Goal: Task Accomplishment & Management: Manage account settings

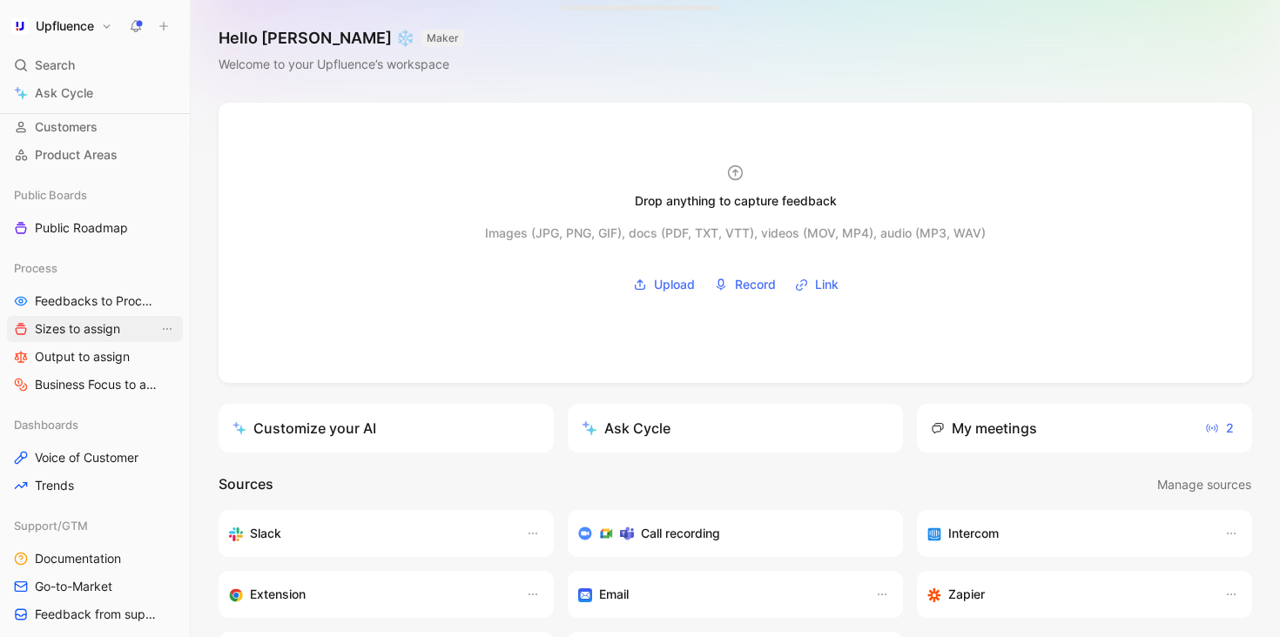
scroll to position [156, 0]
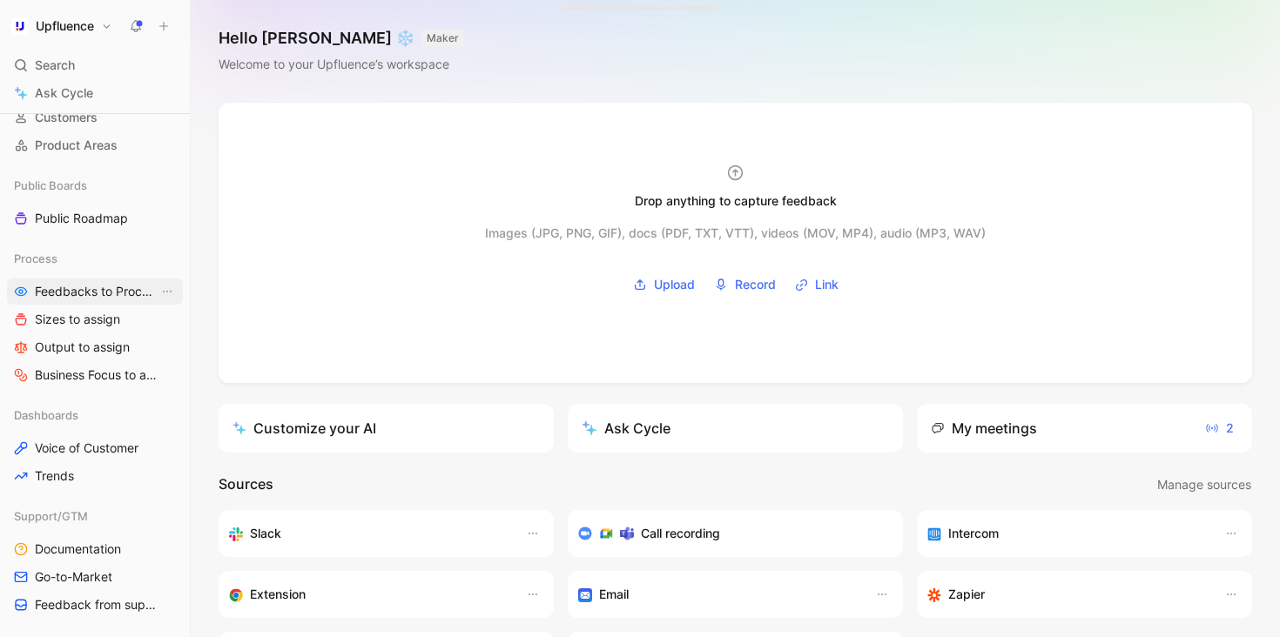
click at [88, 288] on span "Feedbacks to Process" at bounding box center [97, 291] width 124 height 17
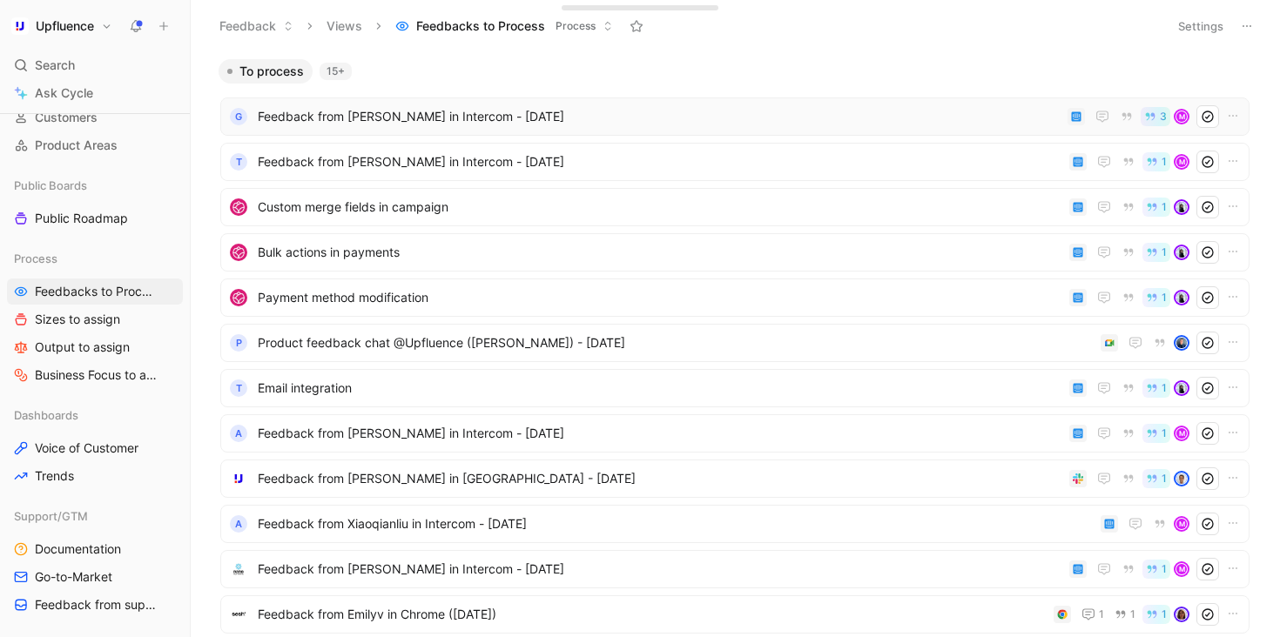
click at [567, 131] on div "G Feedback from [PERSON_NAME] in Intercom - [DATE] 3 M" at bounding box center [734, 116] width 1029 height 38
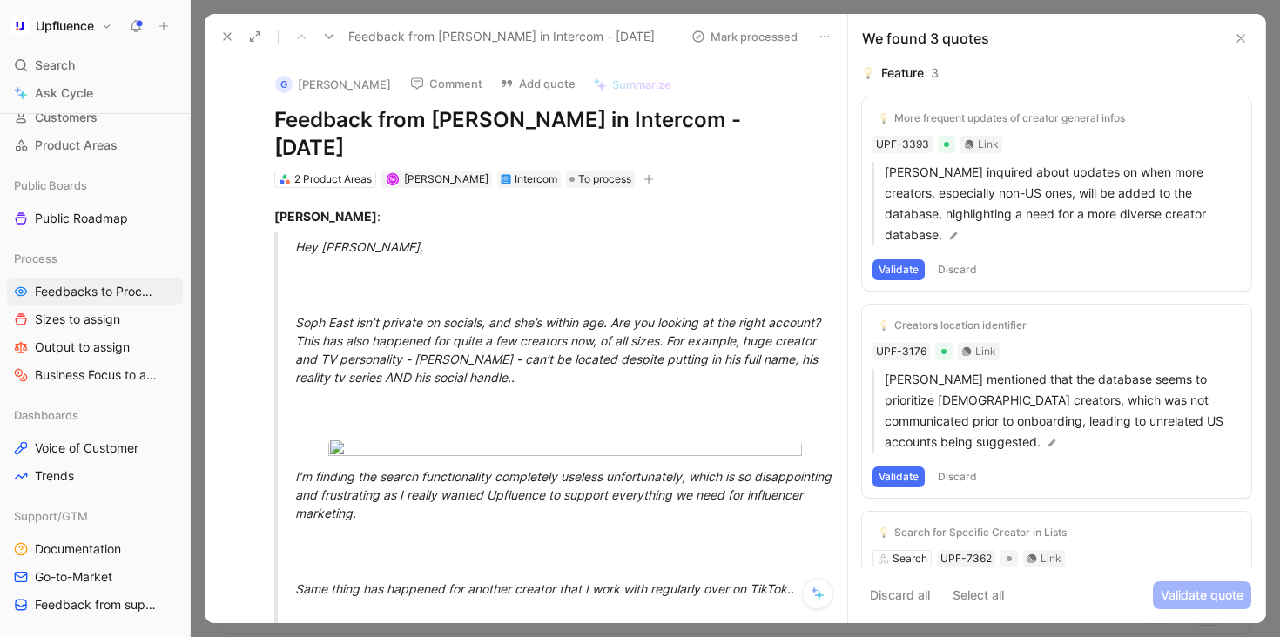
click at [331, 33] on icon at bounding box center [329, 37] width 14 height 14
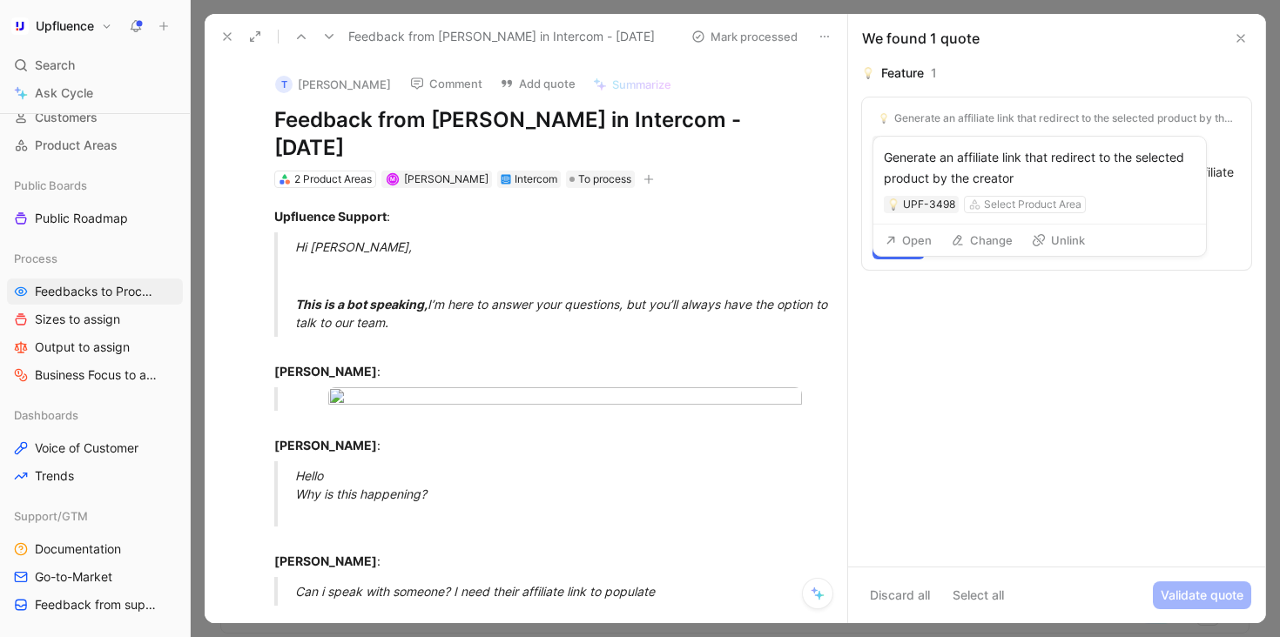
click at [1077, 243] on button "Unlink" at bounding box center [1058, 240] width 69 height 24
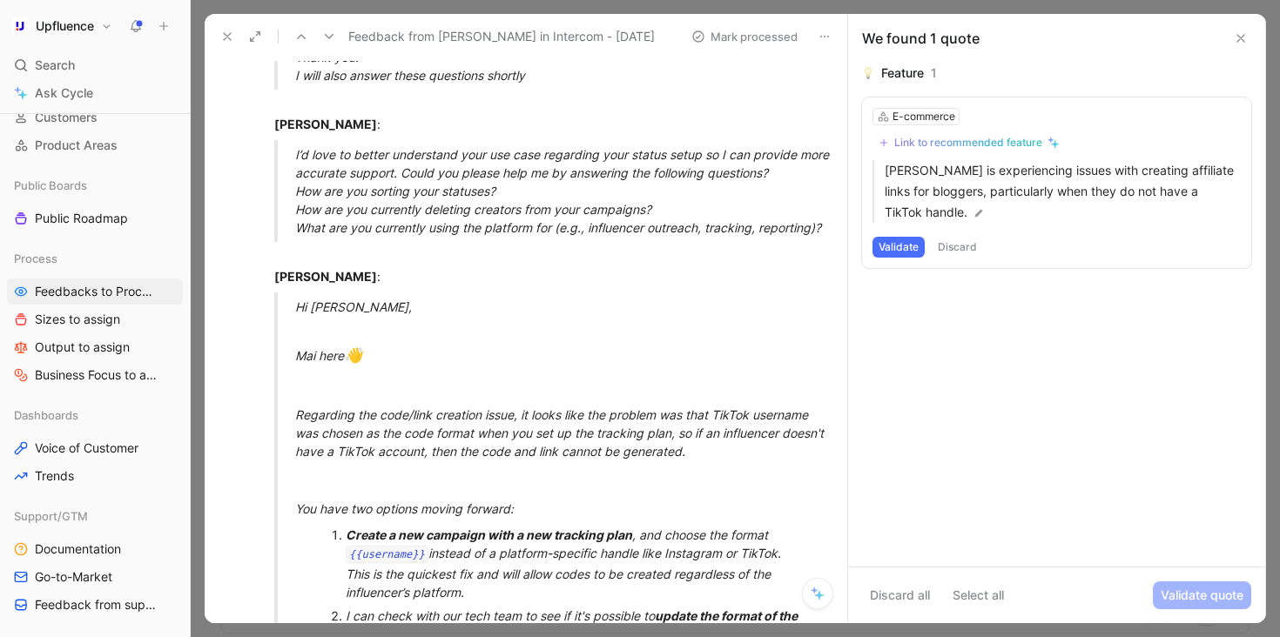
scroll to position [774, 0]
click at [958, 147] on div "Link to recommended feature" at bounding box center [968, 143] width 148 height 14
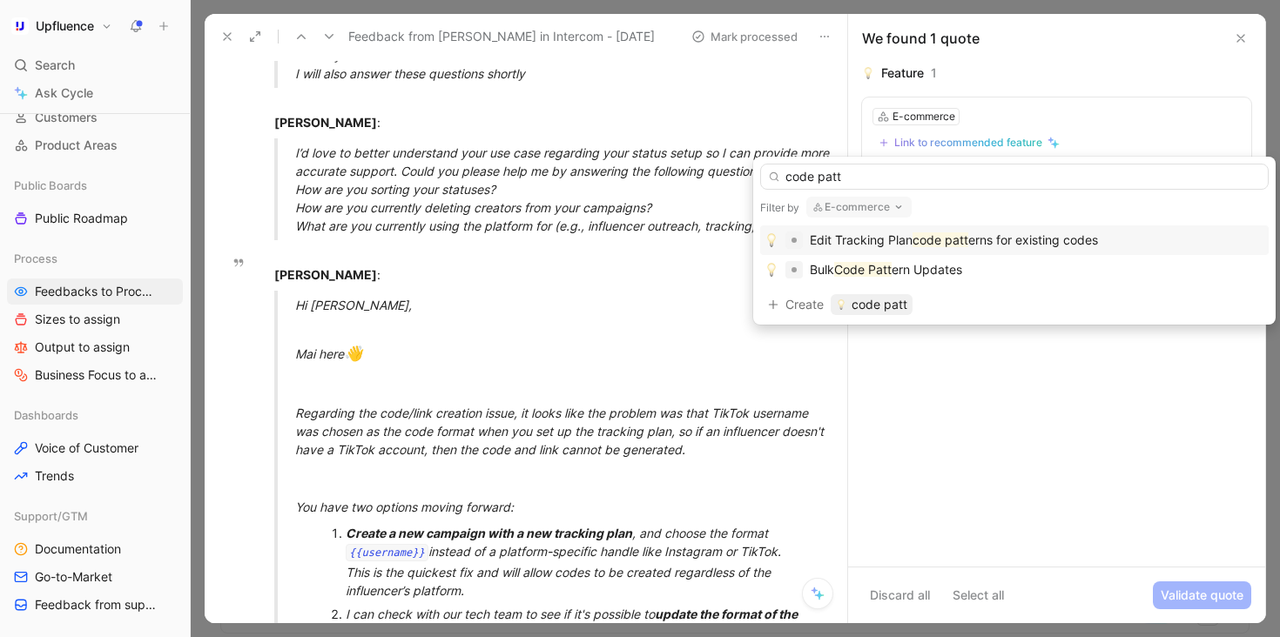
type input "code patt"
click at [1051, 238] on span "erns for existing codes" at bounding box center [1033, 239] width 130 height 15
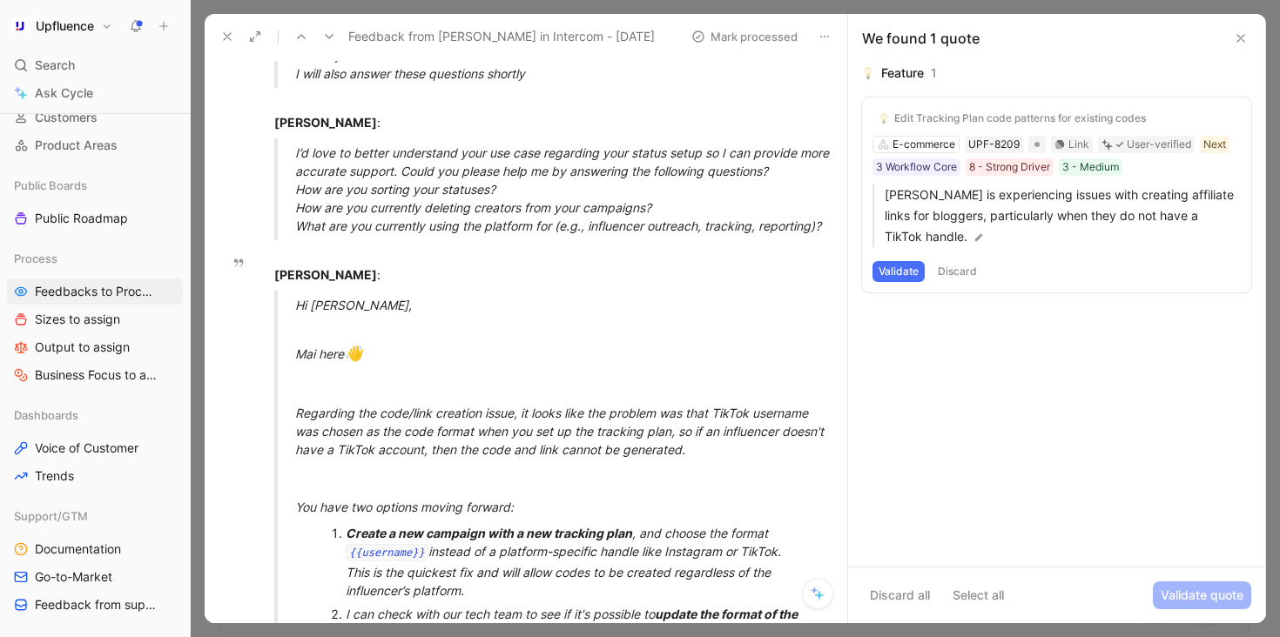
click at [906, 269] on button "Validate" at bounding box center [898, 271] width 52 height 21
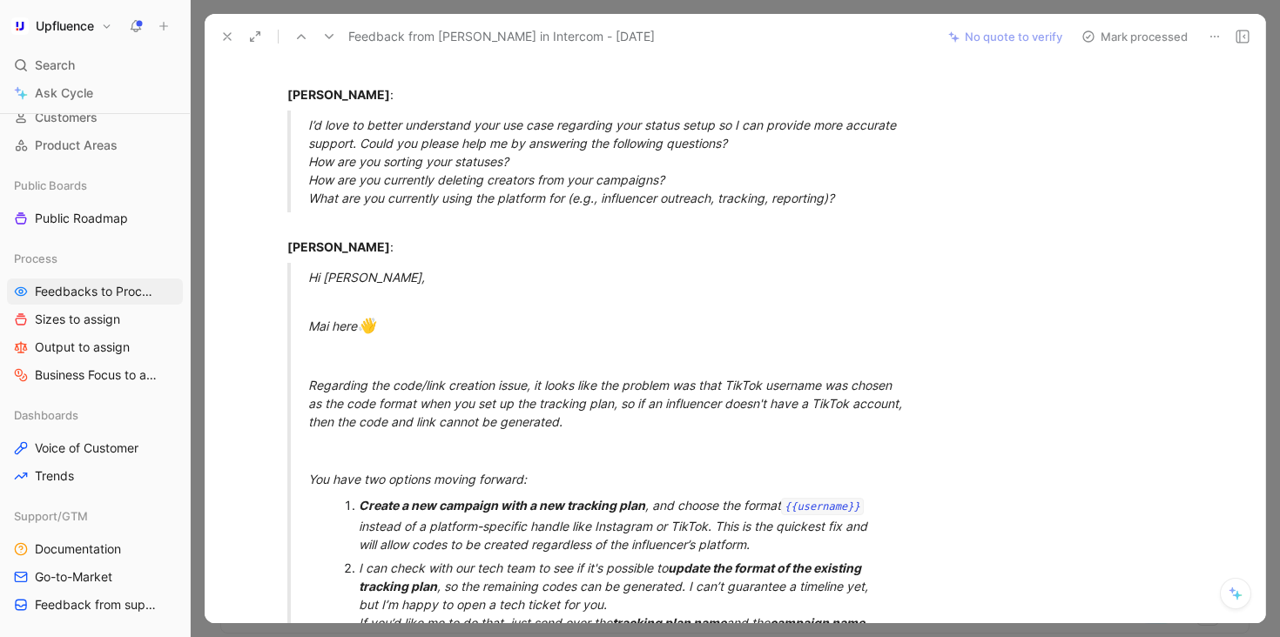
click at [1142, 34] on button "Mark processed" at bounding box center [1134, 36] width 122 height 24
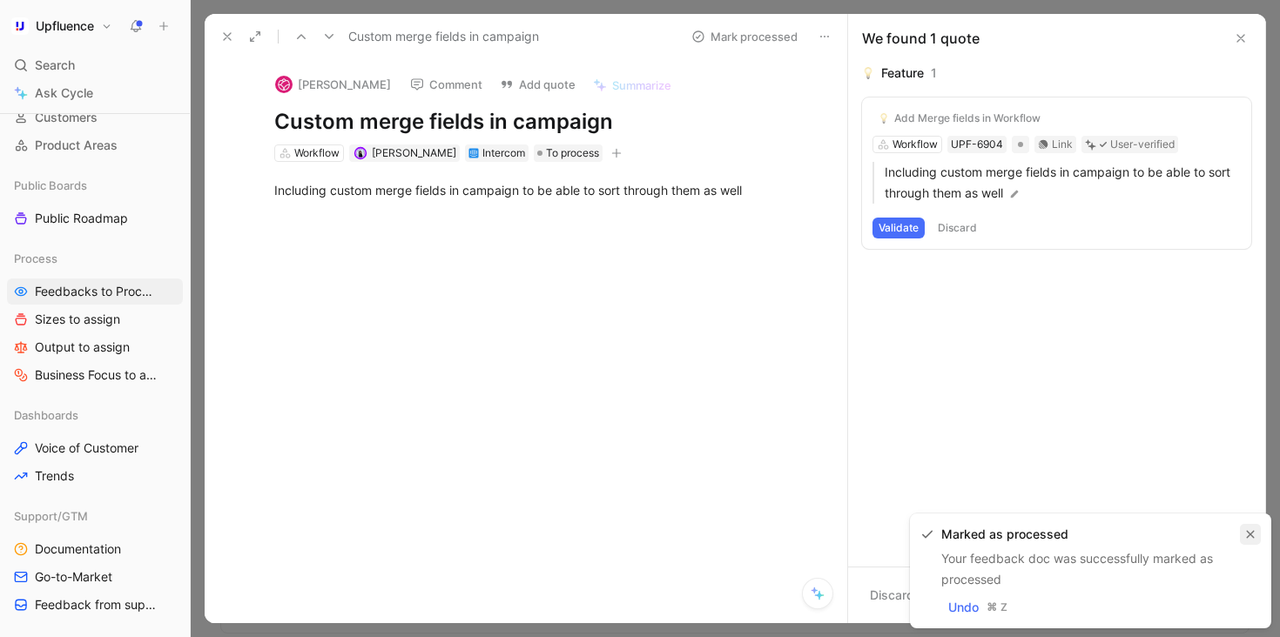
click at [1248, 532] on icon "button" at bounding box center [1250, 535] width 8 height 8
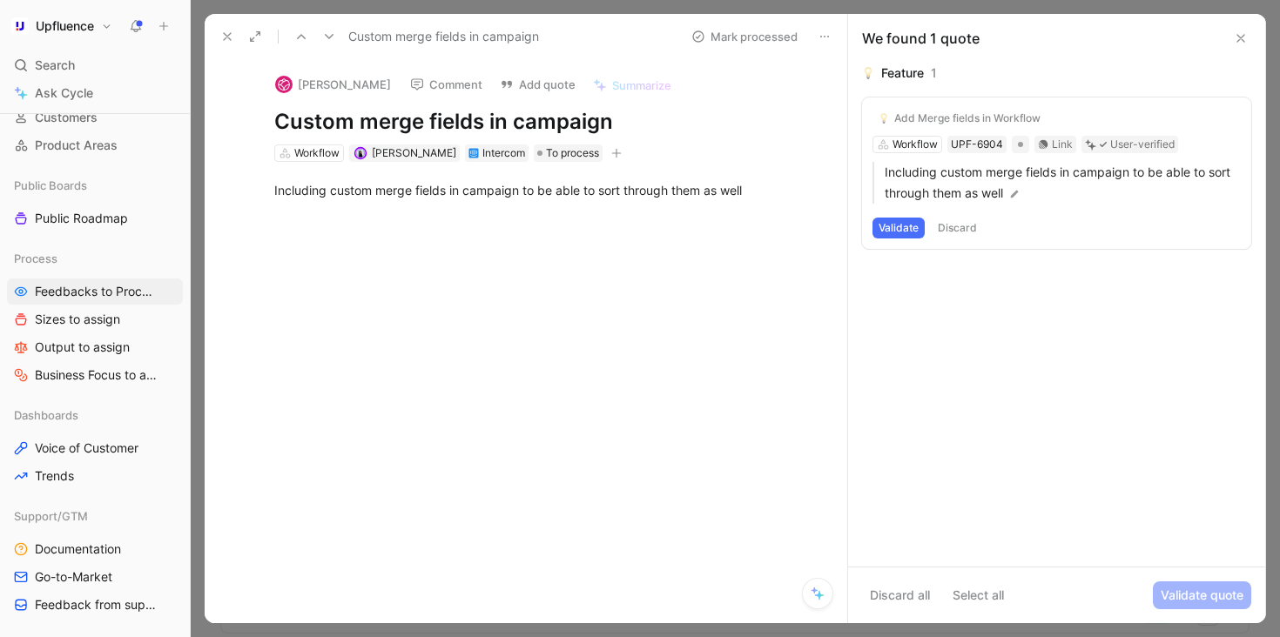
click at [910, 228] on button "Validate" at bounding box center [898, 228] width 52 height 21
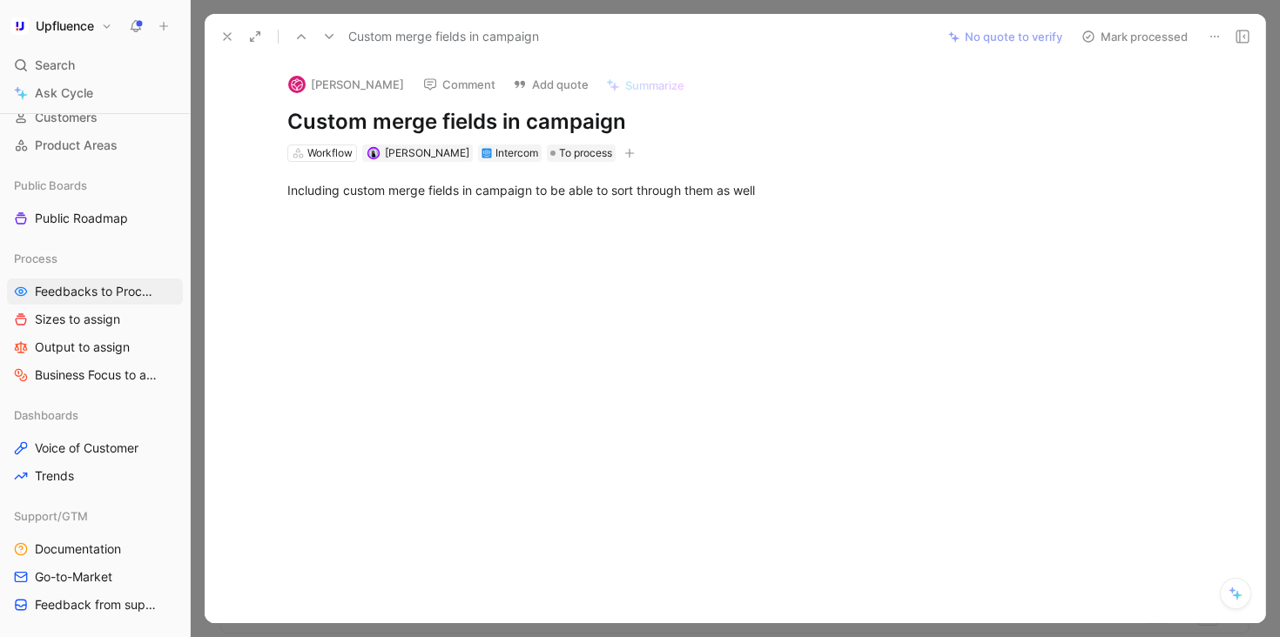
click at [1145, 27] on button "Mark processed" at bounding box center [1134, 36] width 122 height 24
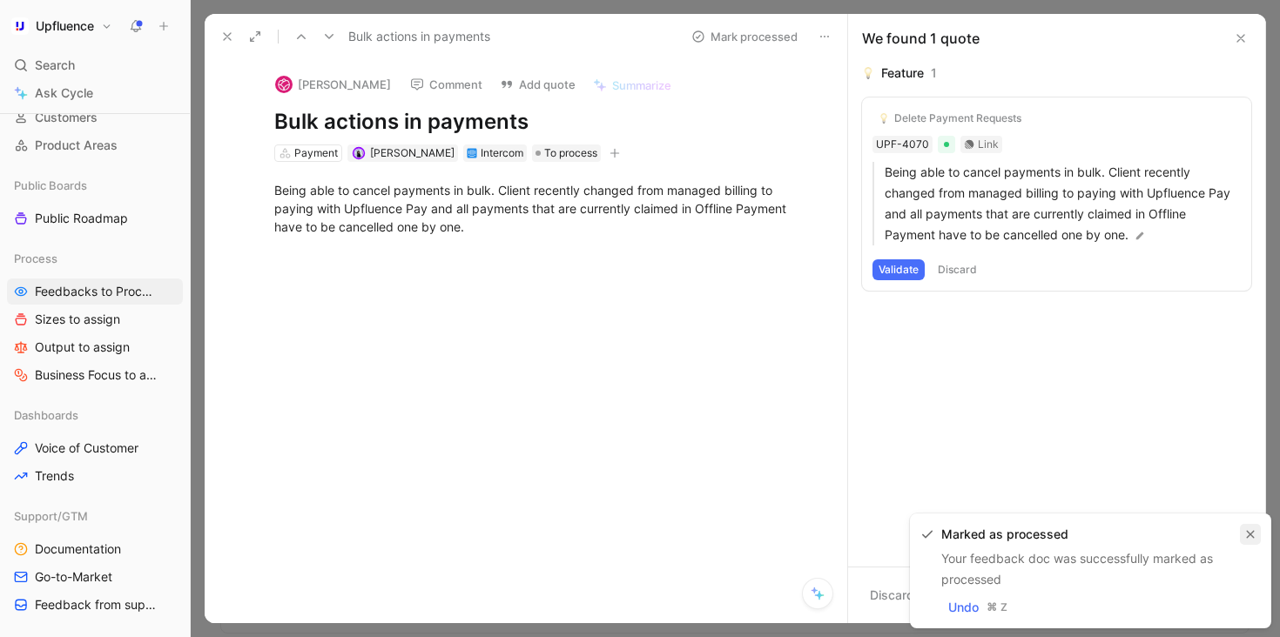
click at [1250, 527] on button "button" at bounding box center [1249, 534] width 21 height 21
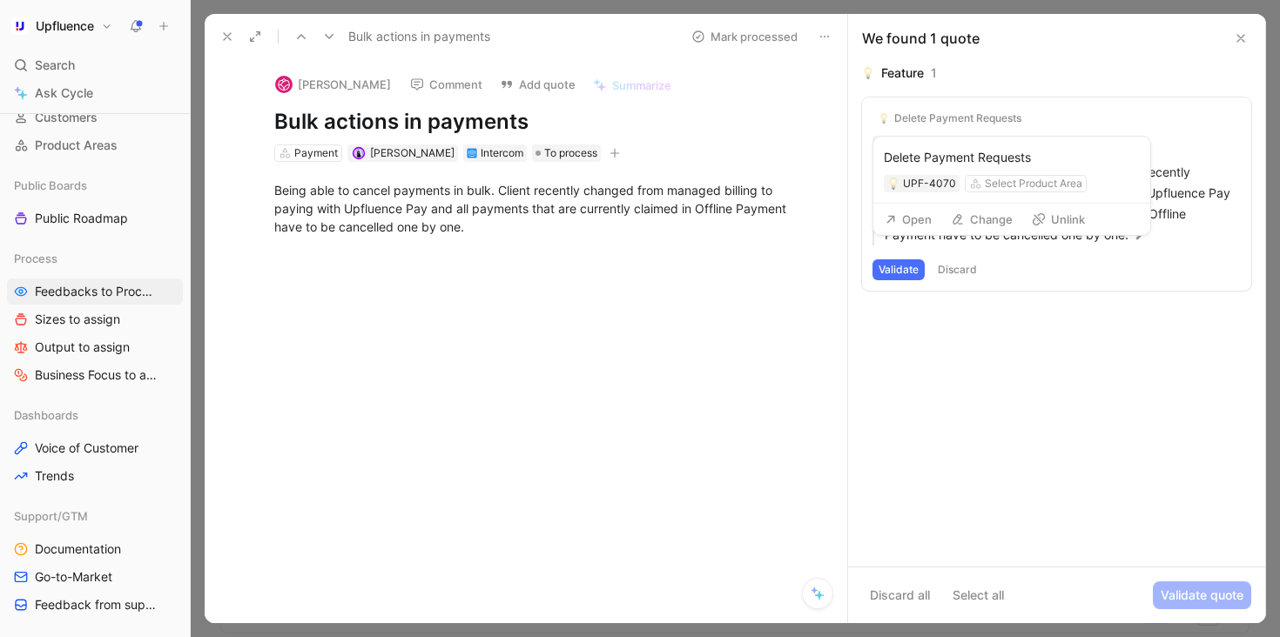
click at [1058, 215] on button "Unlink" at bounding box center [1058, 219] width 69 height 24
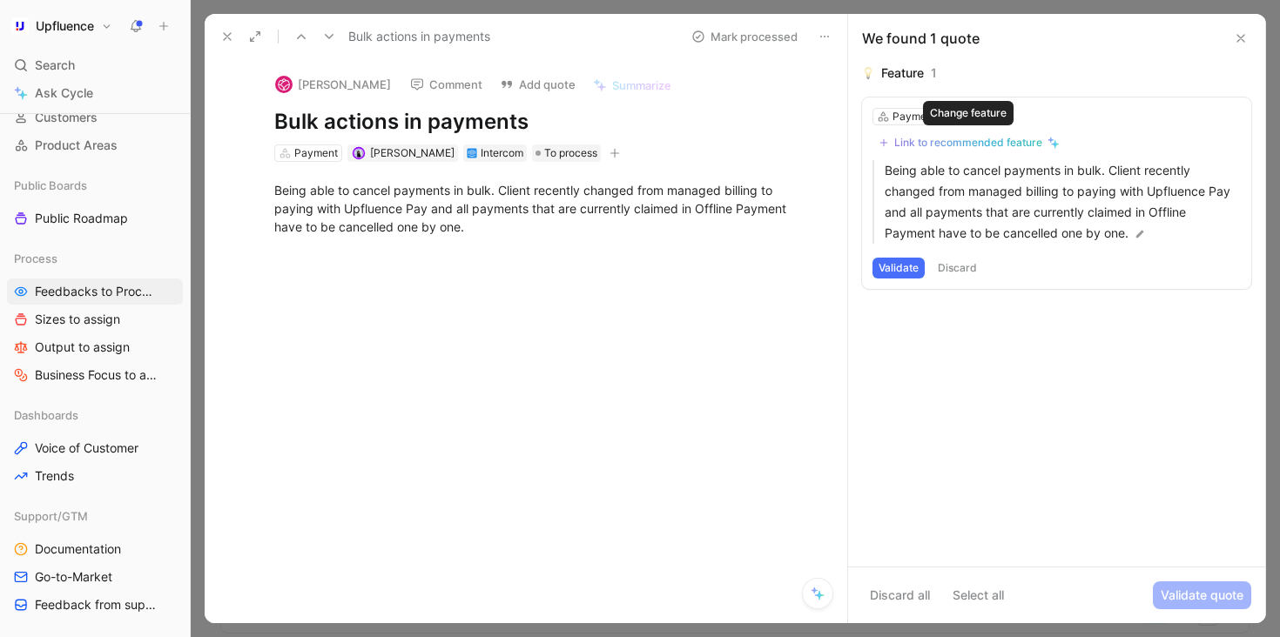
click at [1002, 142] on div "Link to recommended feature" at bounding box center [968, 143] width 148 height 14
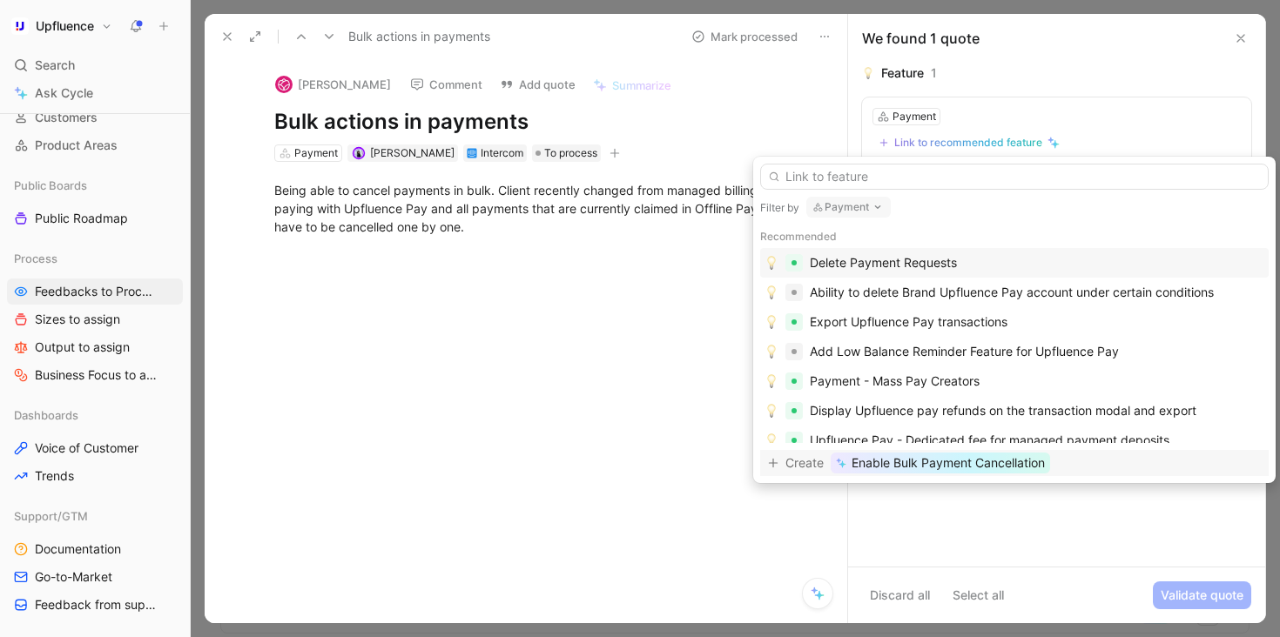
click at [1005, 465] on span "Enable Bulk Payment Cancellation" at bounding box center [947, 463] width 193 height 21
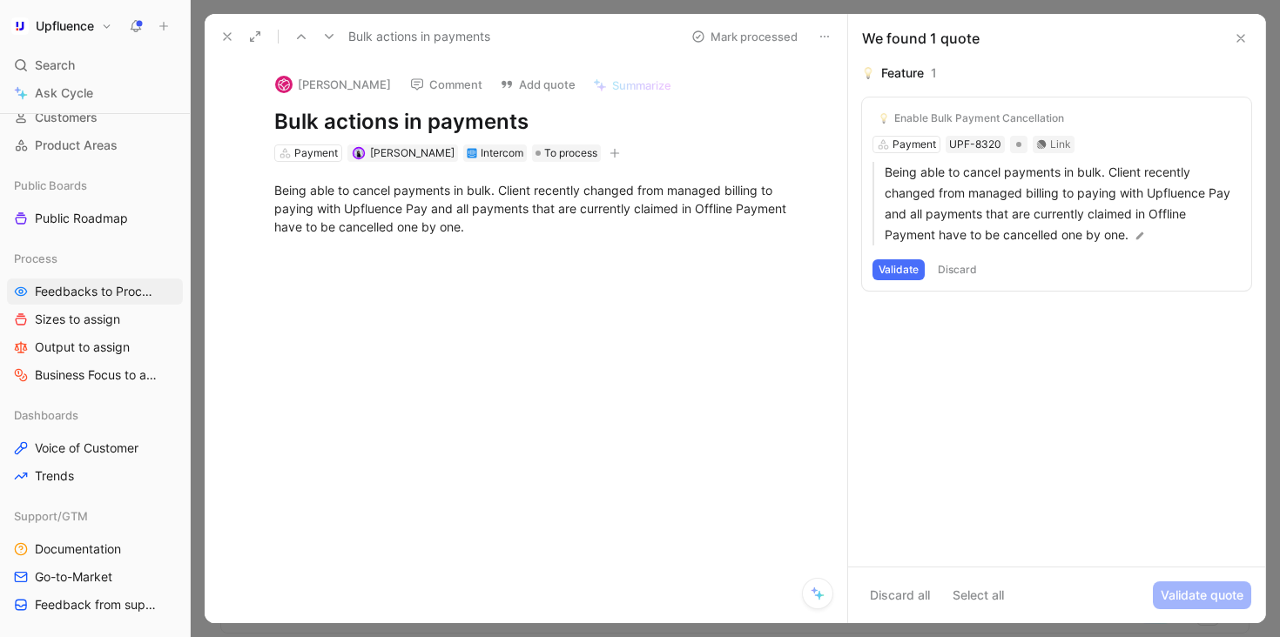
click at [903, 272] on button "Validate" at bounding box center [898, 269] width 52 height 21
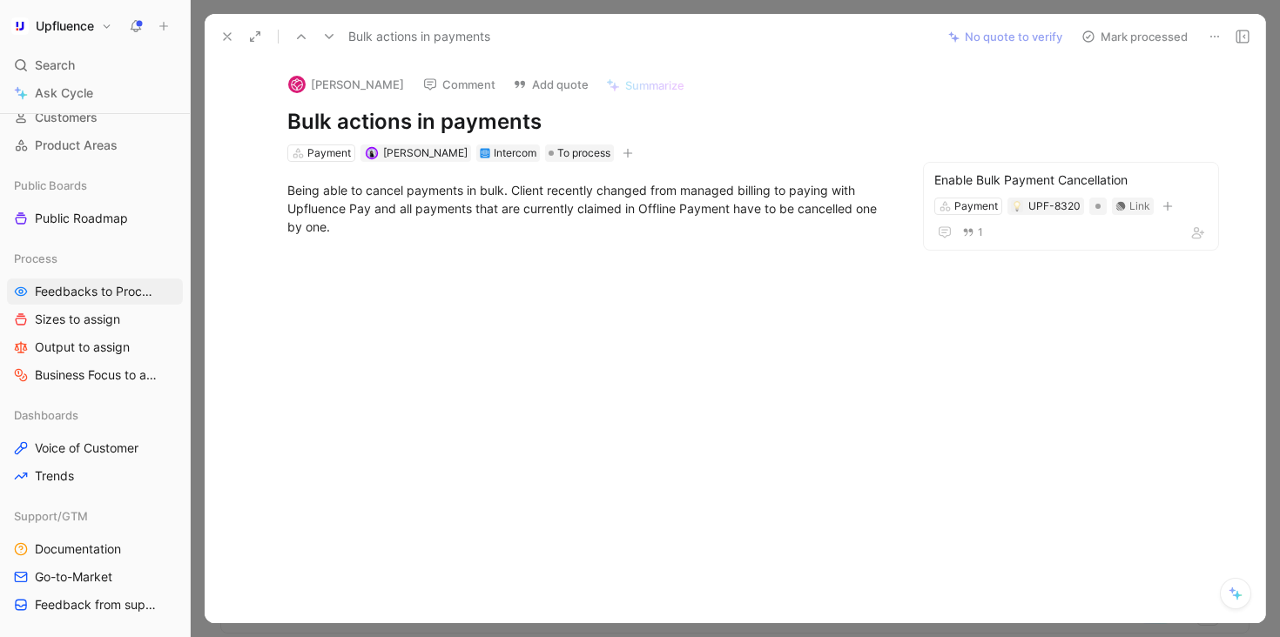
click at [1142, 42] on button "Mark processed" at bounding box center [1134, 36] width 122 height 24
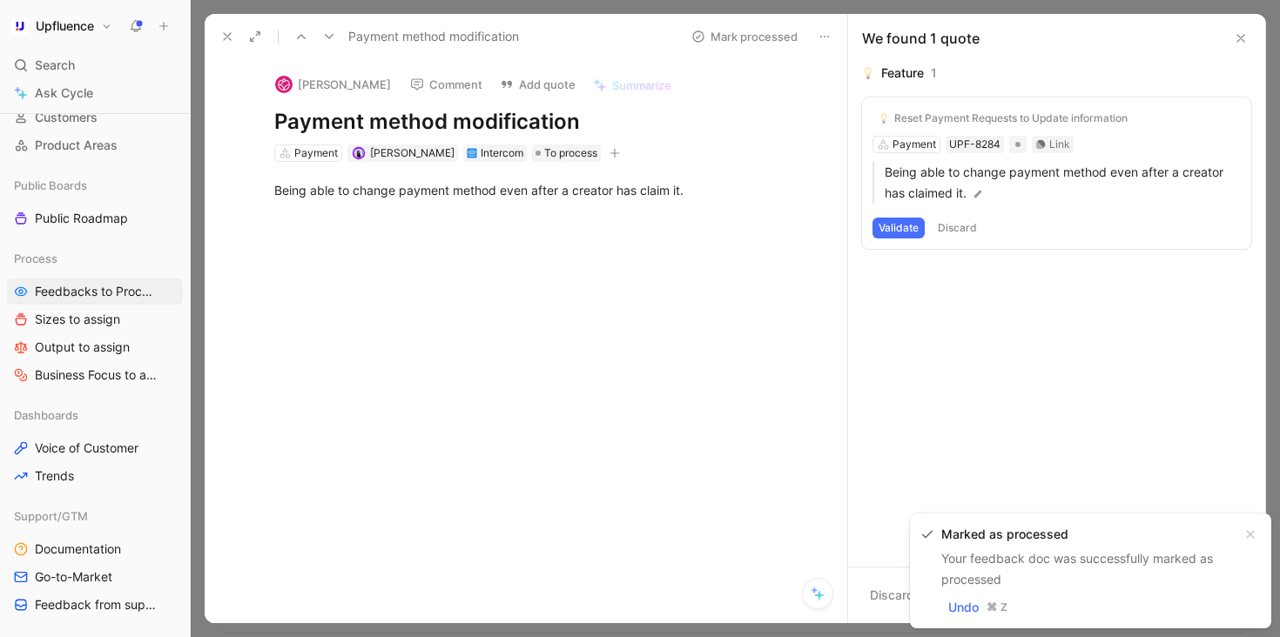
click at [899, 228] on button "Validate" at bounding box center [898, 228] width 52 height 21
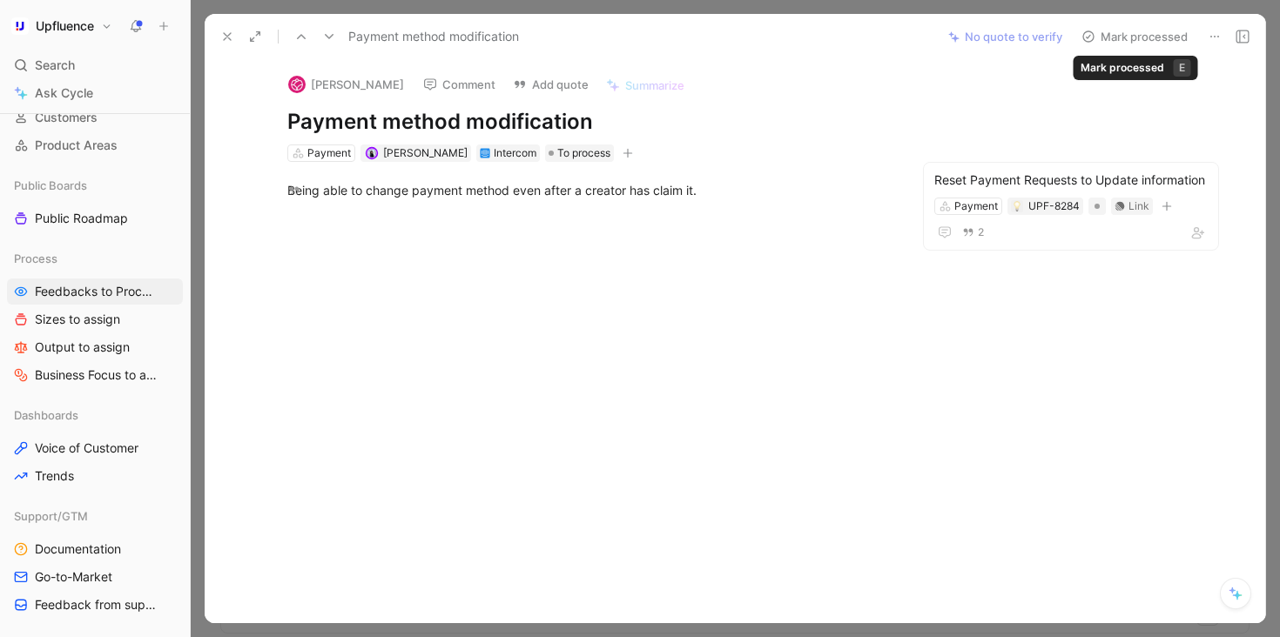
click at [1138, 37] on button "Mark processed" at bounding box center [1134, 36] width 122 height 24
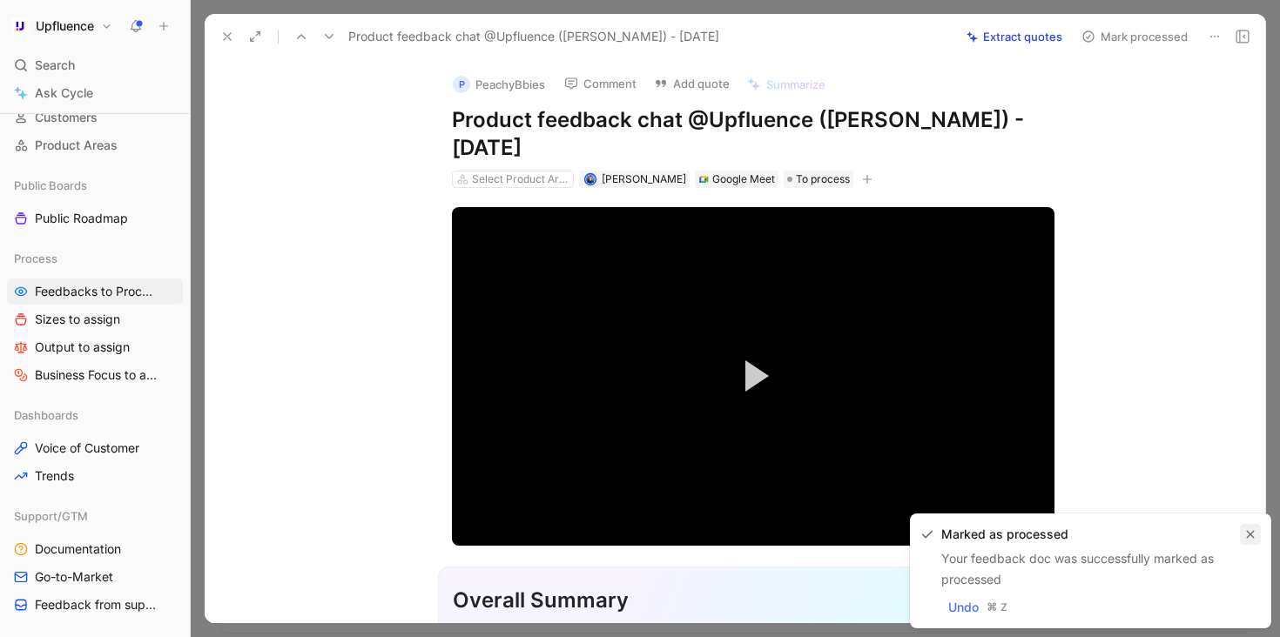
click at [1253, 534] on icon "button" at bounding box center [1250, 534] width 10 height 10
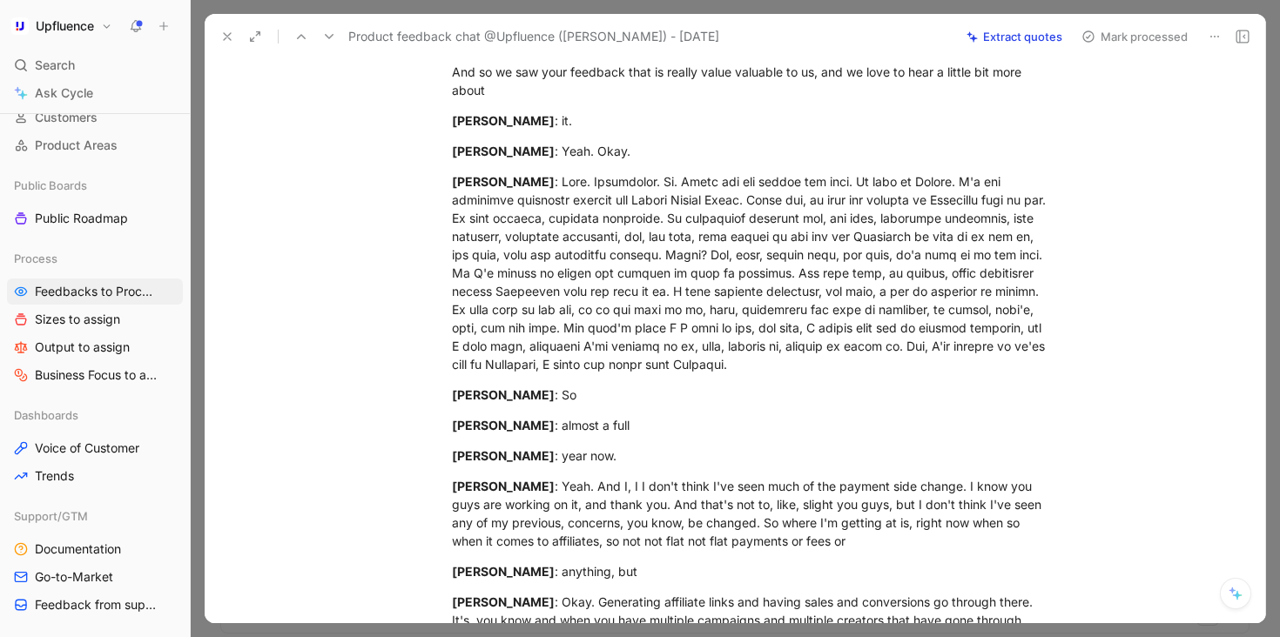
scroll to position [1468, 0]
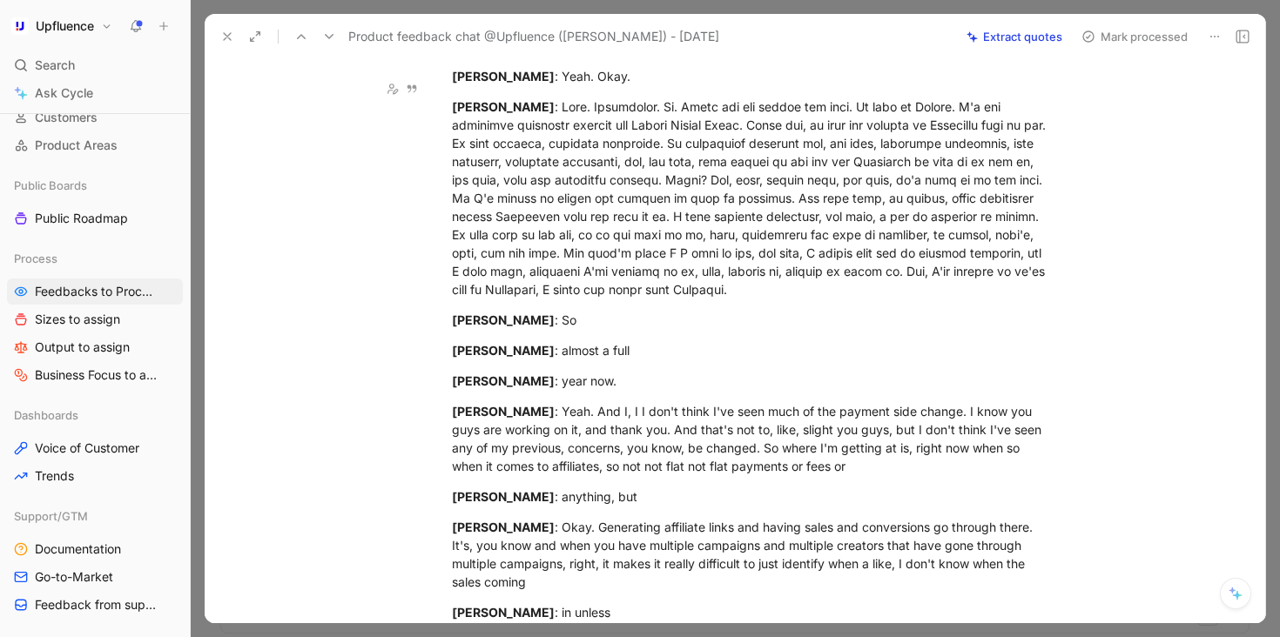
click at [333, 37] on icon at bounding box center [329, 37] width 14 height 14
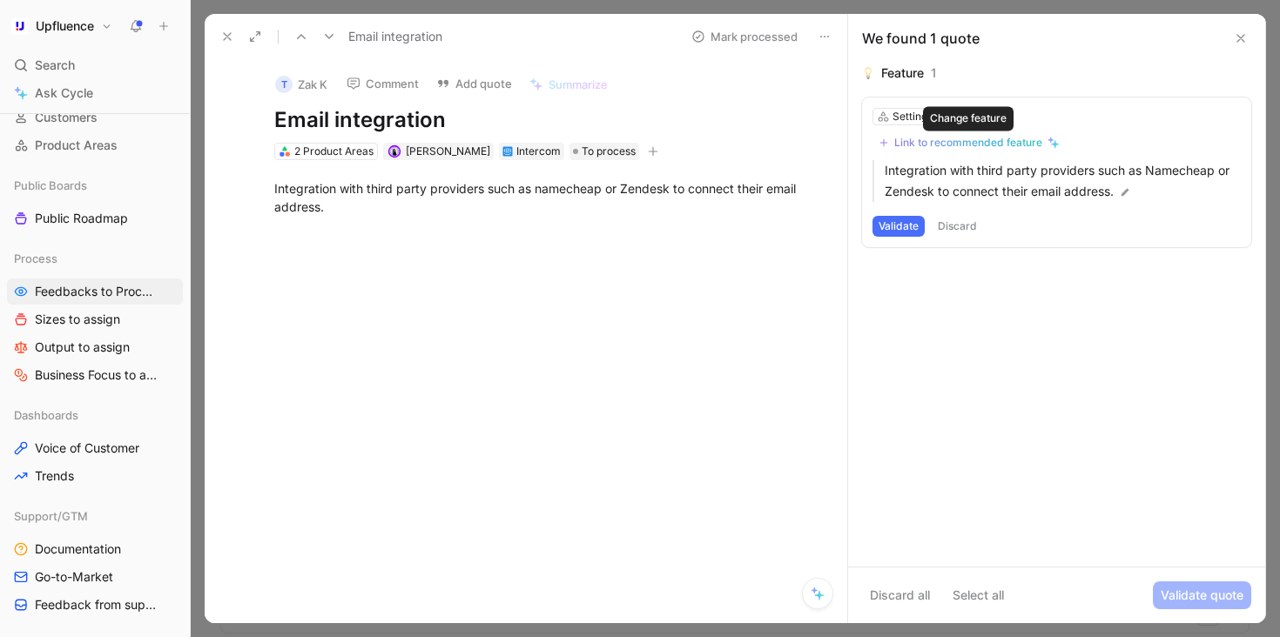
click at [1020, 145] on div "Link to recommended feature" at bounding box center [968, 143] width 148 height 14
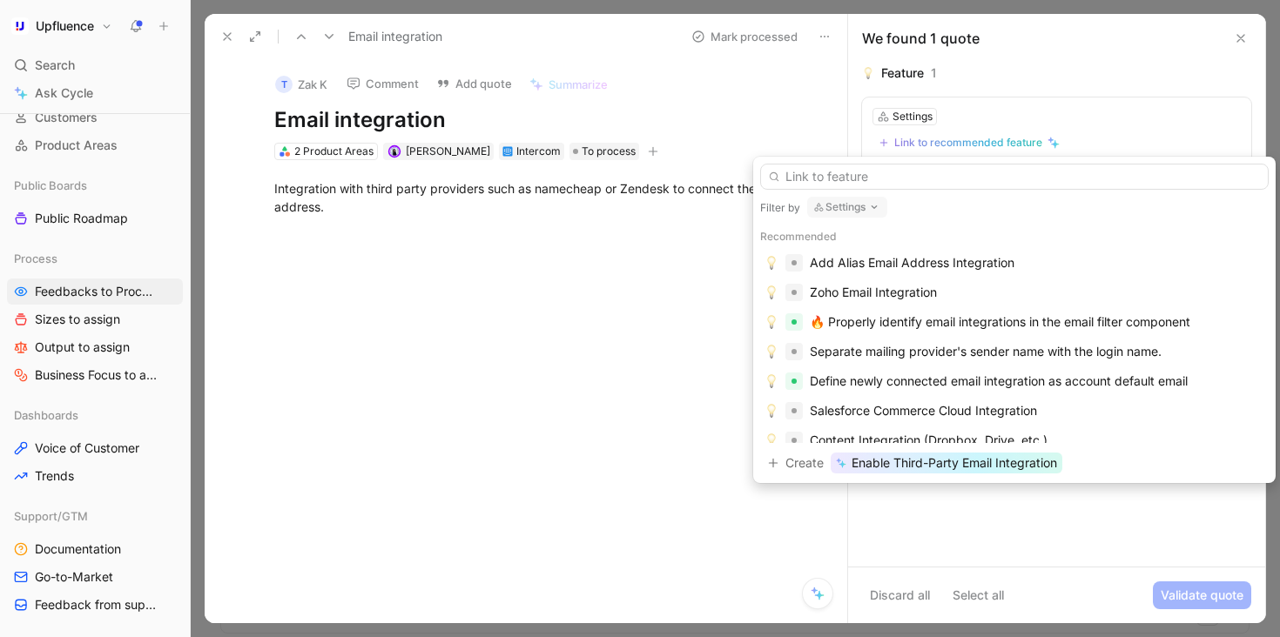
click at [844, 204] on button "Settings" at bounding box center [847, 207] width 80 height 21
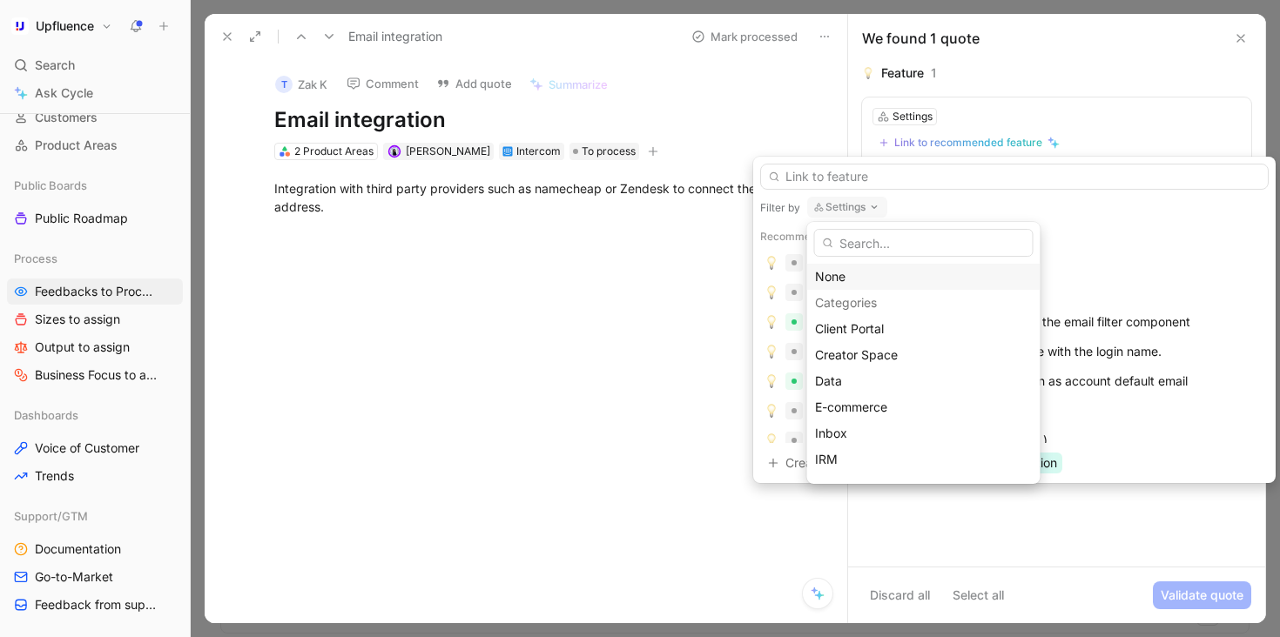
click at [844, 272] on div "None" at bounding box center [924, 276] width 218 height 21
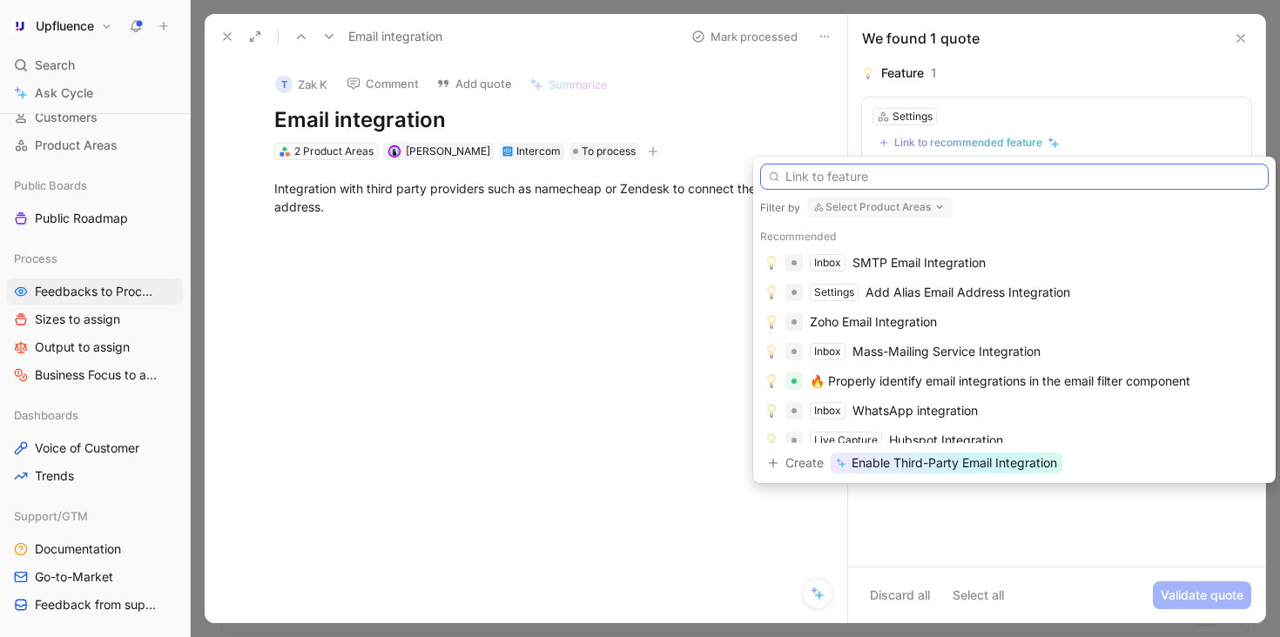
click at [924, 181] on input "text" at bounding box center [1014, 177] width 508 height 26
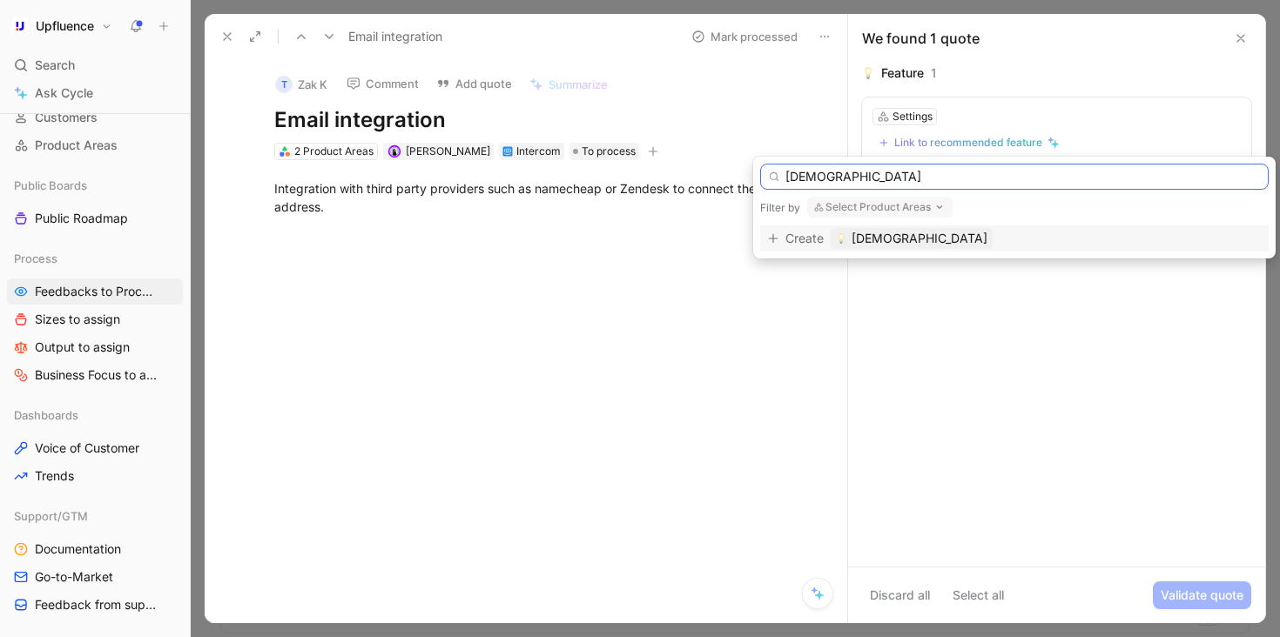
type input "[DEMOGRAPHIC_DATA]"
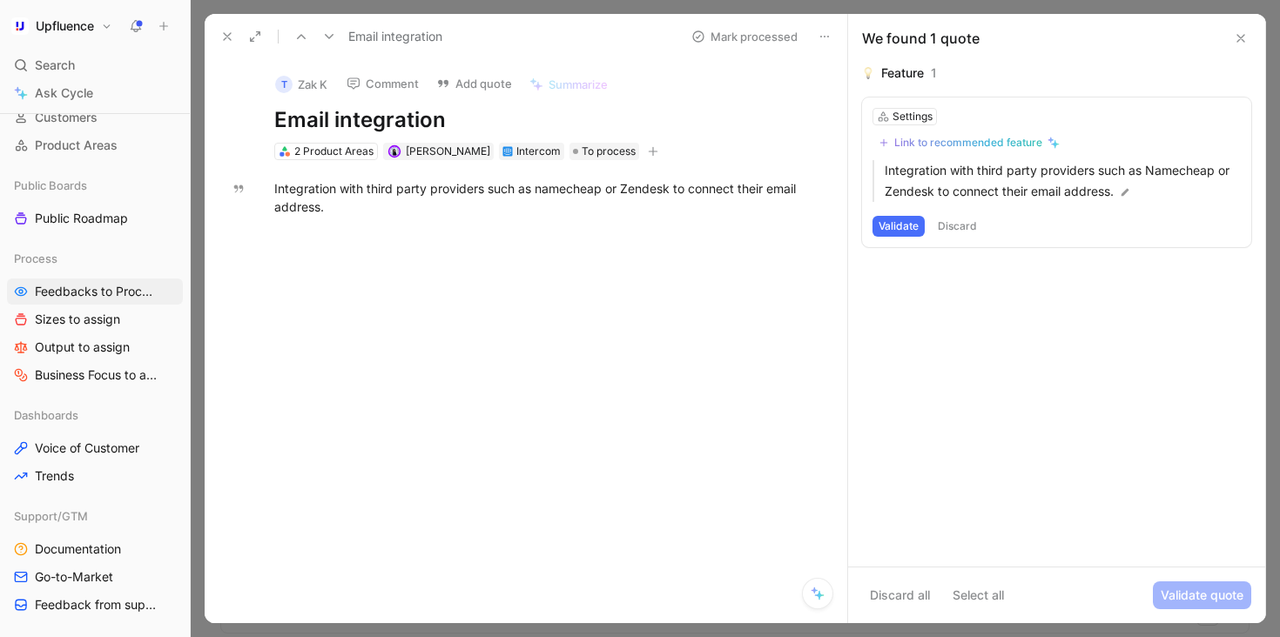
click at [408, 86] on button "Comment" at bounding box center [383, 83] width 88 height 24
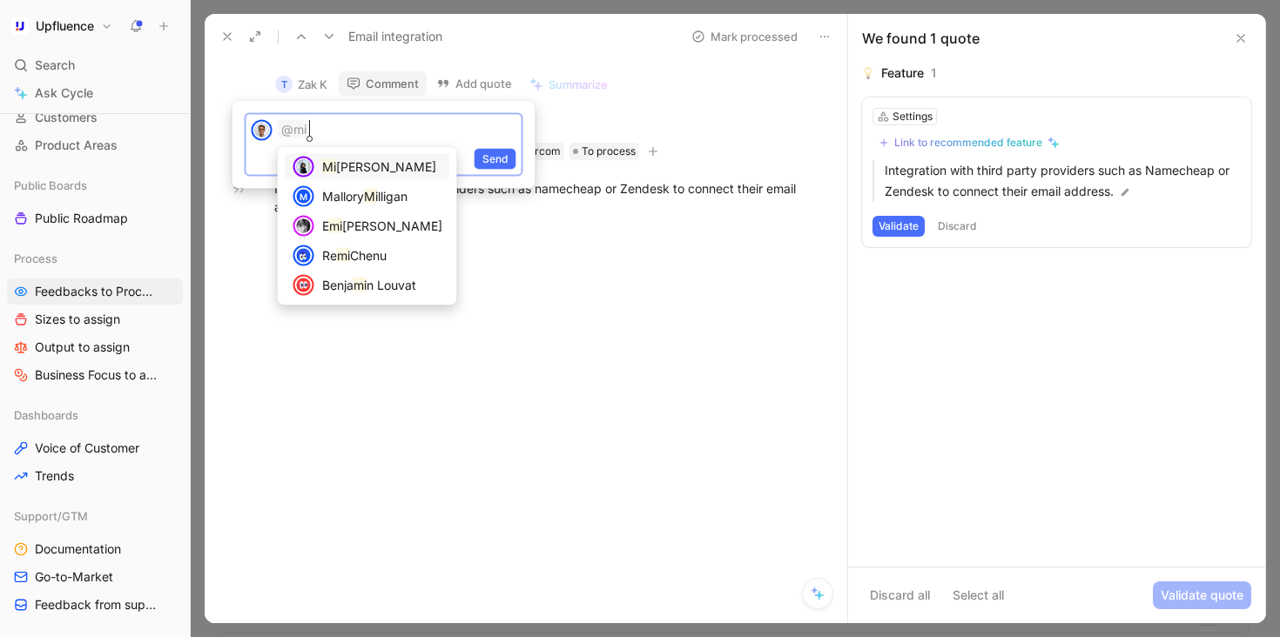
click at [366, 171] on span "[PERSON_NAME]" at bounding box center [386, 166] width 100 height 15
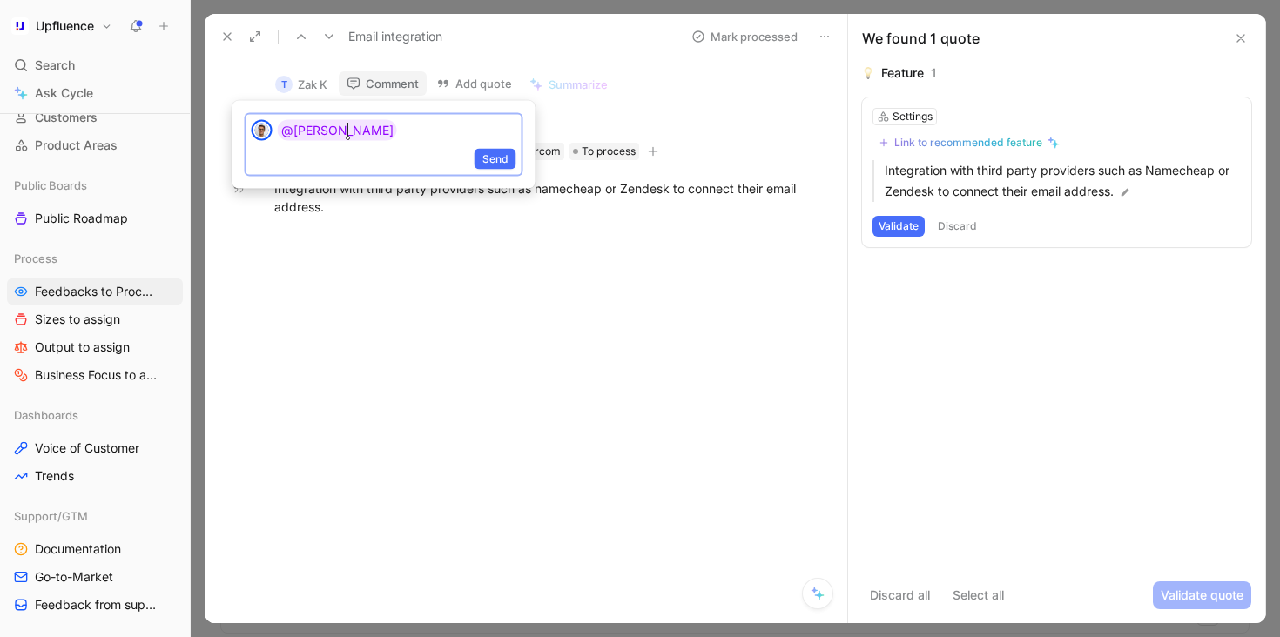
click at [425, 138] on p "@[PERSON_NAME]" at bounding box center [397, 130] width 238 height 21
click at [490, 151] on span "Send" at bounding box center [495, 159] width 26 height 17
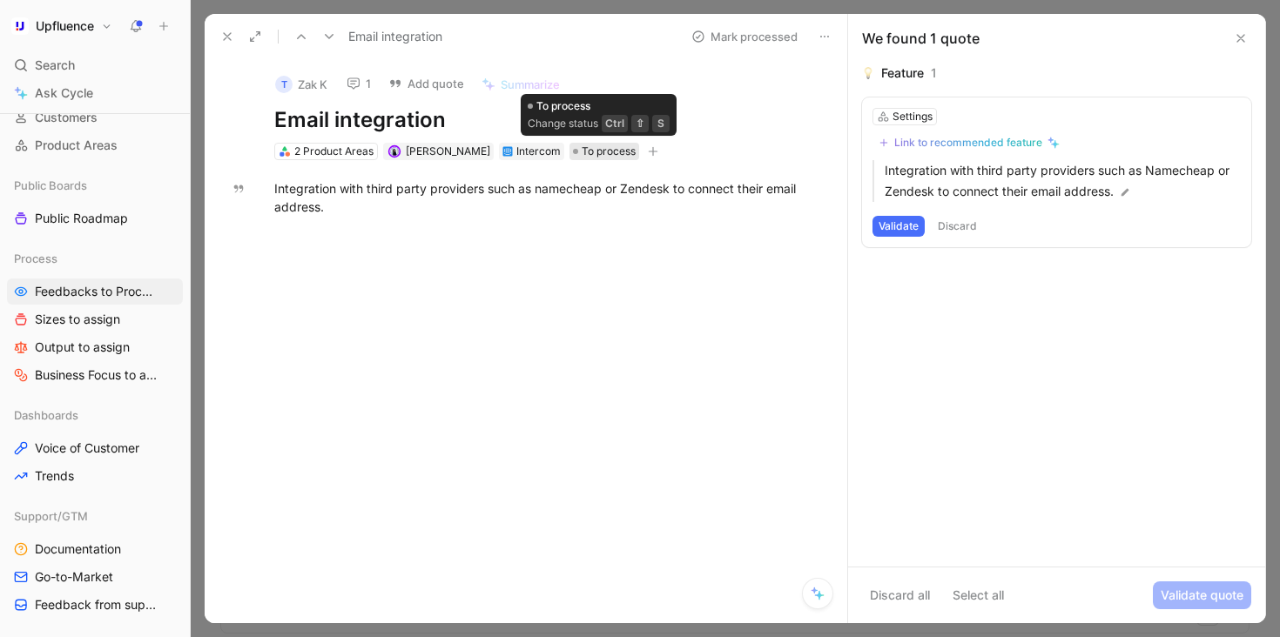
click at [602, 156] on span "To process" at bounding box center [608, 151] width 54 height 17
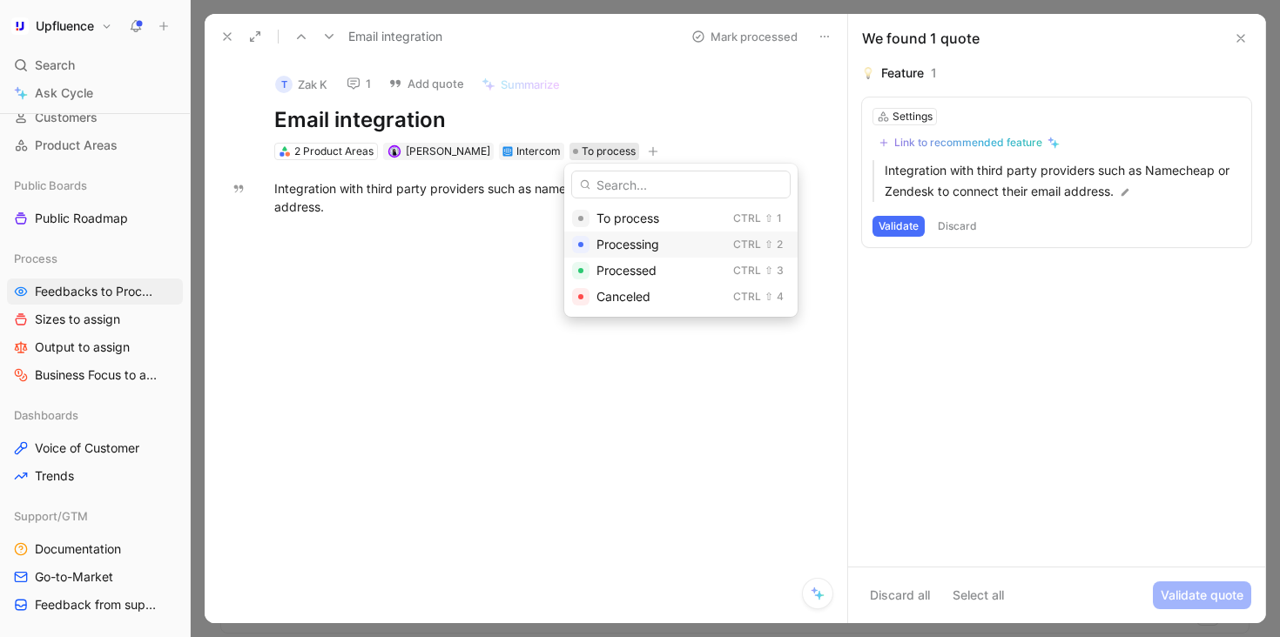
click at [630, 240] on span "Processing" at bounding box center [627, 244] width 63 height 15
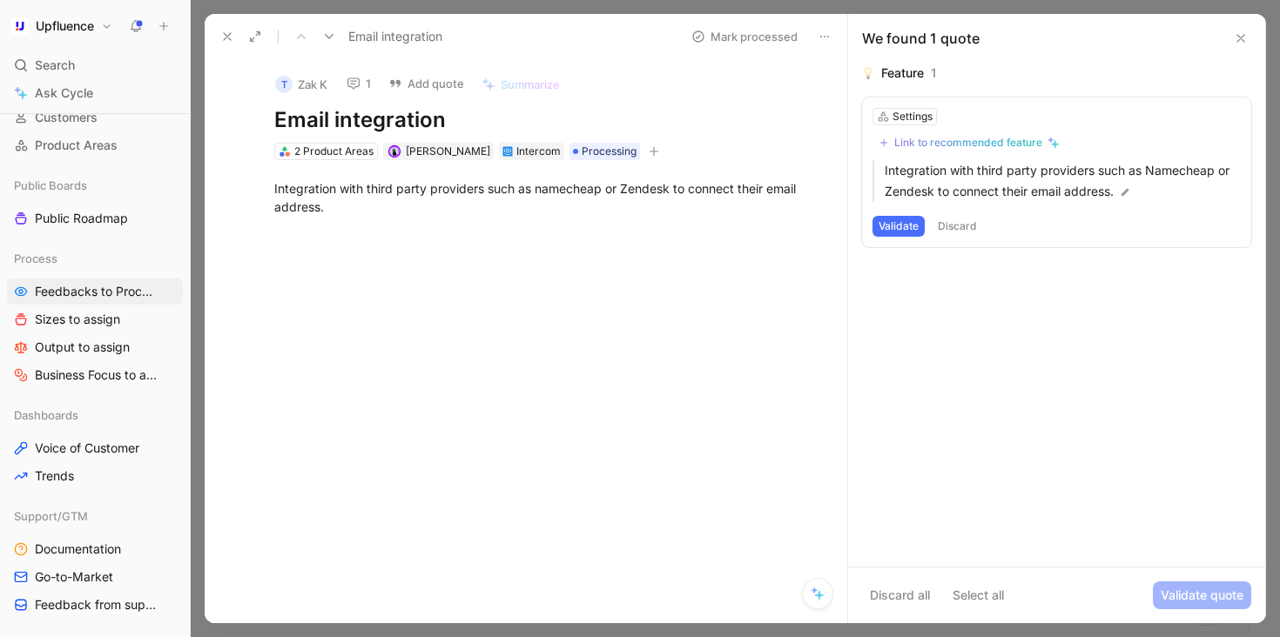
click at [232, 31] on icon at bounding box center [227, 37] width 14 height 14
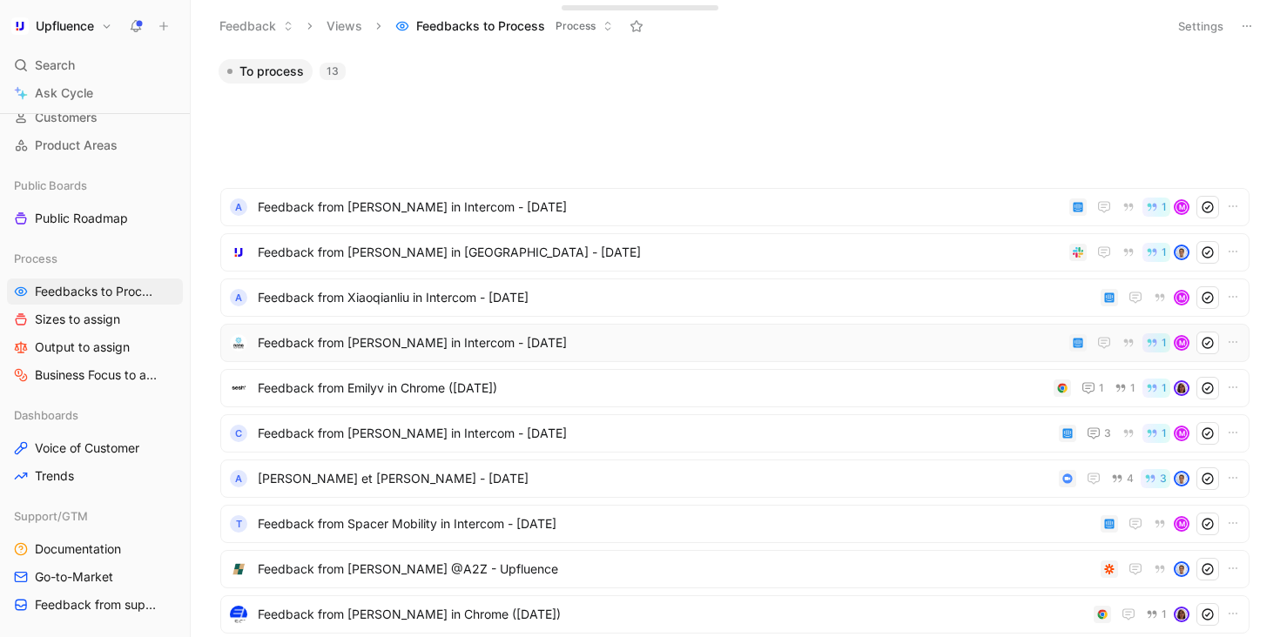
scroll to position [504, 0]
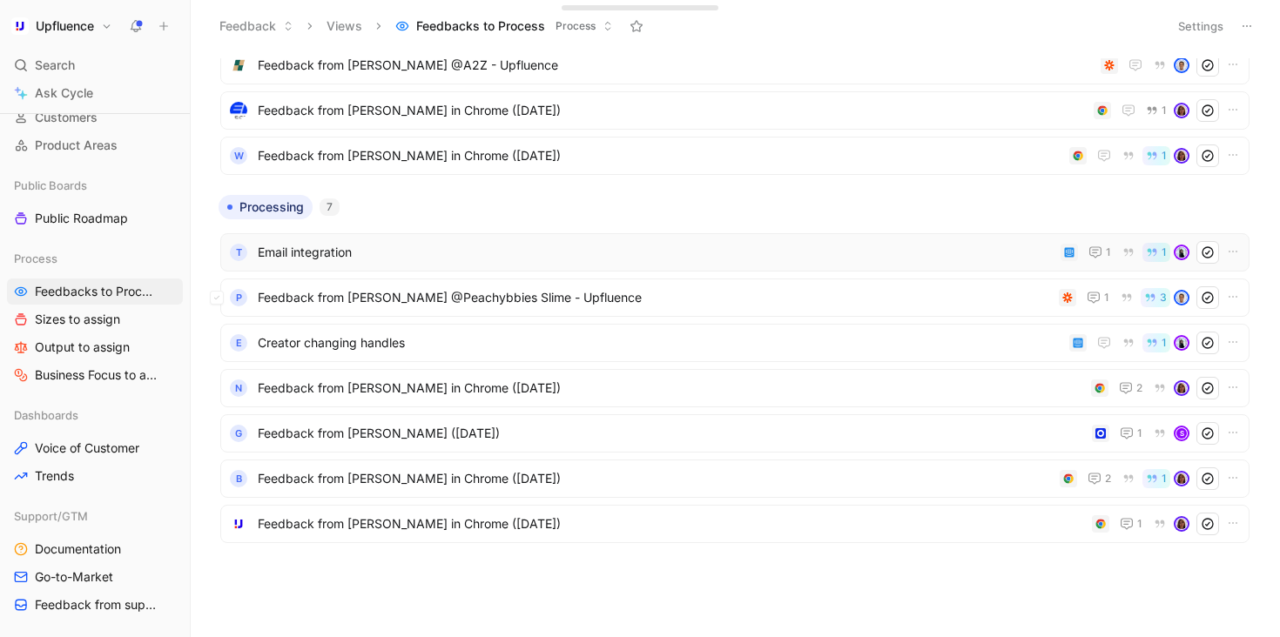
click at [494, 269] on div "T Email integration 1 1" at bounding box center [734, 252] width 1029 height 38
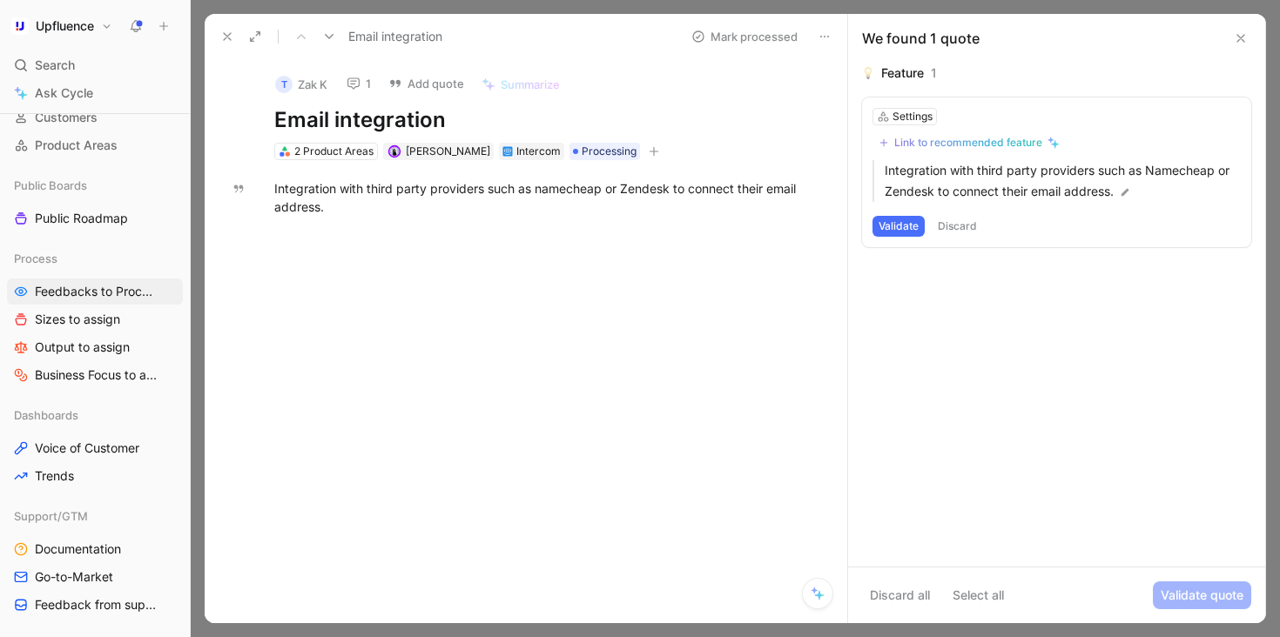
click at [327, 31] on icon at bounding box center [329, 37] width 14 height 14
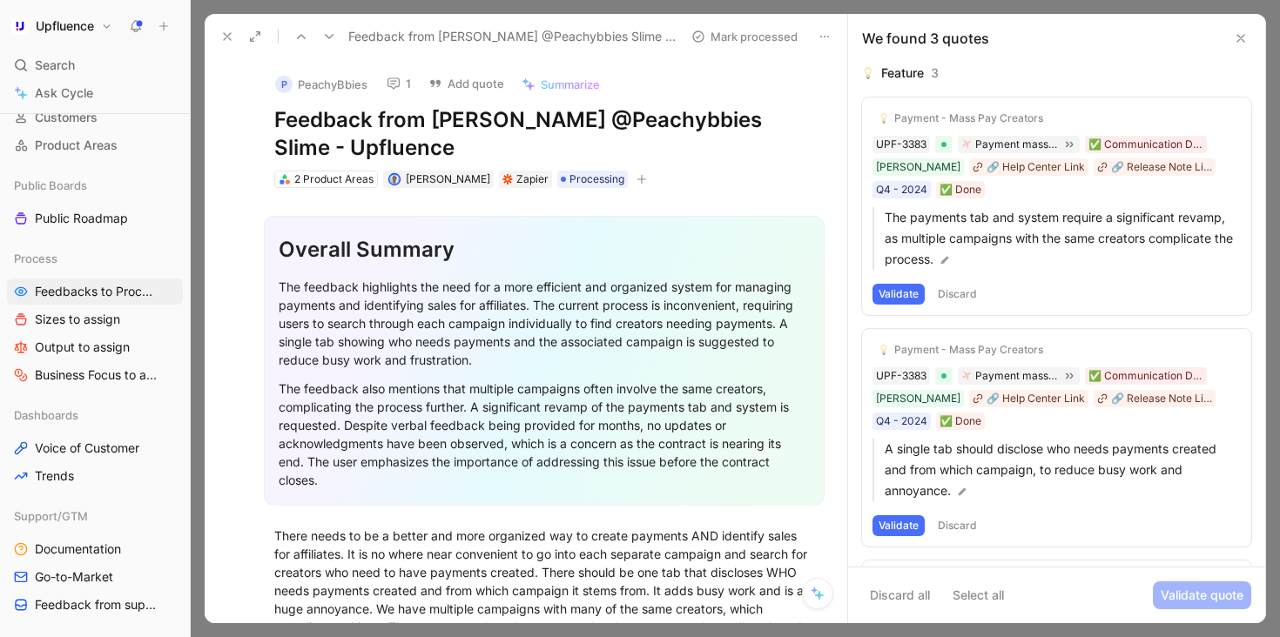
click at [971, 295] on button "Discard" at bounding box center [956, 294] width 51 height 21
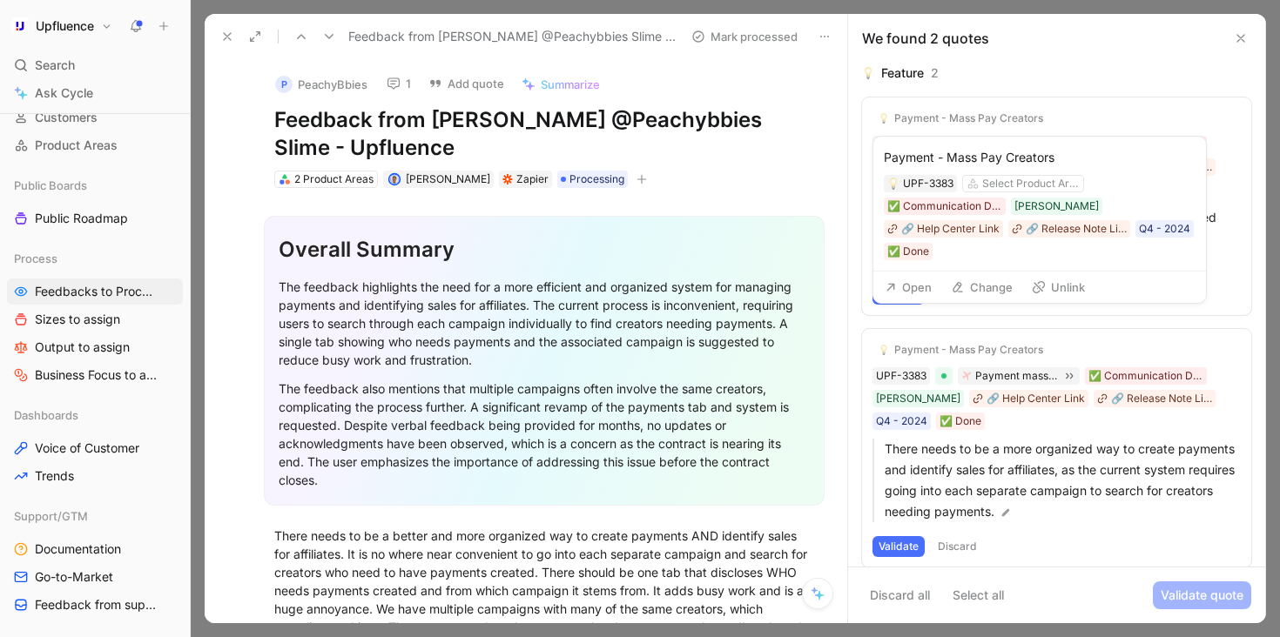
click at [1063, 275] on button "Unlink" at bounding box center [1058, 287] width 69 height 24
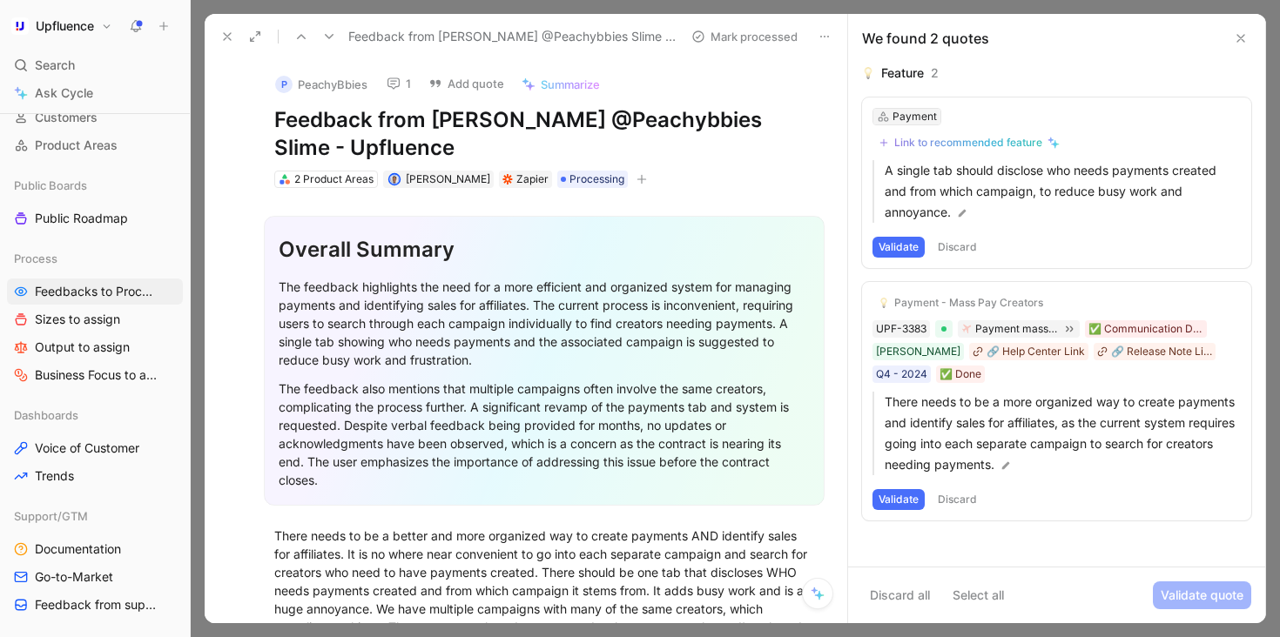
click at [920, 118] on div "Payment" at bounding box center [914, 116] width 44 height 17
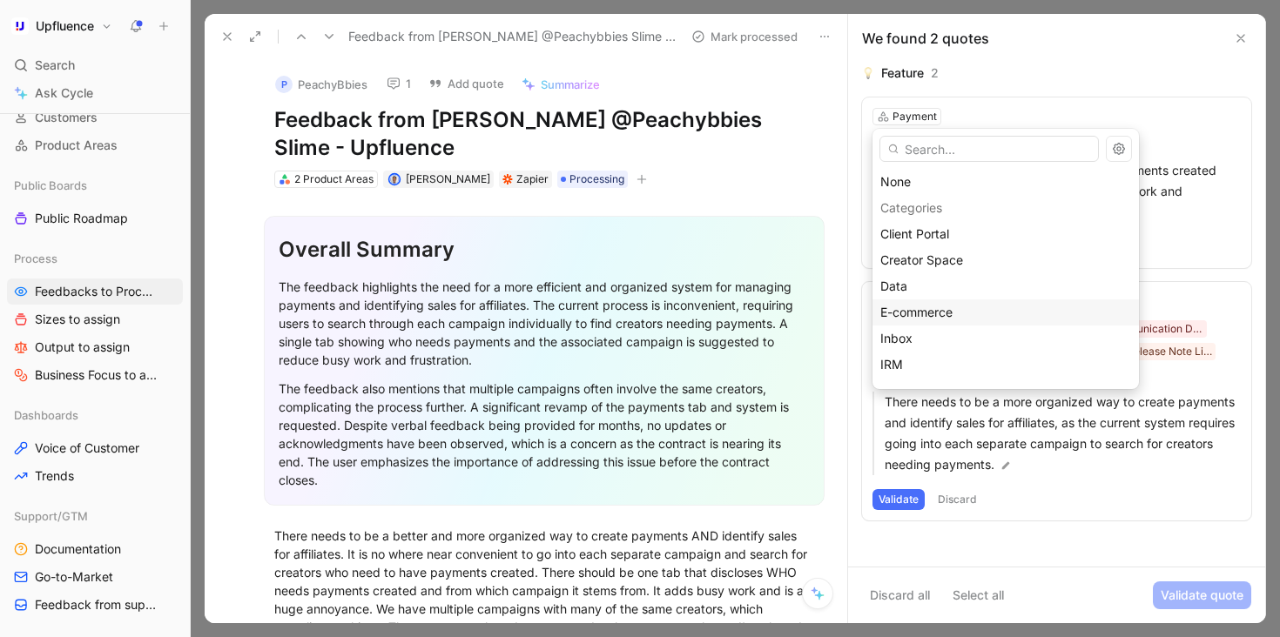
click at [944, 306] on span "E-commerce" at bounding box center [916, 312] width 72 height 15
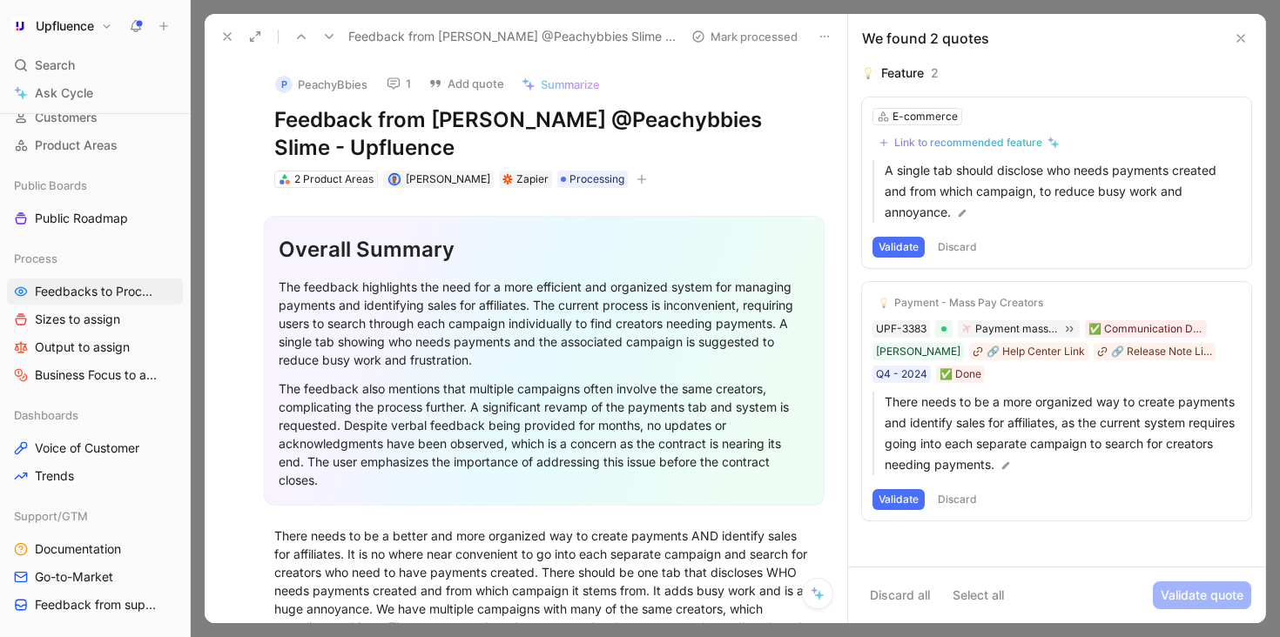
click at [964, 498] on button "Discard" at bounding box center [956, 499] width 51 height 21
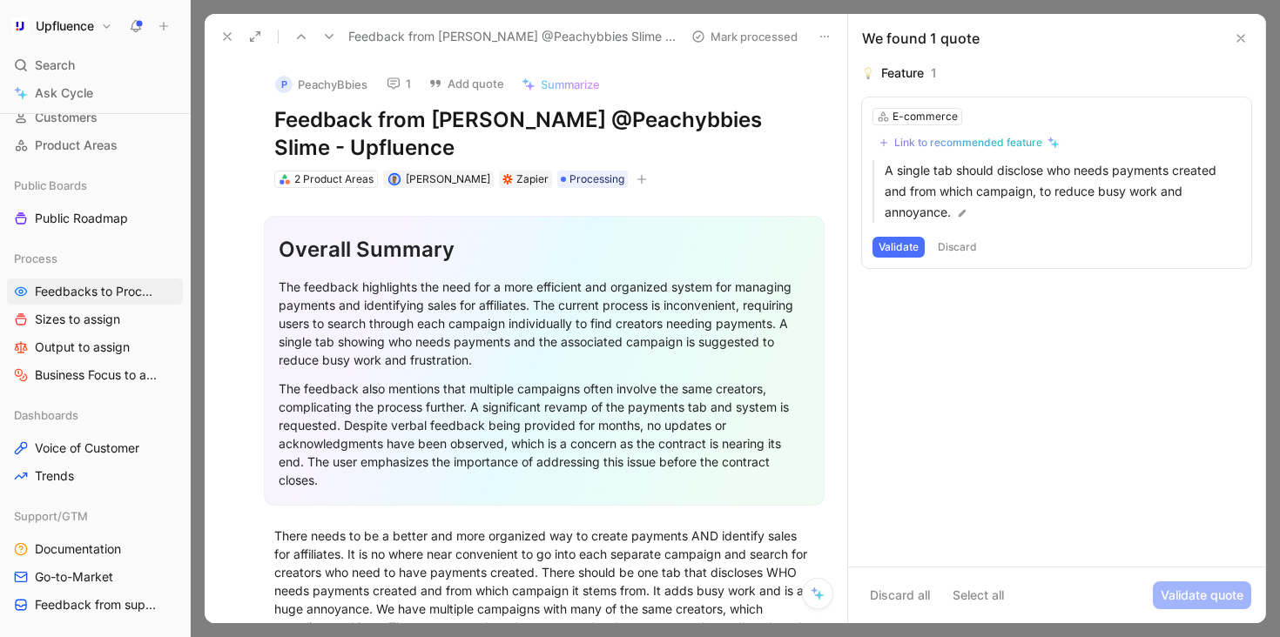
click at [222, 30] on icon at bounding box center [227, 37] width 14 height 14
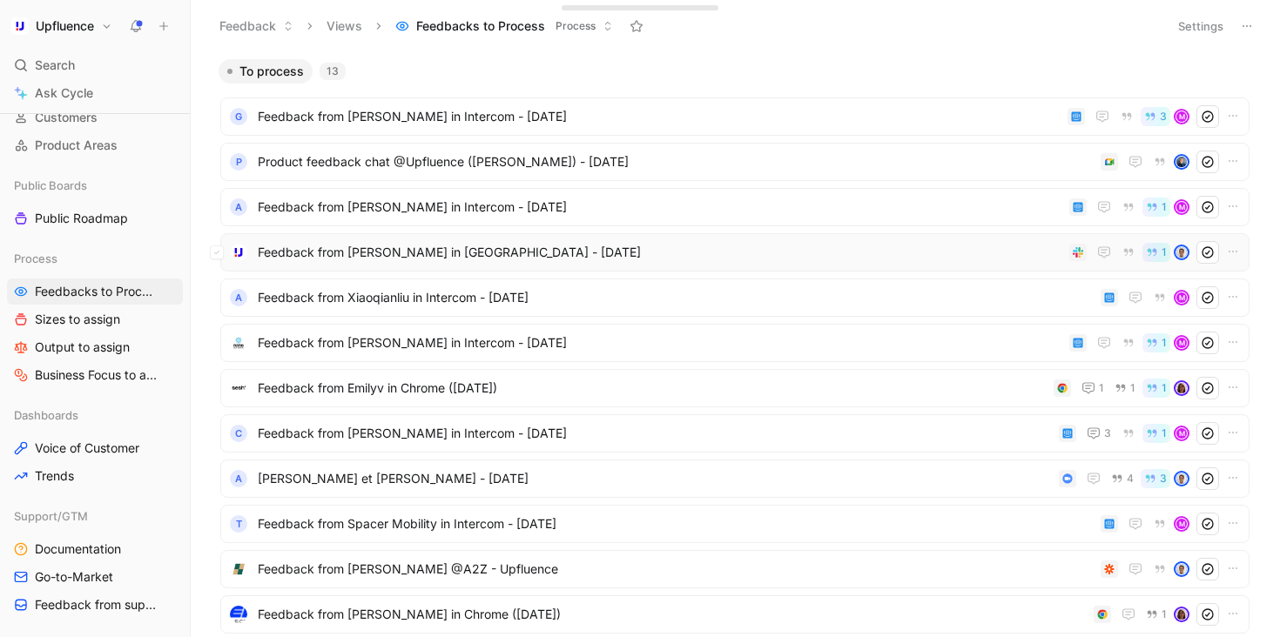
click at [508, 254] on span "Feedback from [PERSON_NAME] in [GEOGRAPHIC_DATA] - [DATE]" at bounding box center [660, 252] width 804 height 21
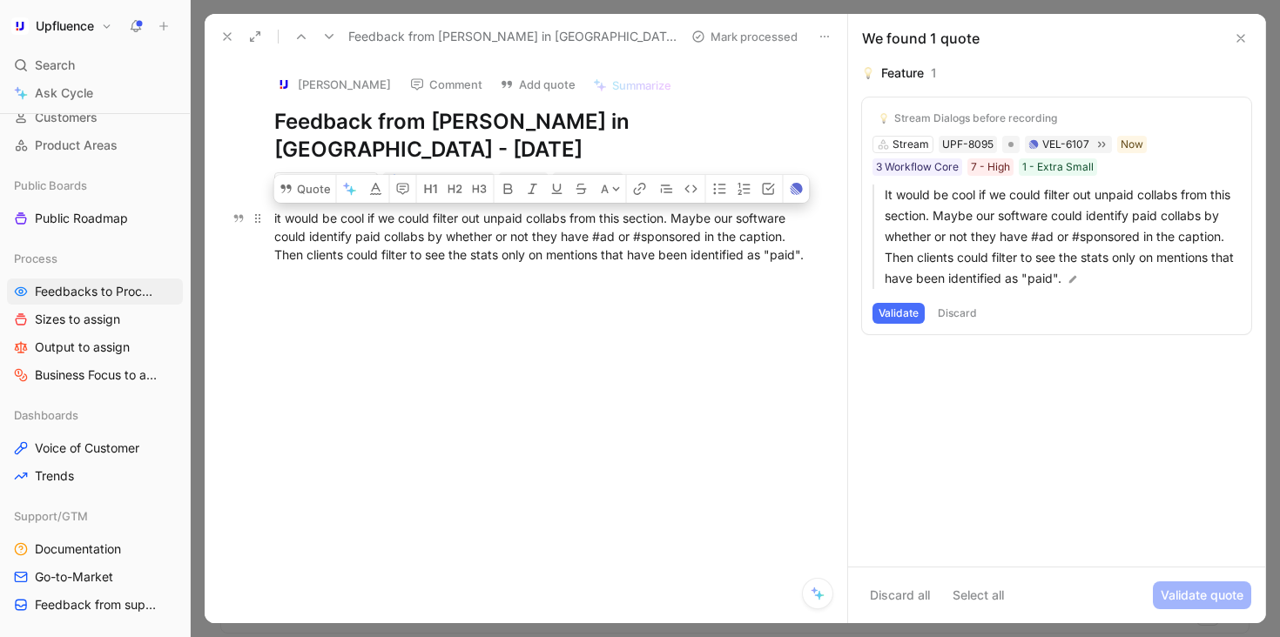
drag, startPoint x: 822, startPoint y: 231, endPoint x: 268, endPoint y: 183, distance: 555.7
click at [268, 204] on p "it would be cool if we could filter out unpaid collabs from this section. Maybe…" at bounding box center [544, 236] width 606 height 65
click at [355, 209] on div "it would be cool if we could filter out unpaid collabs from this section. Maybe…" at bounding box center [544, 236] width 540 height 55
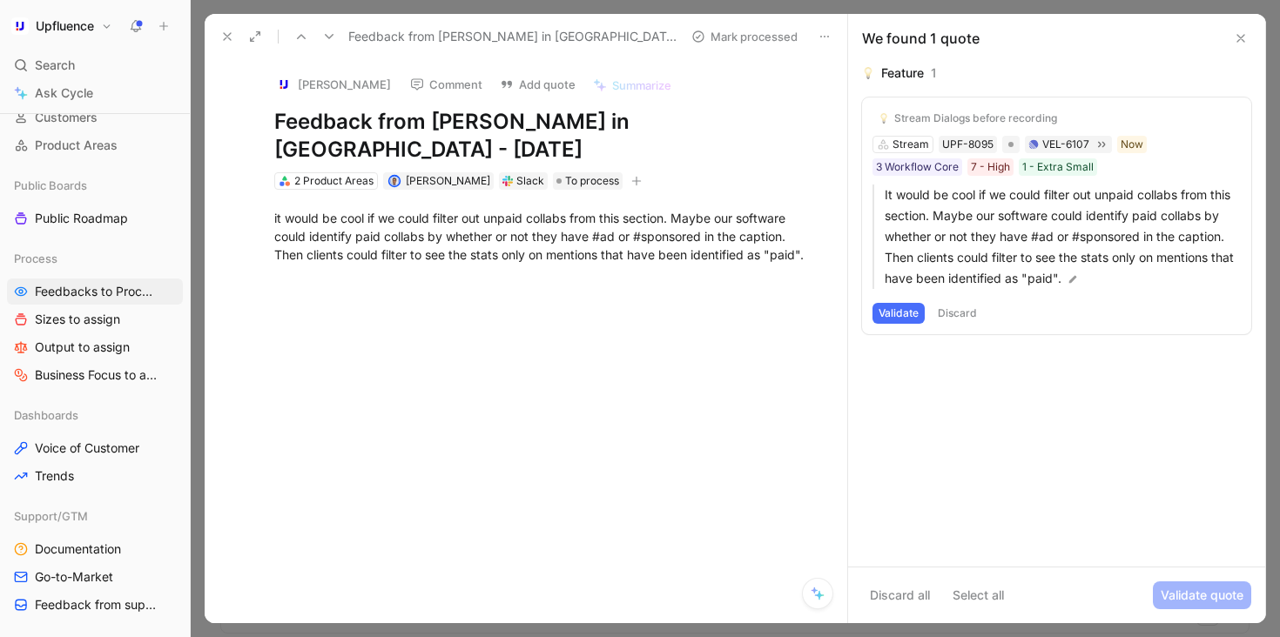
click at [961, 313] on button "Discard" at bounding box center [956, 313] width 51 height 21
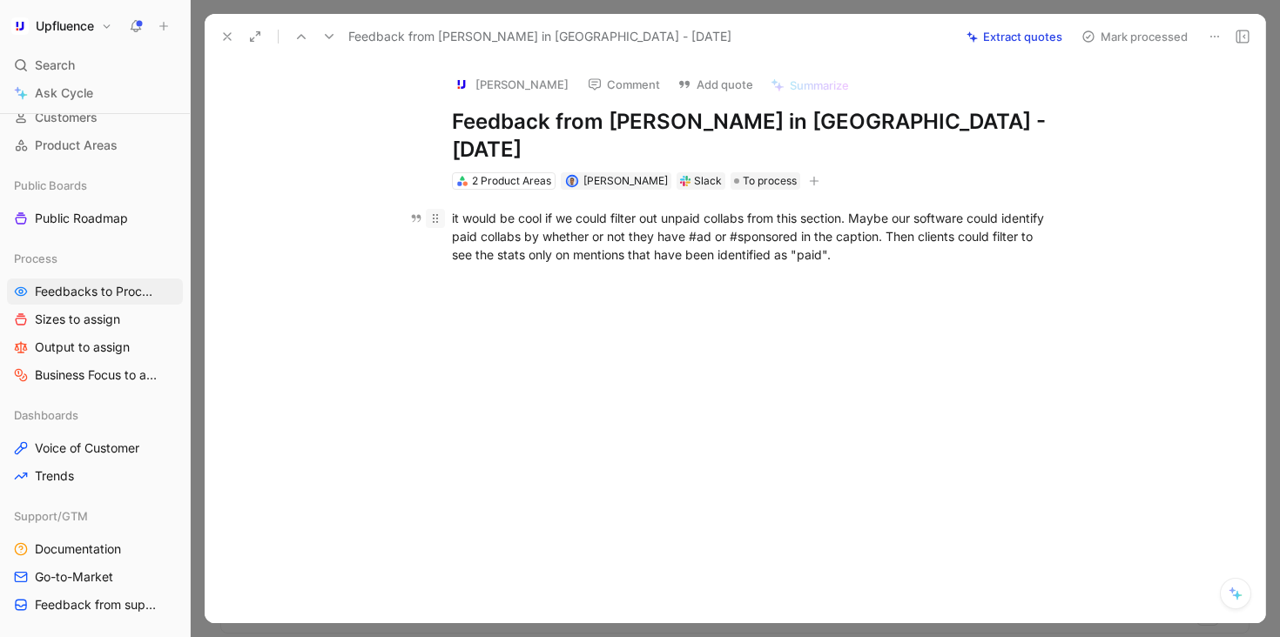
drag, startPoint x: 935, startPoint y: 223, endPoint x: 433, endPoint y: 183, distance: 503.0
click at [433, 204] on p "it would be cool if we could filter out unpaid collabs from this section. Maybe…" at bounding box center [753, 236] width 668 height 65
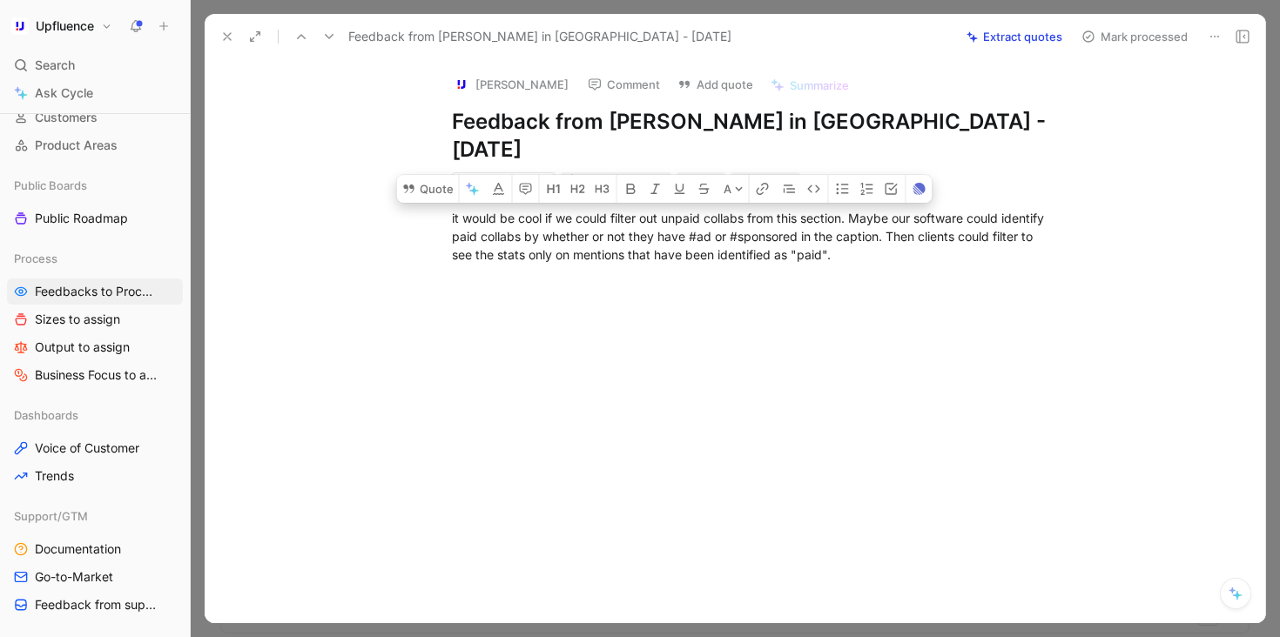
click at [1046, 35] on button "Extract quotes" at bounding box center [1013, 36] width 111 height 24
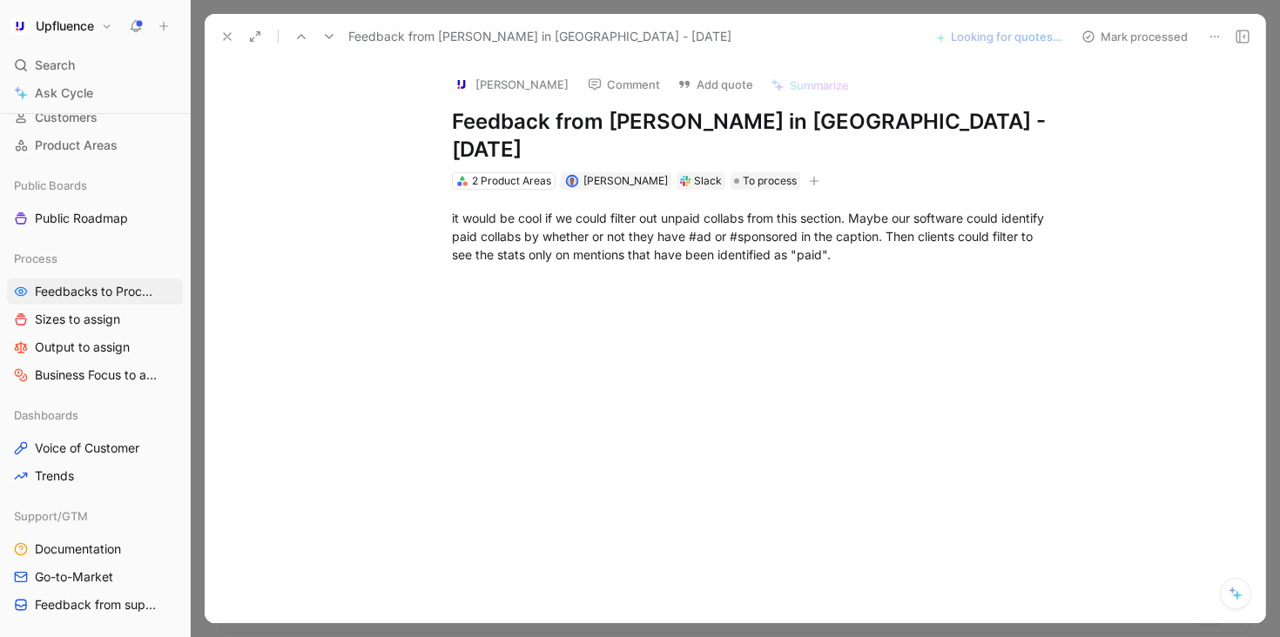
click at [329, 39] on icon at bounding box center [329, 37] width 14 height 14
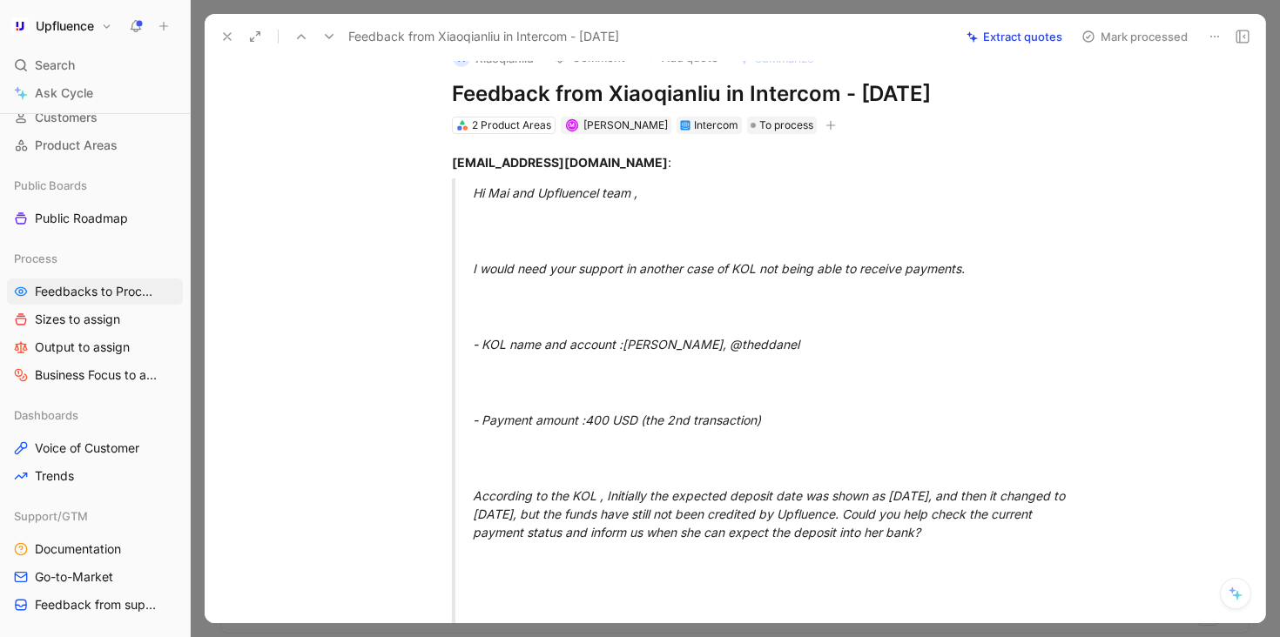
scroll to position [17, 0]
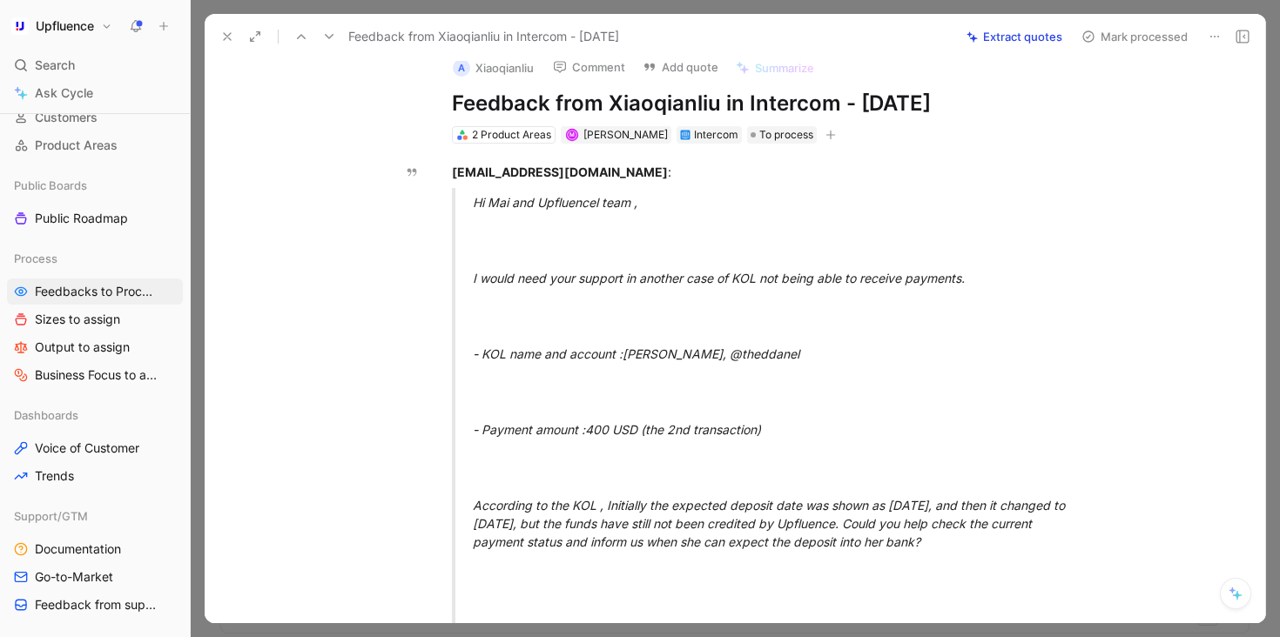
click at [1016, 40] on button "Extract quotes" at bounding box center [1013, 36] width 111 height 24
click at [331, 32] on icon at bounding box center [329, 37] width 14 height 14
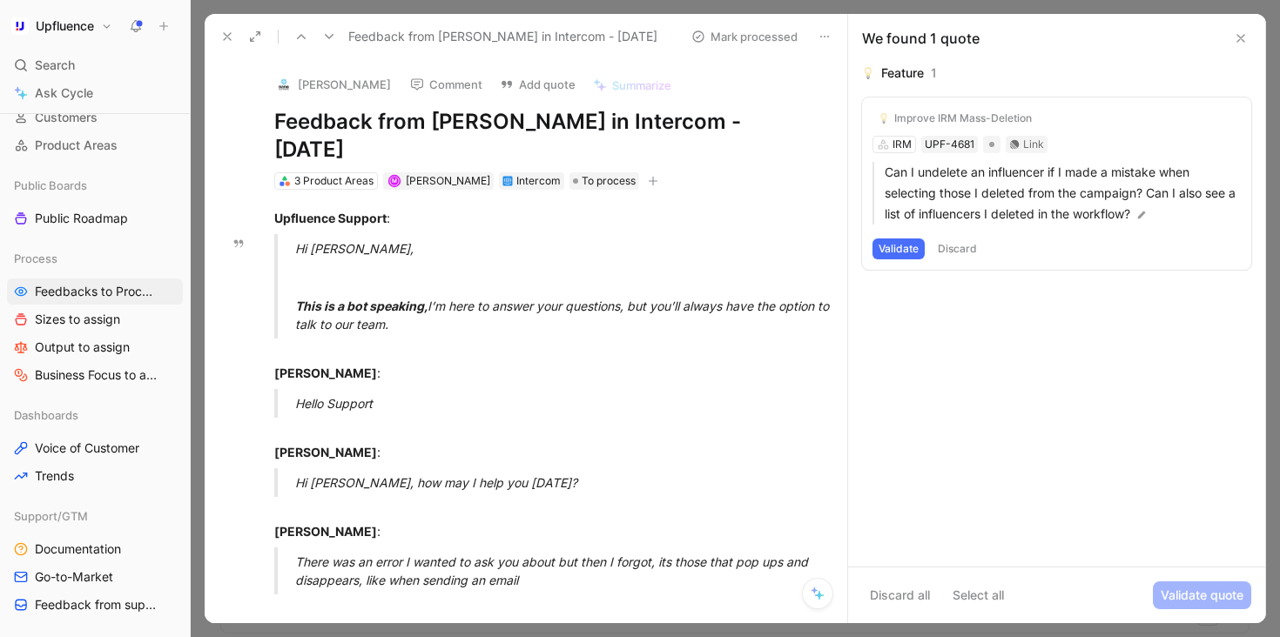
click at [958, 246] on button "Discard" at bounding box center [956, 248] width 51 height 21
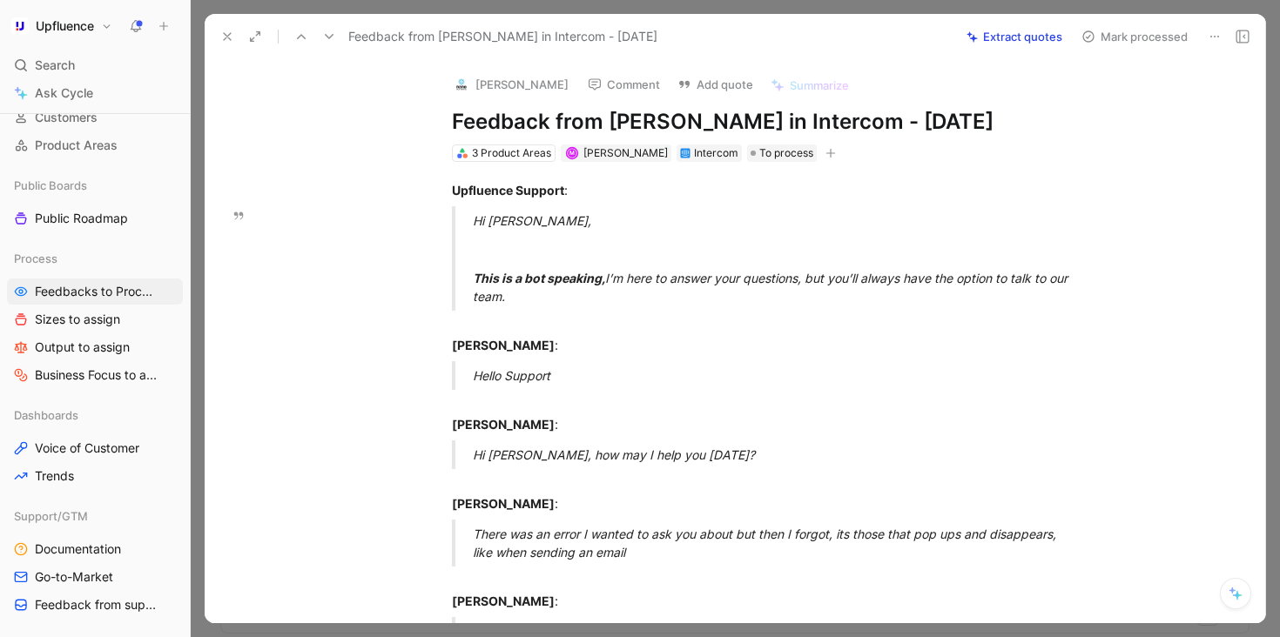
click at [1152, 30] on button "Mark processed" at bounding box center [1134, 36] width 122 height 24
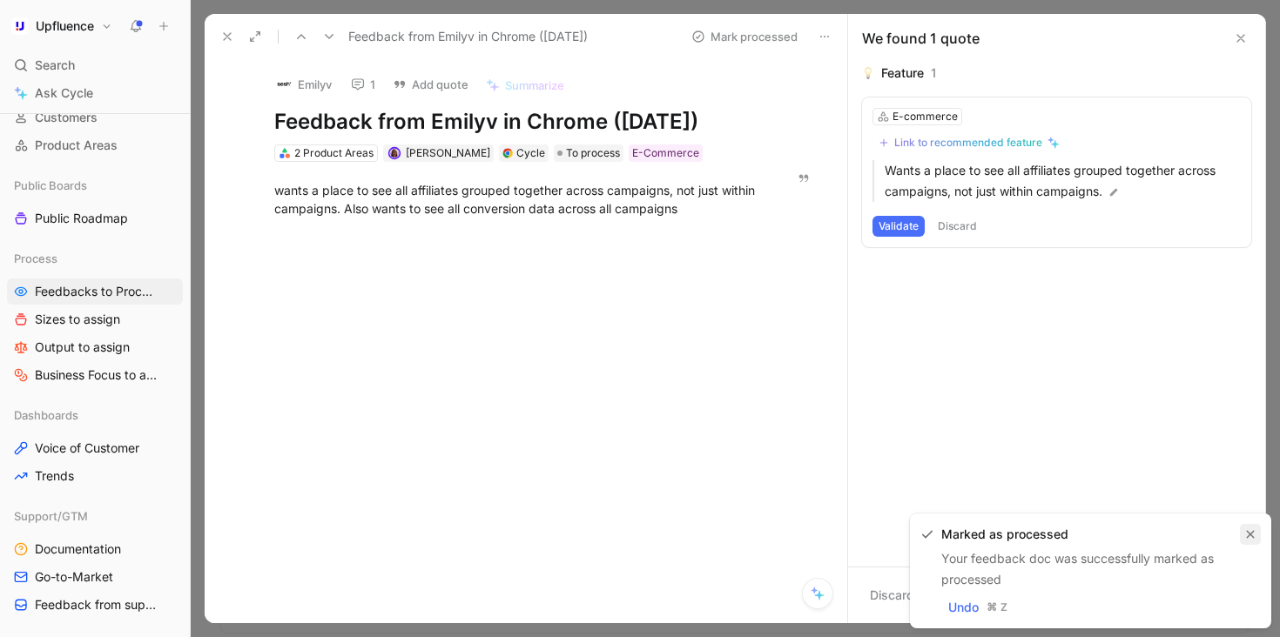
click at [1246, 527] on button "button" at bounding box center [1249, 534] width 21 height 21
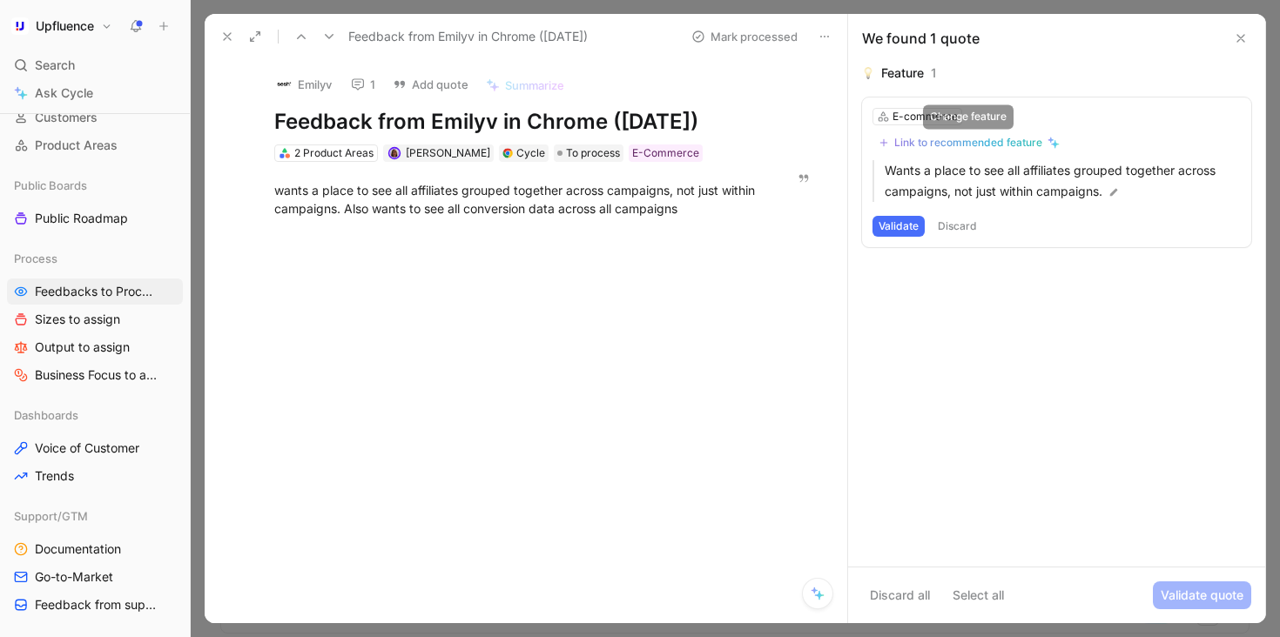
click at [991, 151] on button "Link to recommended feature" at bounding box center [968, 142] width 193 height 21
click at [1010, 144] on div "Link to recommended feature" at bounding box center [968, 143] width 148 height 14
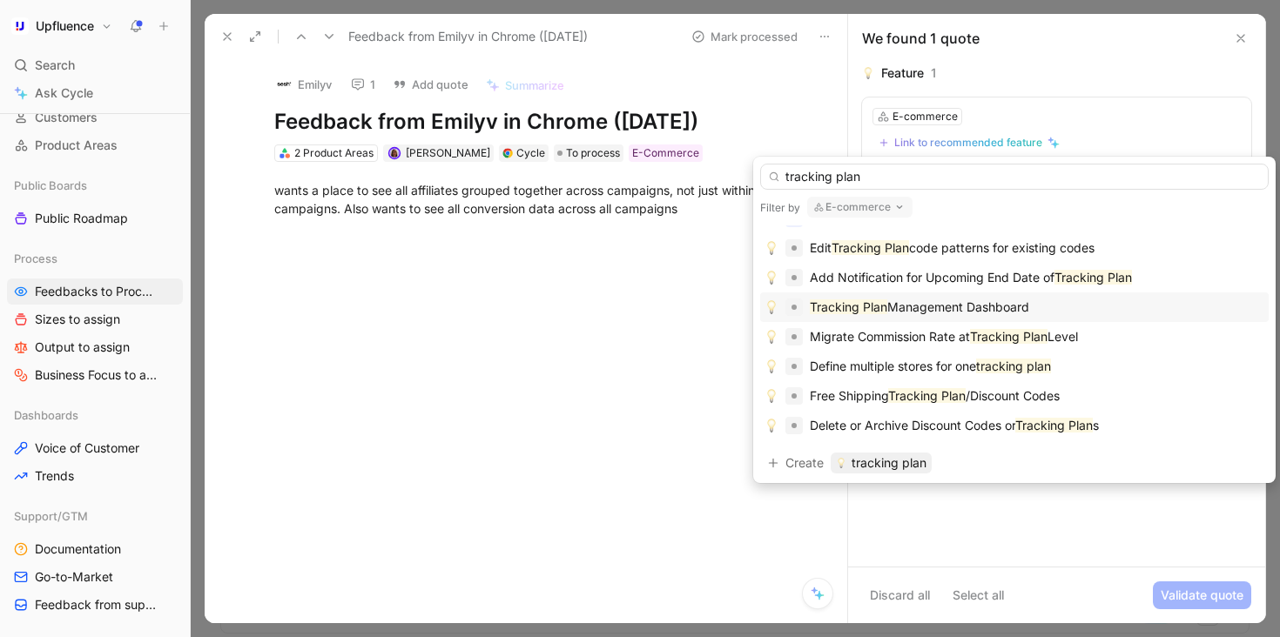
scroll to position [88, 0]
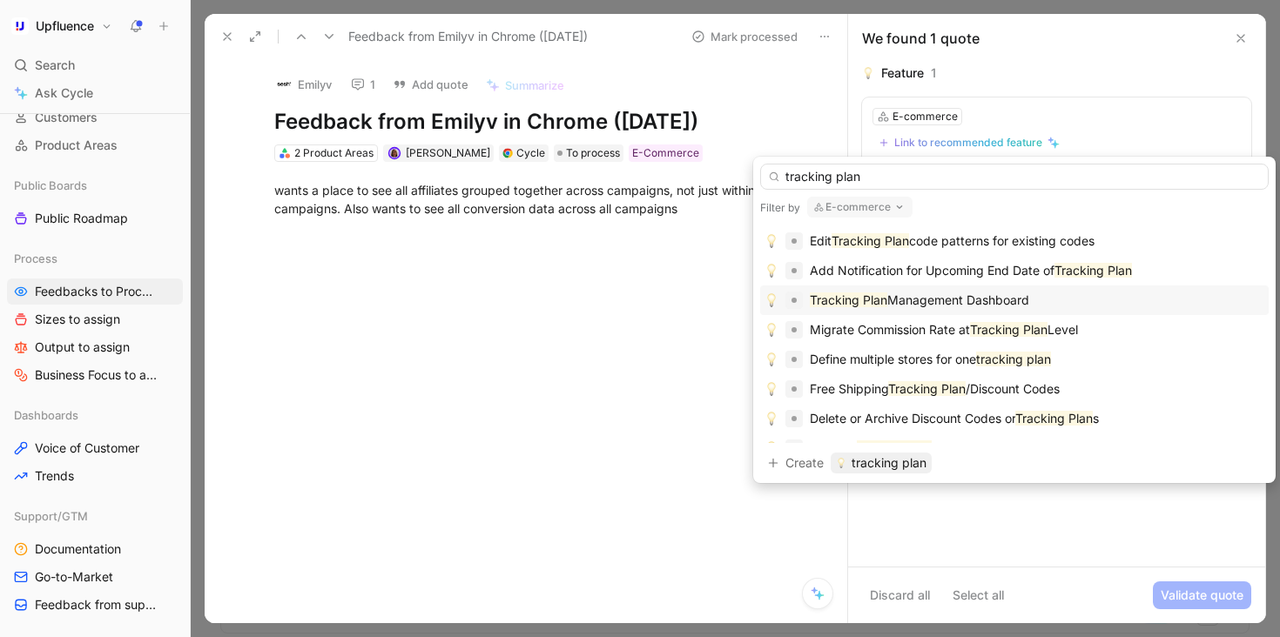
type input "tracking plan"
click at [1105, 303] on div "Tracking Plan Management Dashboard" at bounding box center [1014, 300] width 500 height 21
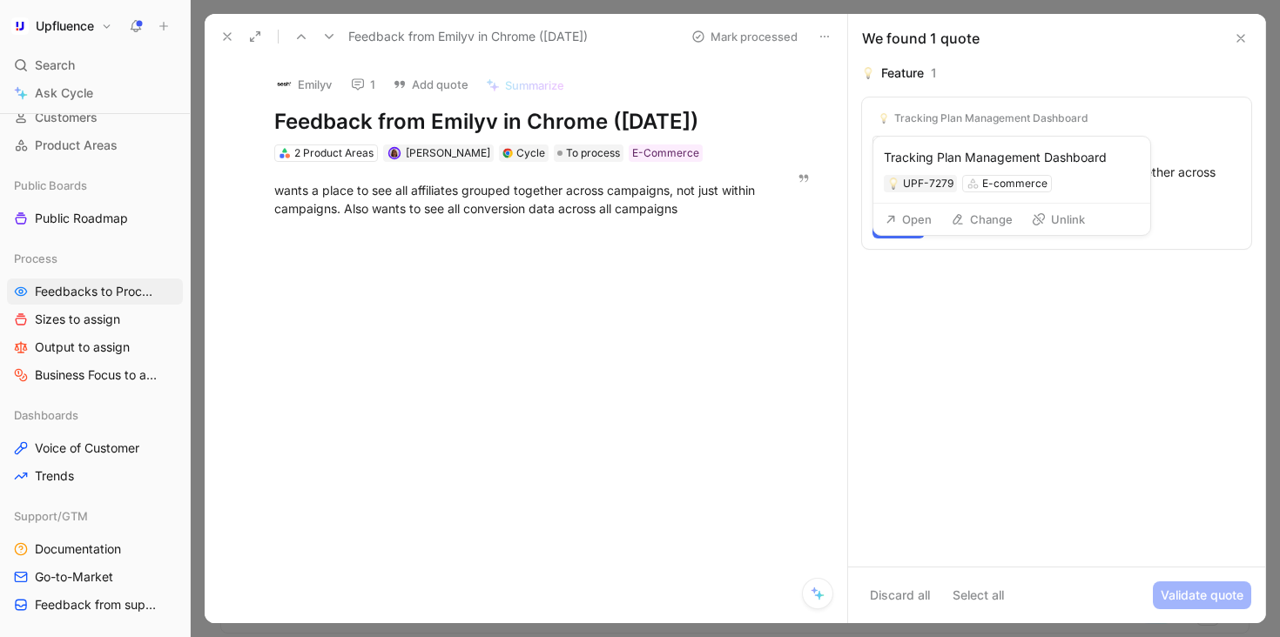
click at [1052, 225] on button "Unlink" at bounding box center [1058, 219] width 69 height 24
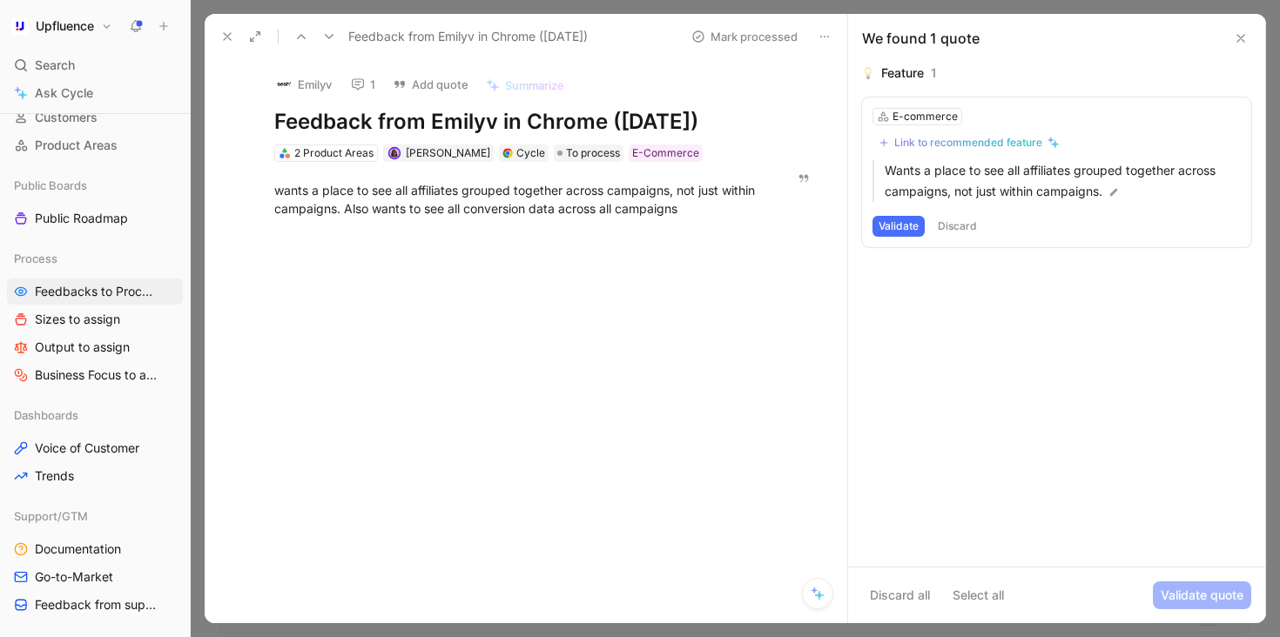
click at [363, 79] on use at bounding box center [358, 84] width 12 height 11
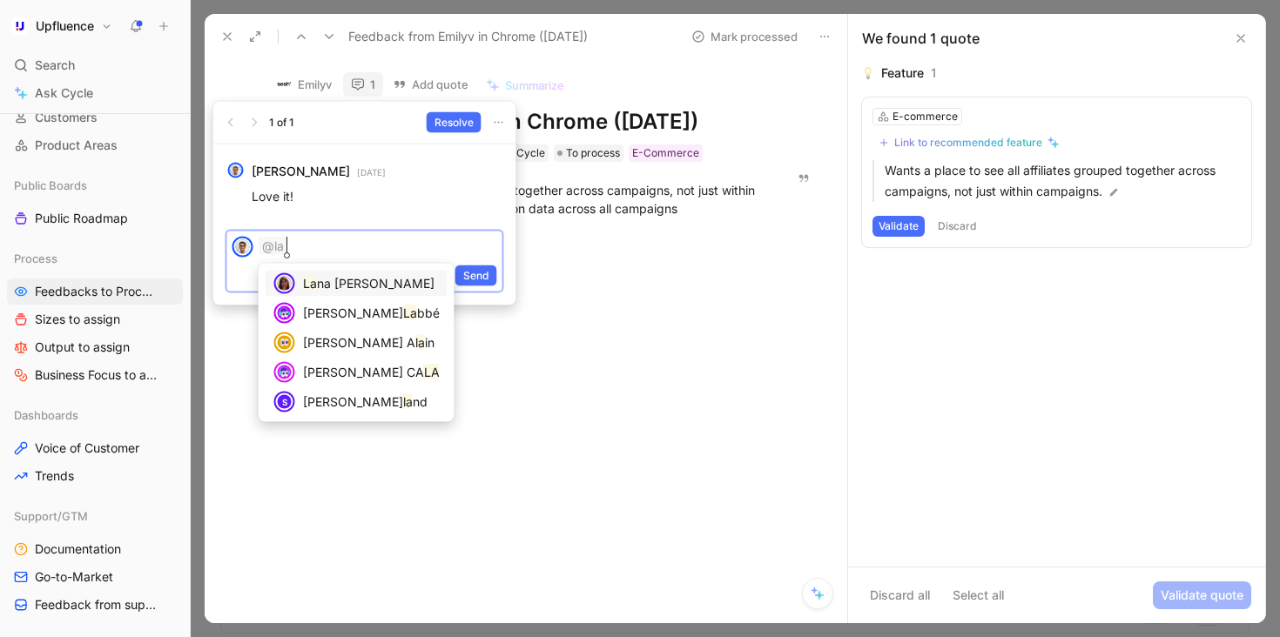
click at [326, 289] on span "na [PERSON_NAME]" at bounding box center [376, 283] width 118 height 15
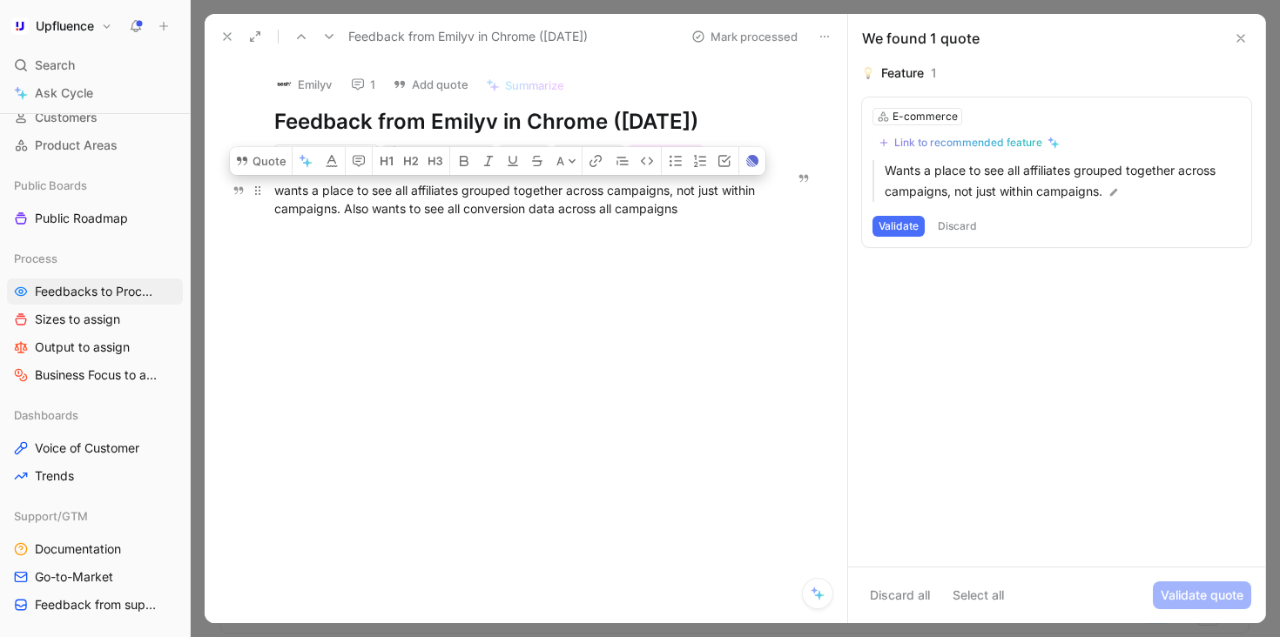
drag, startPoint x: 732, startPoint y: 204, endPoint x: 272, endPoint y: 179, distance: 461.1
click at [272, 179] on p "wants a place to see all affiliates grouped together across campaigns, not just…" at bounding box center [517, 199] width 552 height 47
click at [258, 165] on button "Quote" at bounding box center [261, 161] width 62 height 28
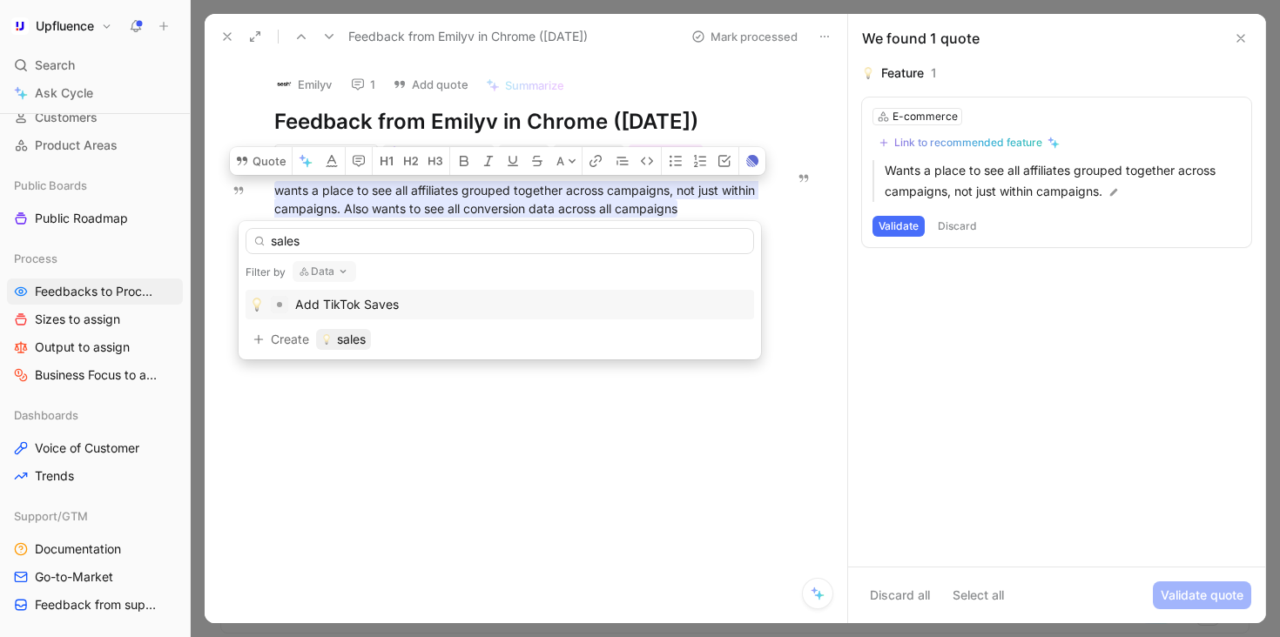
click at [315, 270] on button "Data" at bounding box center [324, 271] width 64 height 21
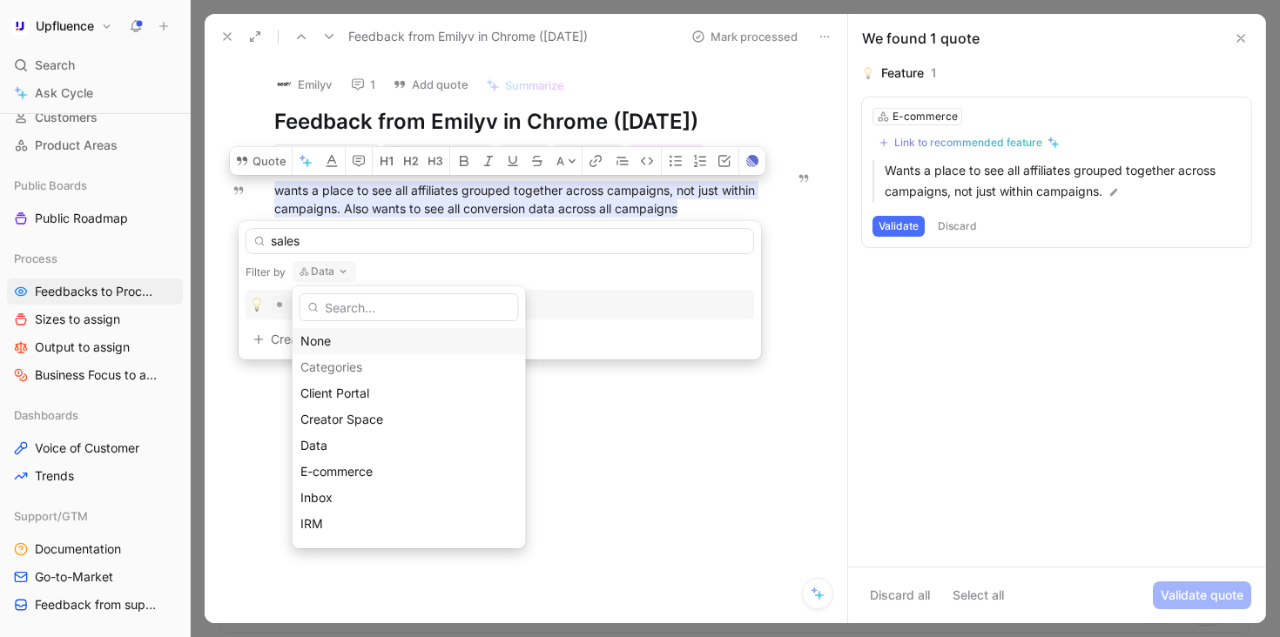
click at [341, 334] on div "None" at bounding box center [409, 341] width 218 height 21
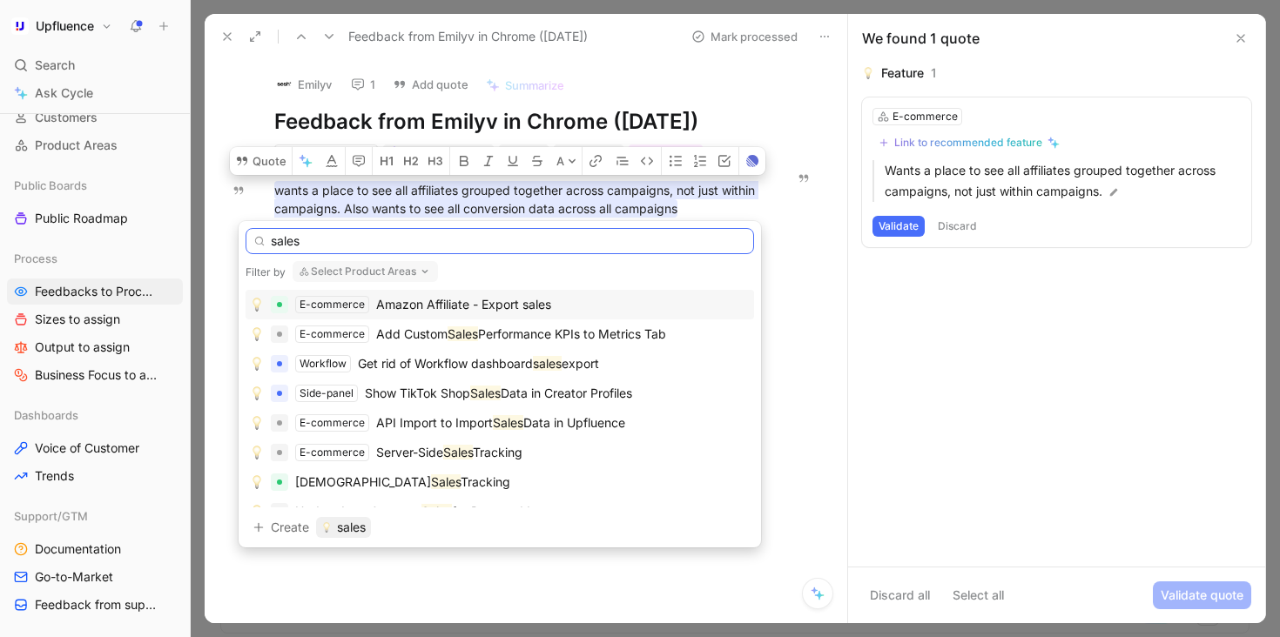
click at [395, 239] on input "sales" at bounding box center [499, 241] width 508 height 26
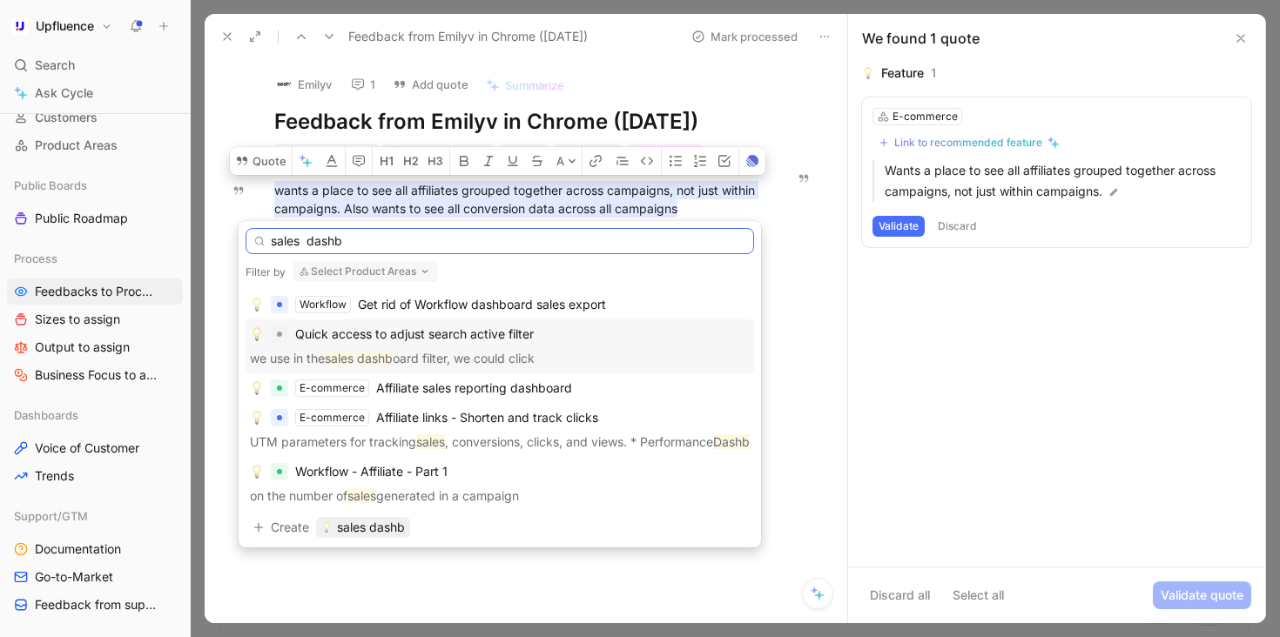
scroll to position [3, 0]
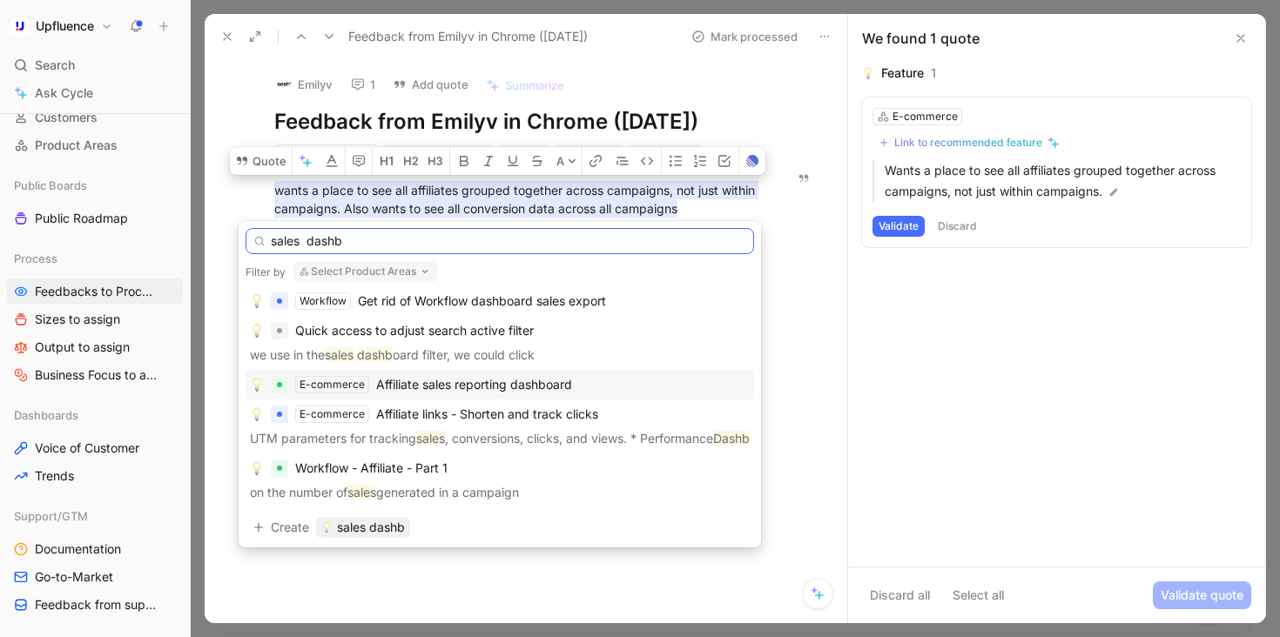
type input "sales dashb"
click at [521, 387] on span "Affiliate sales reporting dashboard" at bounding box center [474, 384] width 196 height 15
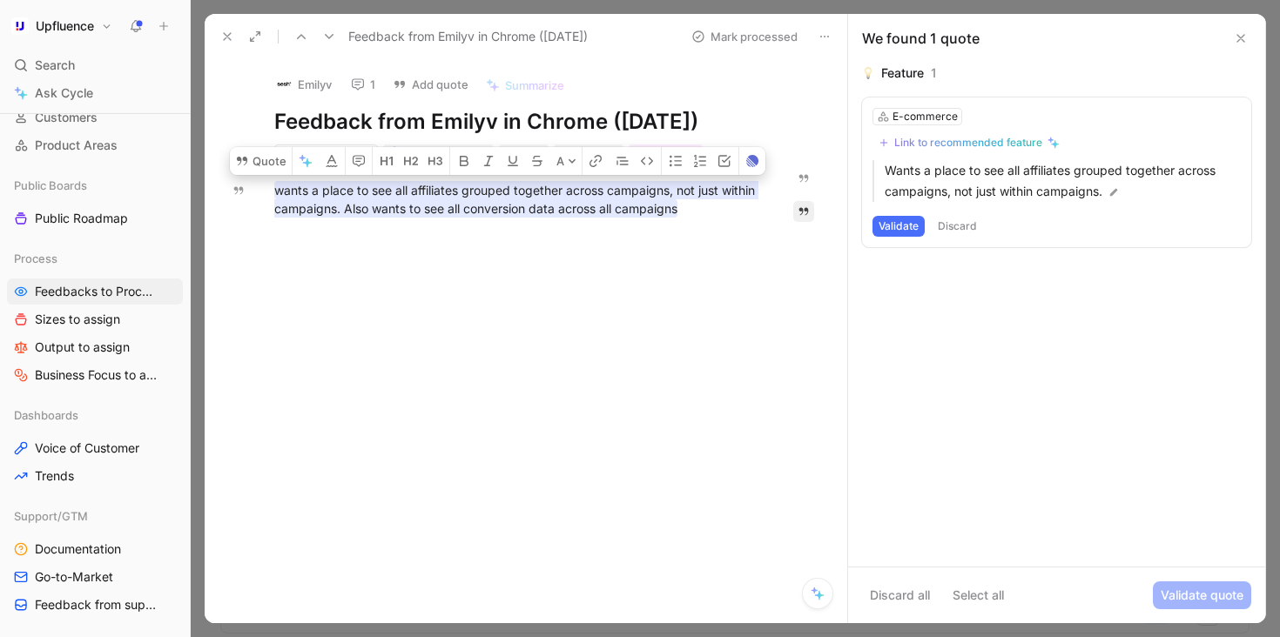
click at [956, 228] on button "Discard" at bounding box center [956, 226] width 51 height 21
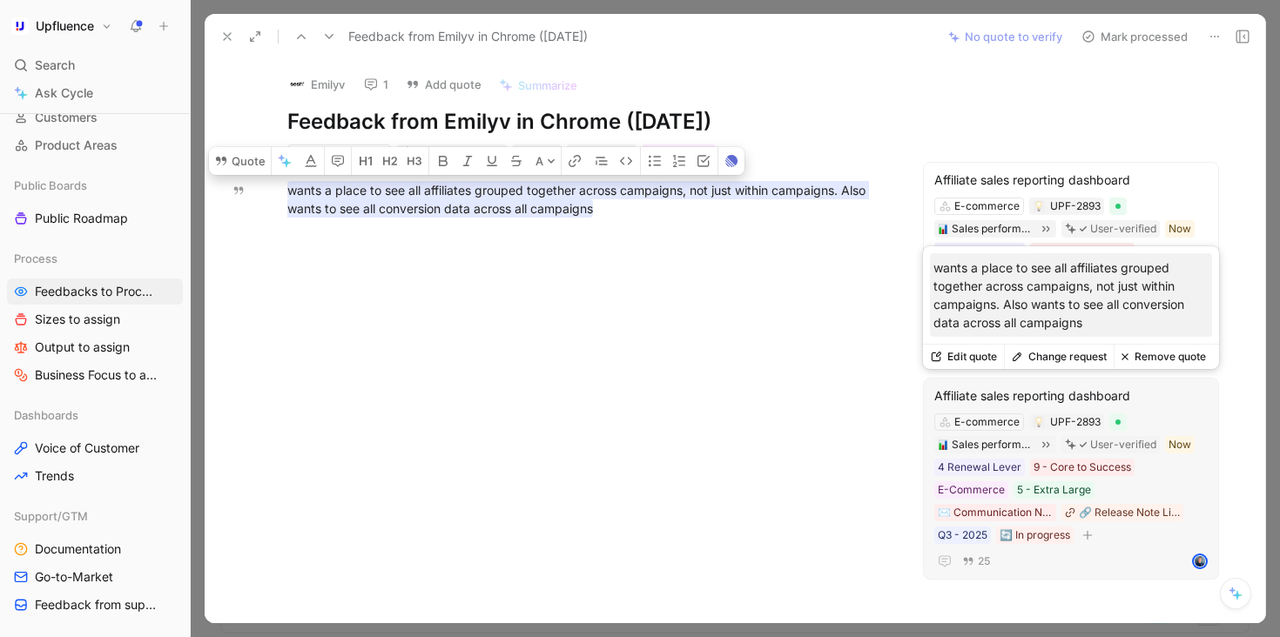
click at [1161, 361] on button "Remove quote" at bounding box center [1162, 357] width 99 height 24
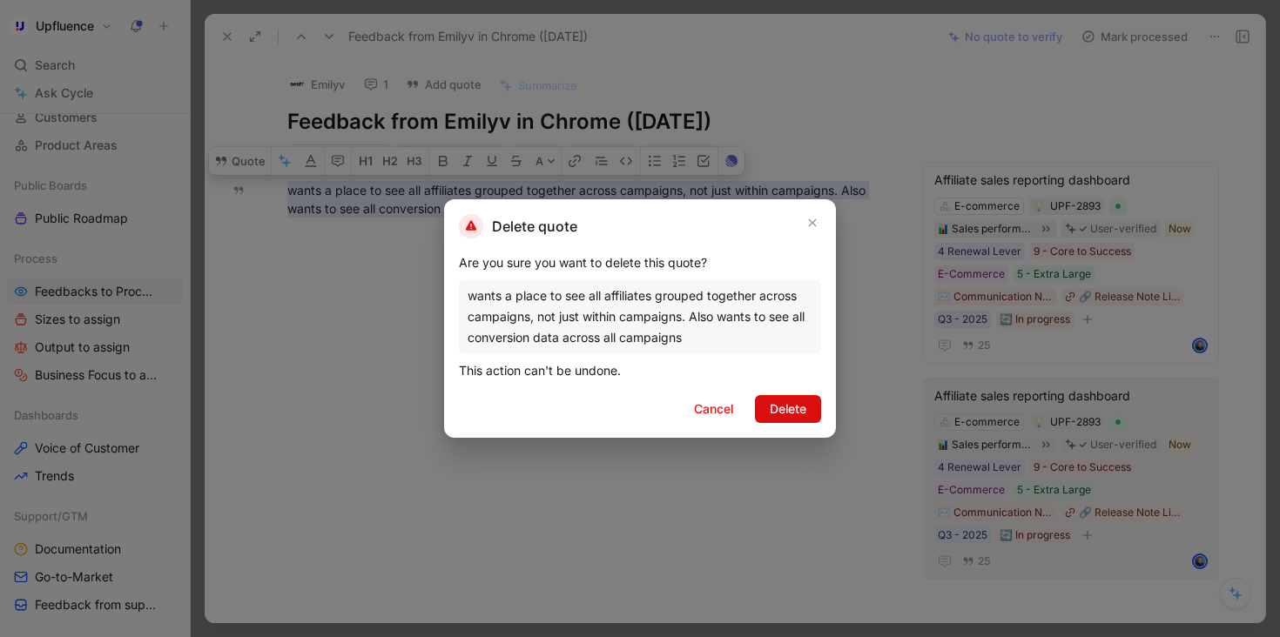
click at [789, 420] on button "Delete" at bounding box center [788, 409] width 66 height 28
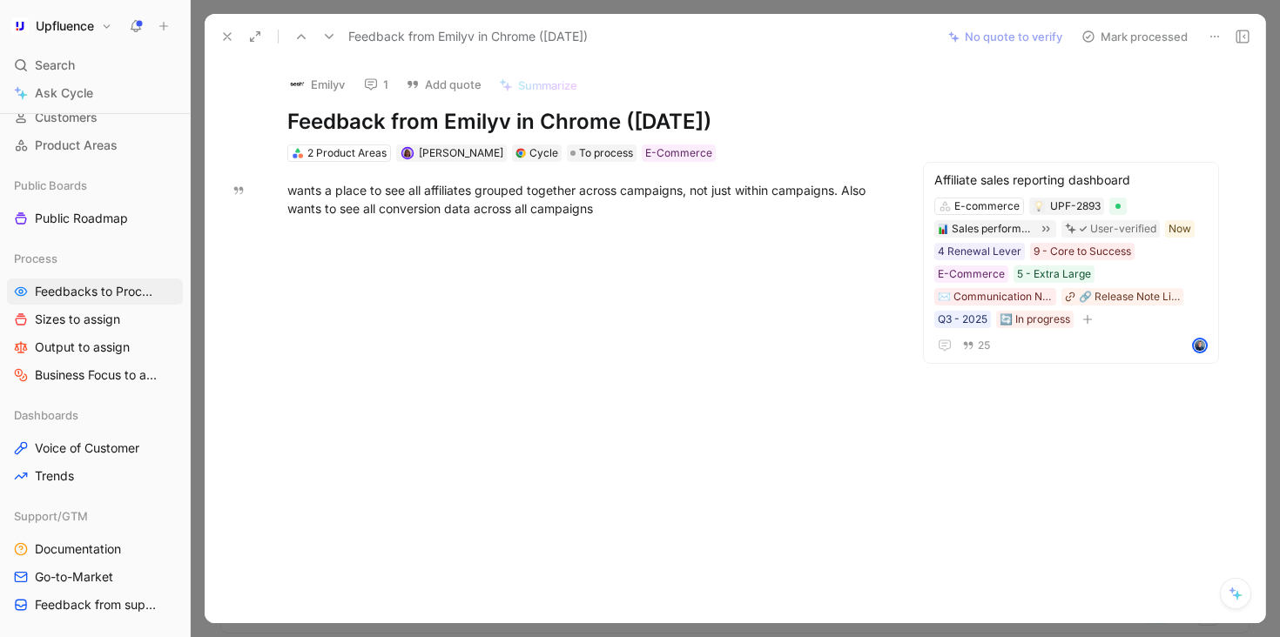
click at [1118, 31] on button "Mark processed" at bounding box center [1134, 36] width 122 height 24
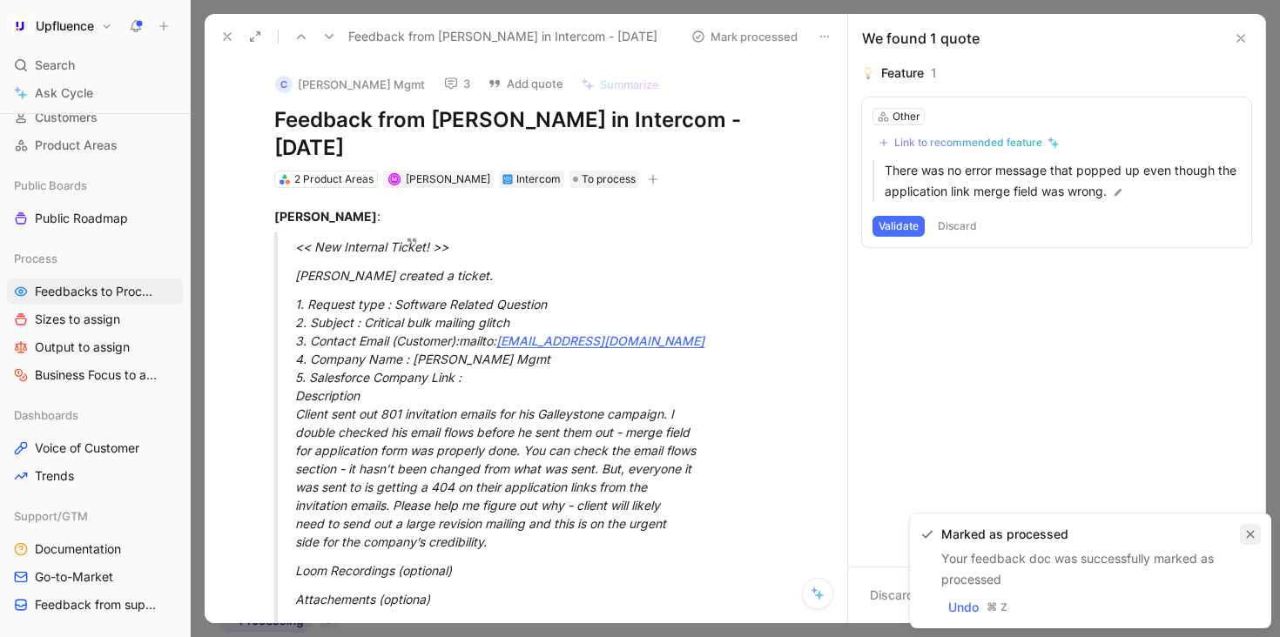
click at [1253, 534] on icon "button" at bounding box center [1250, 534] width 10 height 10
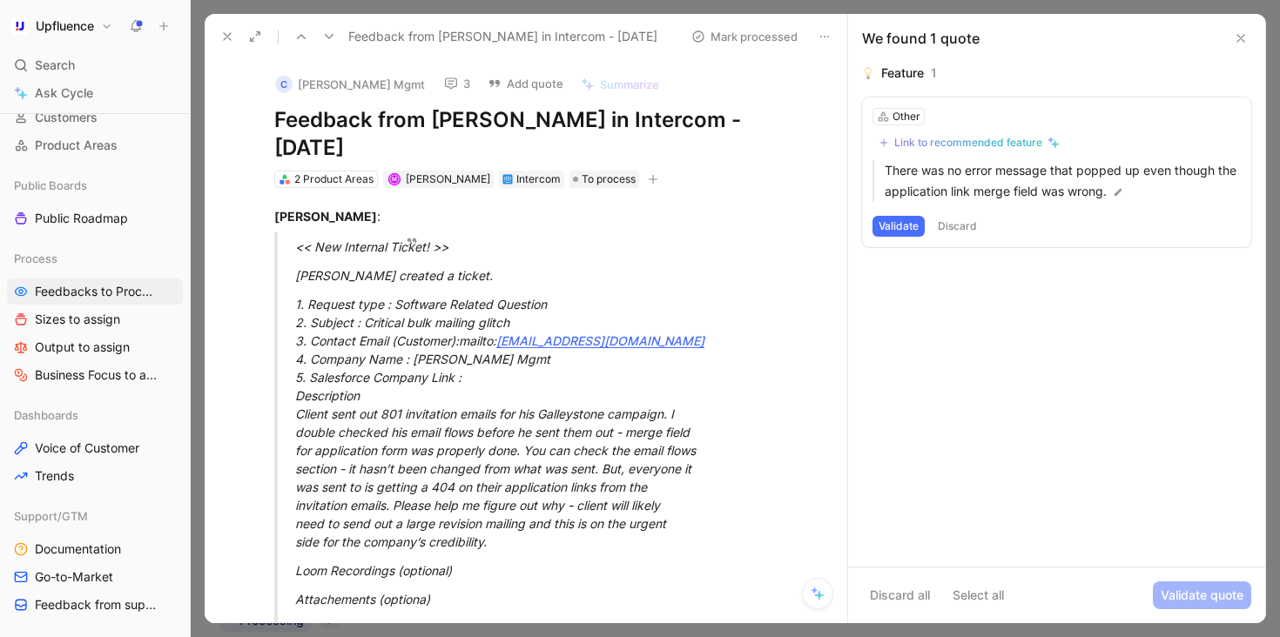
click at [961, 226] on button "Discard" at bounding box center [956, 226] width 51 height 21
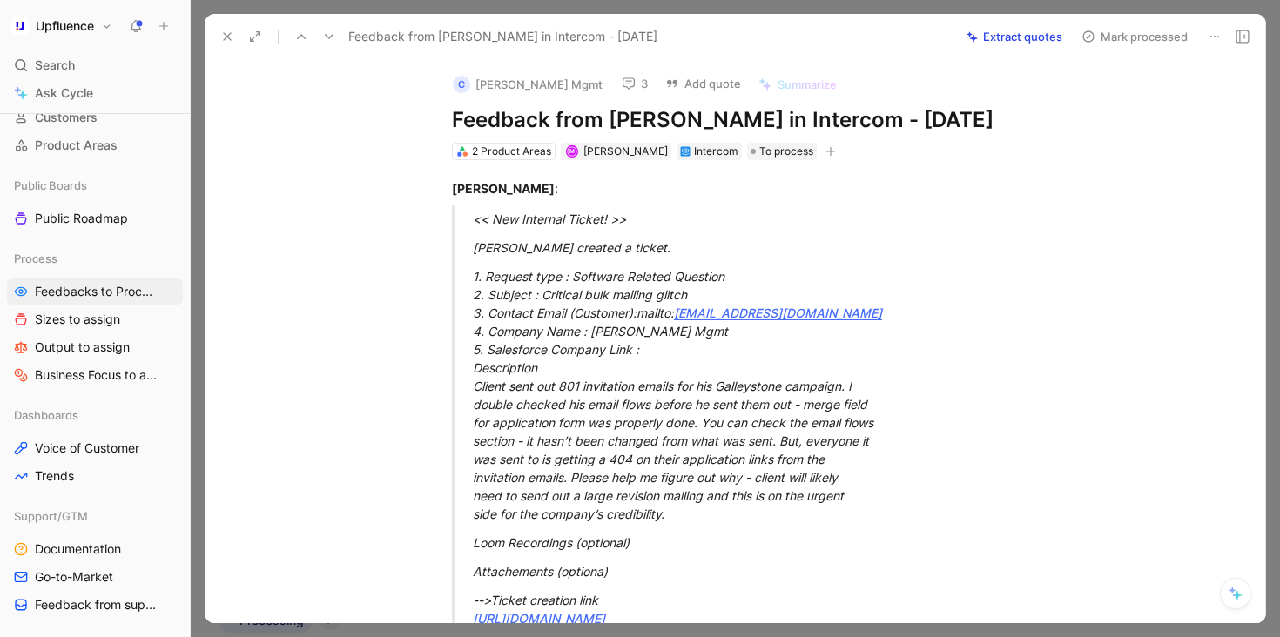
click at [1161, 38] on button "Mark processed" at bounding box center [1134, 36] width 122 height 24
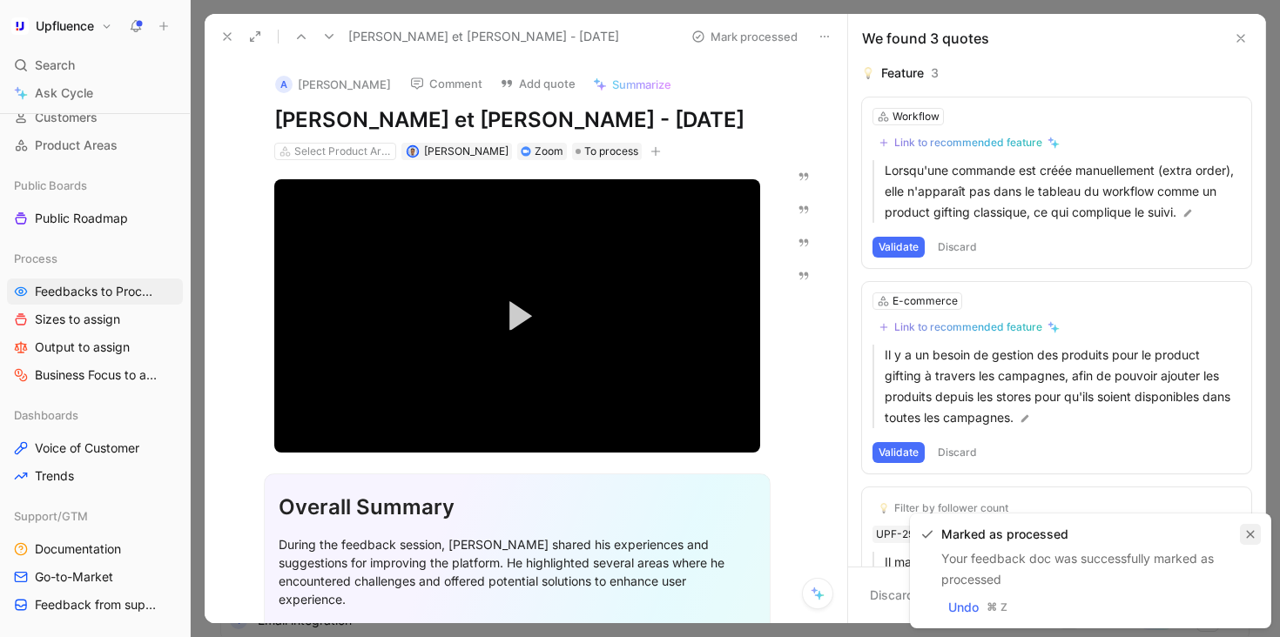
click at [1251, 535] on icon "button" at bounding box center [1250, 535] width 8 height 8
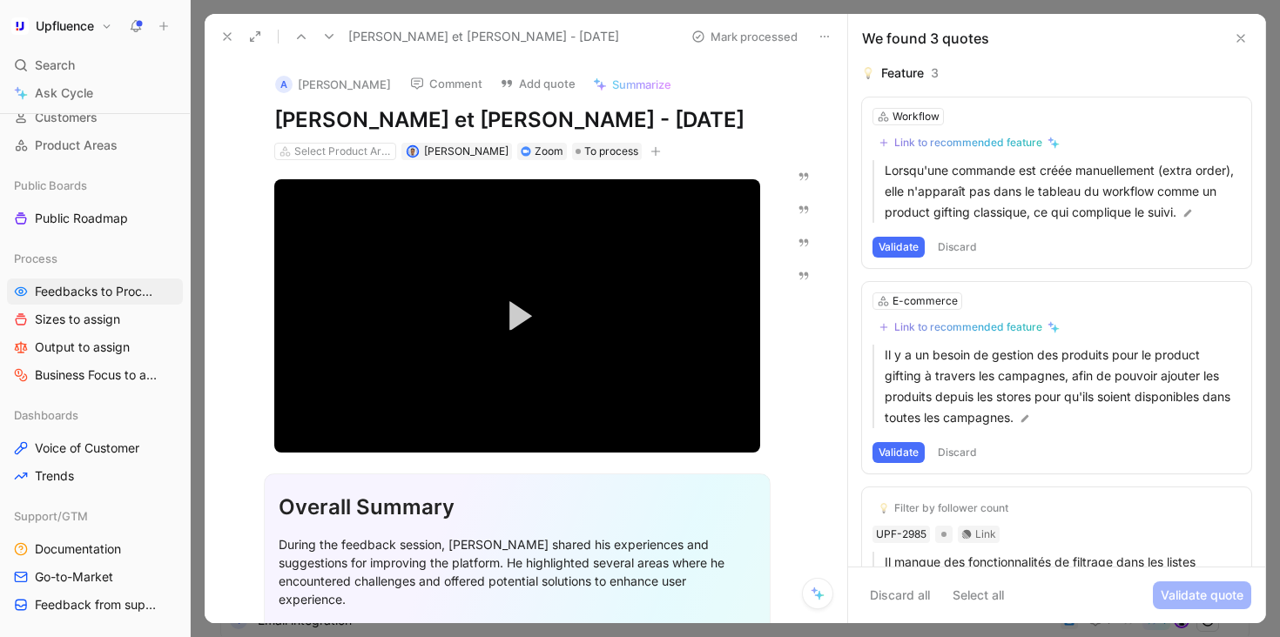
click at [236, 44] on button at bounding box center [227, 36] width 24 height 24
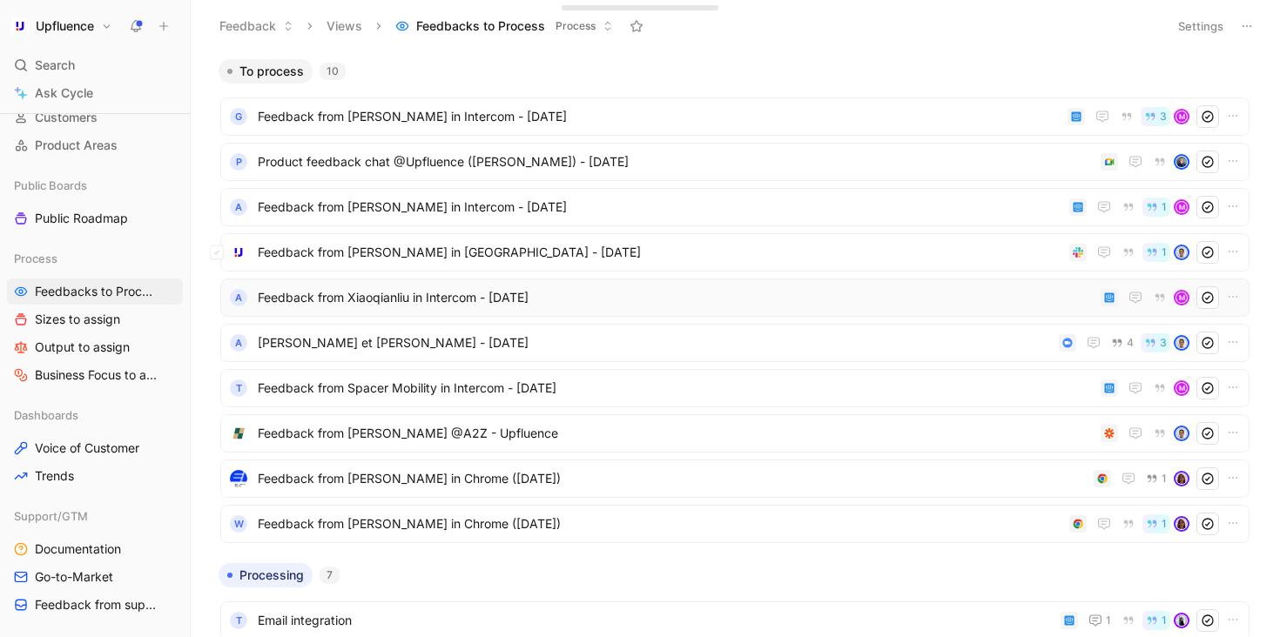
click at [524, 299] on span "Feedback from Xiaoqianliu in Intercom - [DATE]" at bounding box center [676, 297] width 836 height 21
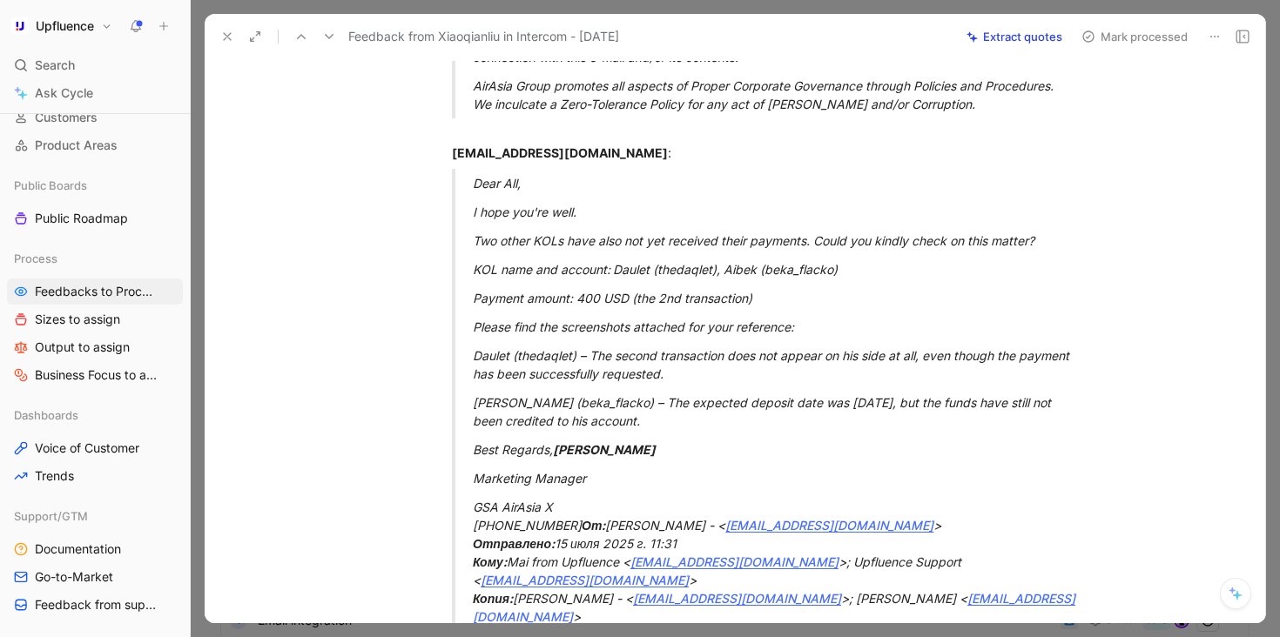
scroll to position [2430, 0]
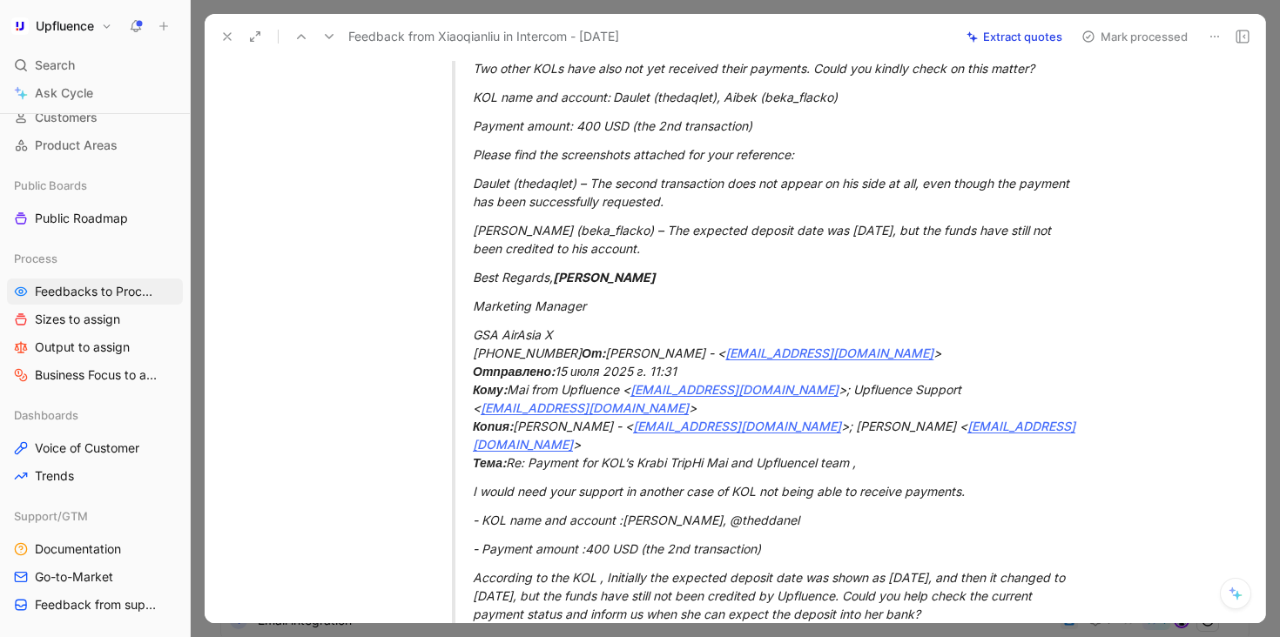
click at [1011, 44] on button "Extract quotes" at bounding box center [1013, 36] width 111 height 24
click at [229, 37] on icon at bounding box center [227, 37] width 14 height 14
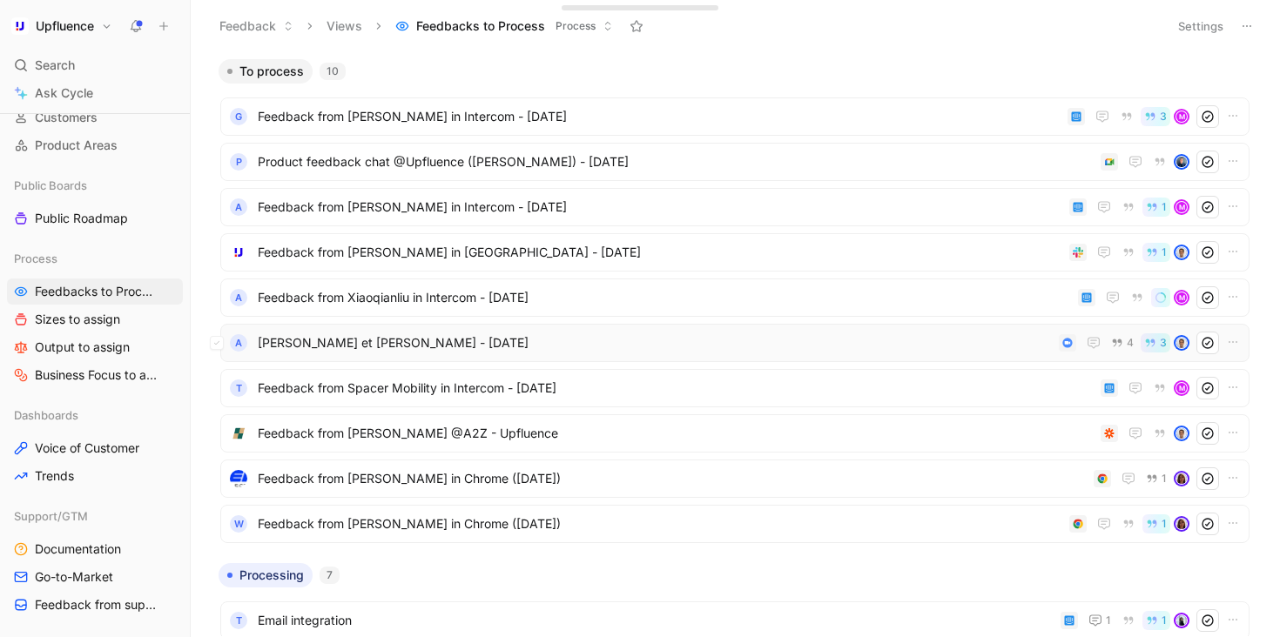
click at [514, 354] on div "A [PERSON_NAME] et [PERSON_NAME] - [DATE] 4 3" at bounding box center [734, 343] width 1029 height 38
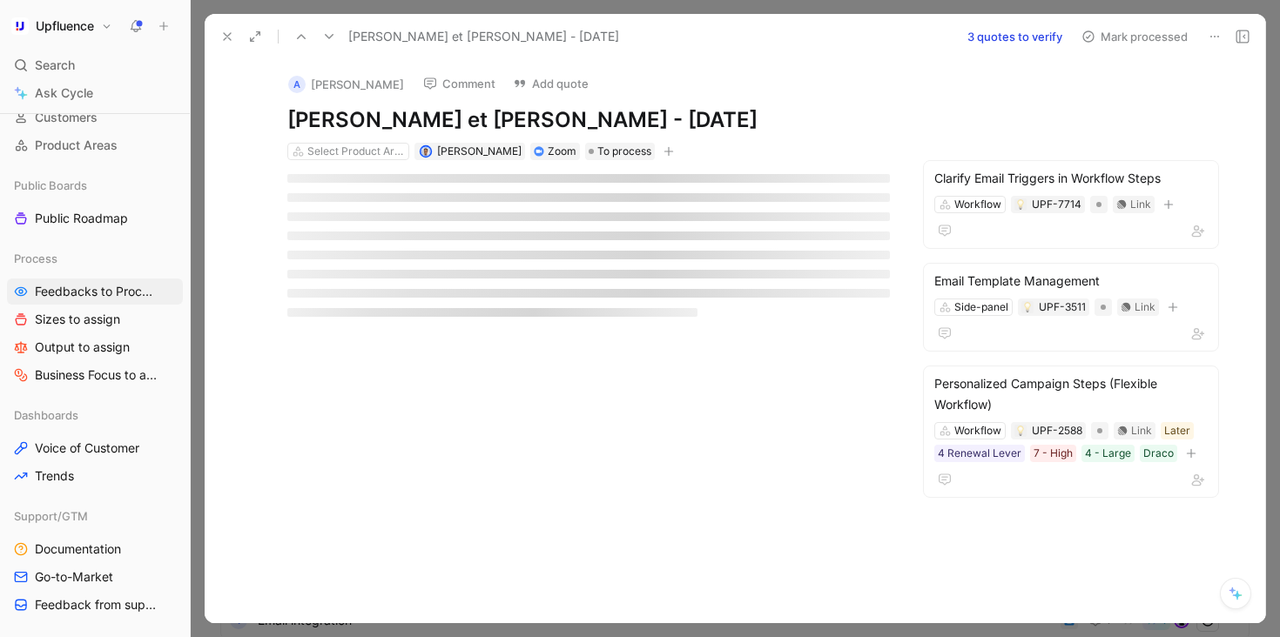
click at [331, 31] on icon at bounding box center [329, 37] width 14 height 14
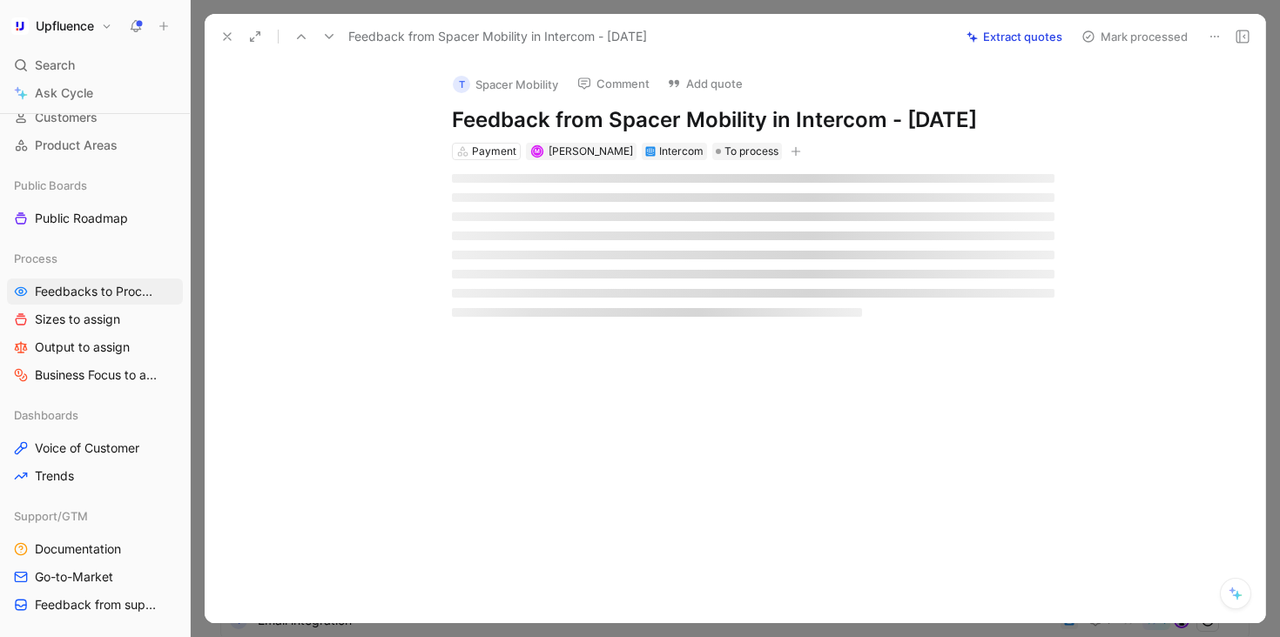
click at [332, 38] on icon at bounding box center [329, 37] width 14 height 14
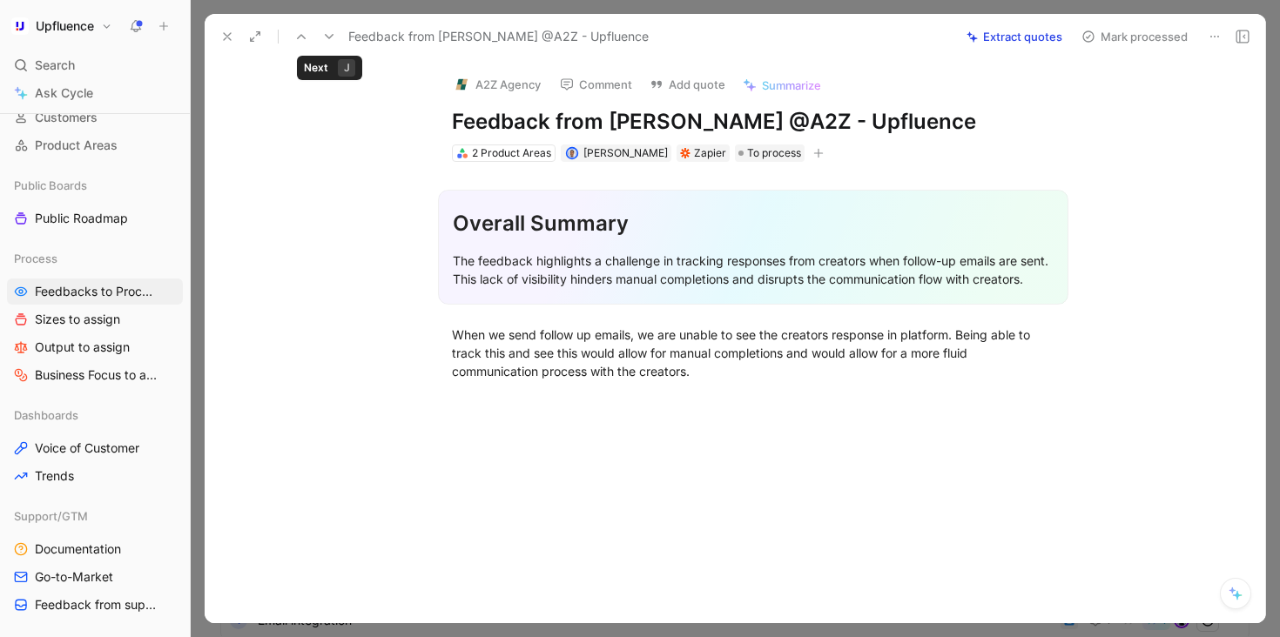
click at [331, 34] on use at bounding box center [329, 36] width 9 height 5
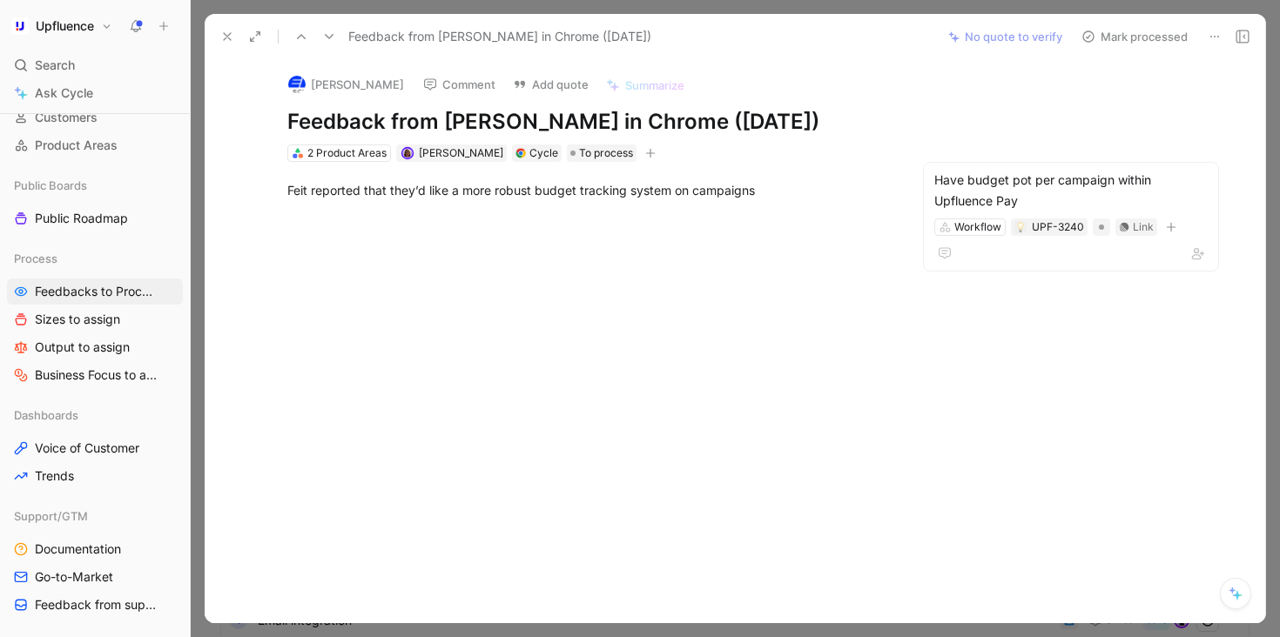
click at [1127, 30] on button "Mark processed" at bounding box center [1134, 36] width 122 height 24
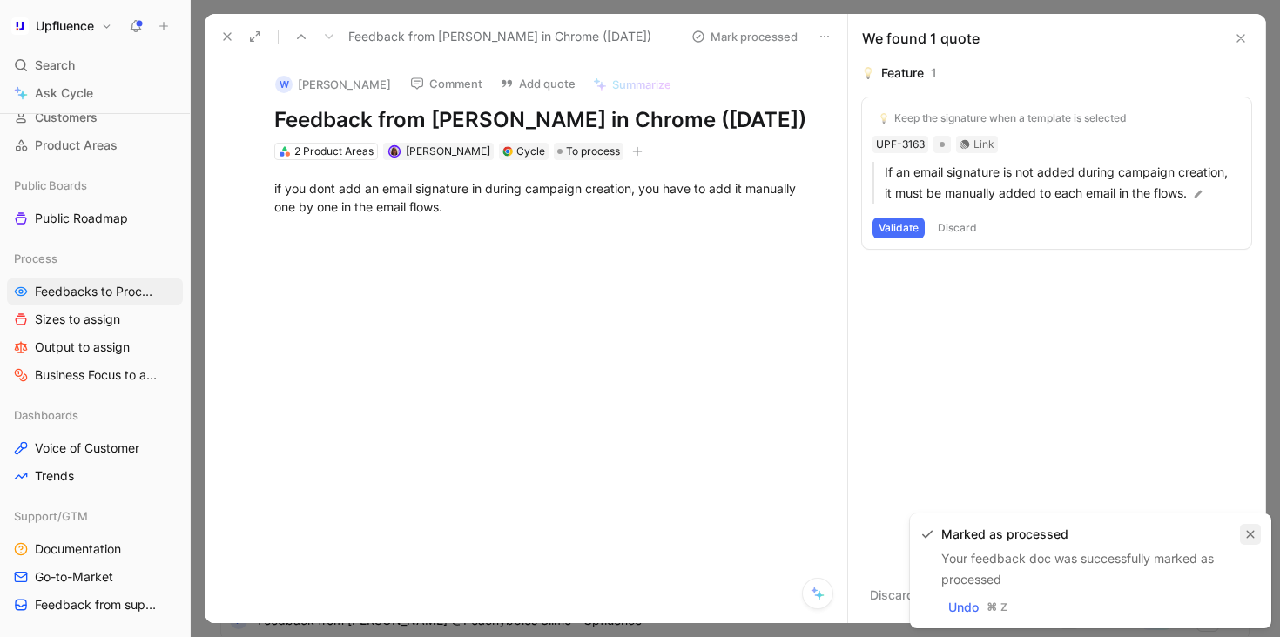
click at [1253, 534] on icon "button" at bounding box center [1250, 534] width 10 height 10
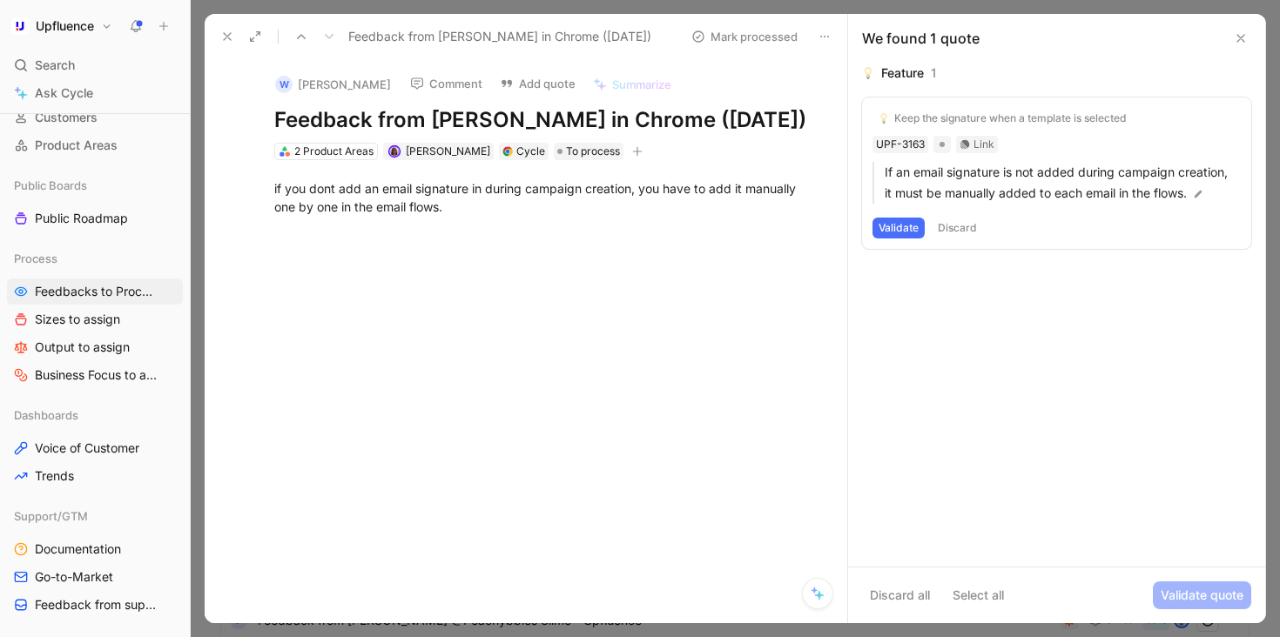
click at [231, 37] on icon at bounding box center [227, 37] width 14 height 14
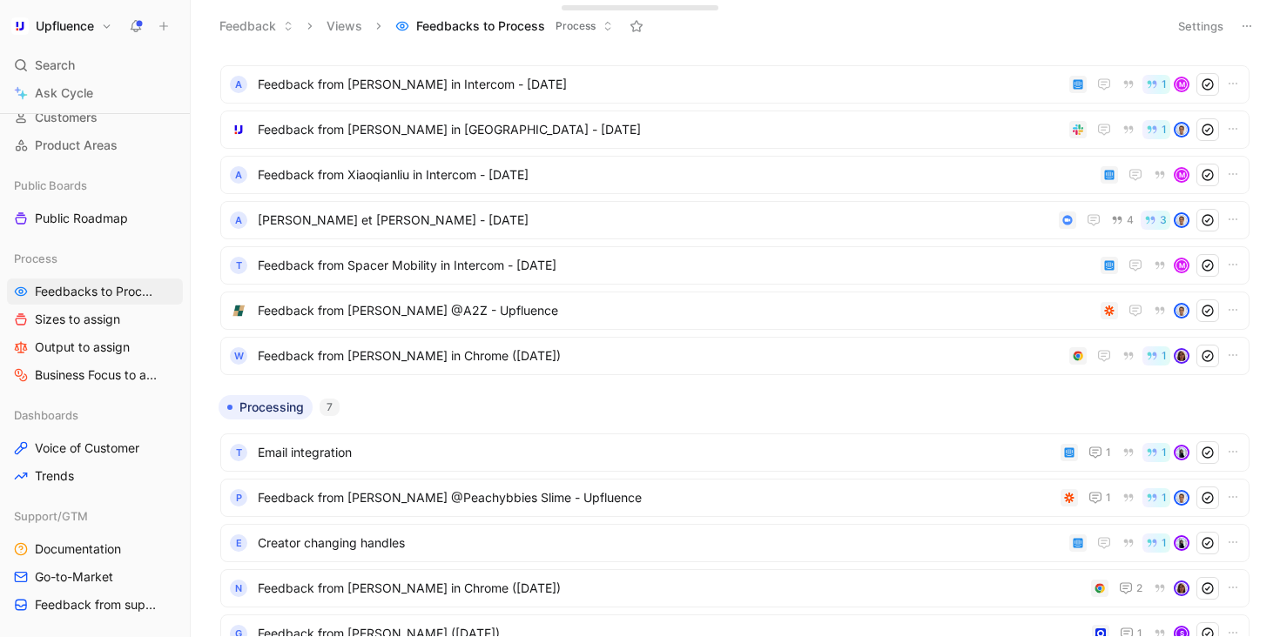
scroll to position [323, 0]
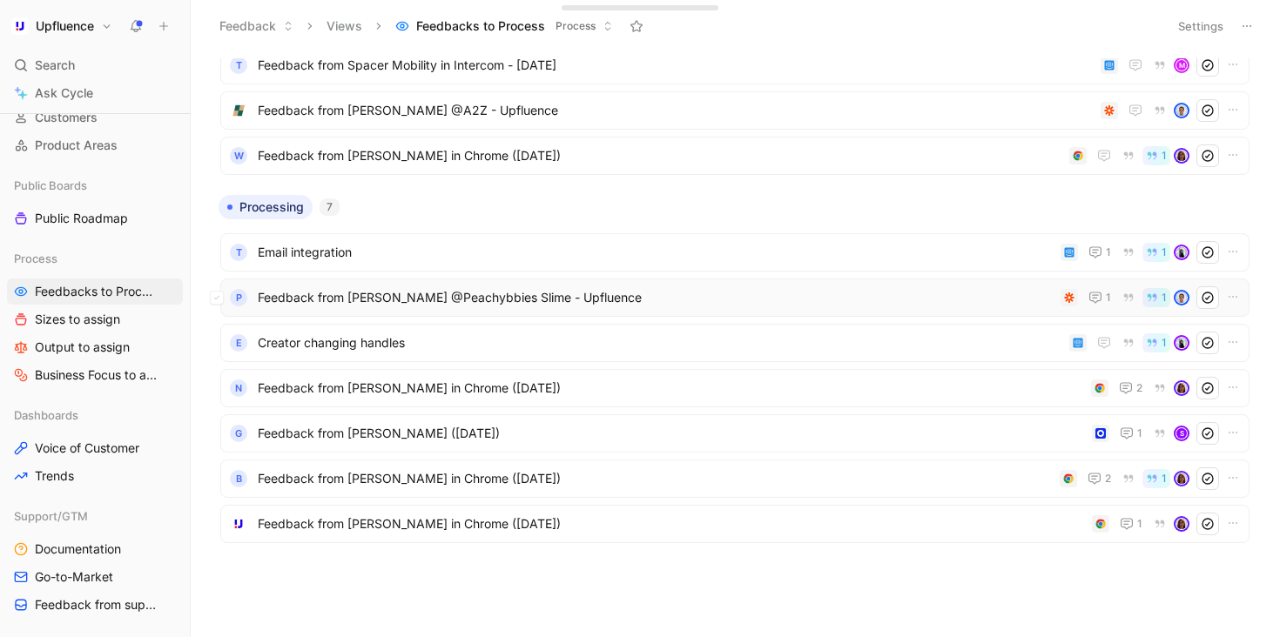
click at [547, 303] on span "Feedback from [PERSON_NAME] @Peachybbies Slime - Upfluence" at bounding box center [656, 297] width 796 height 21
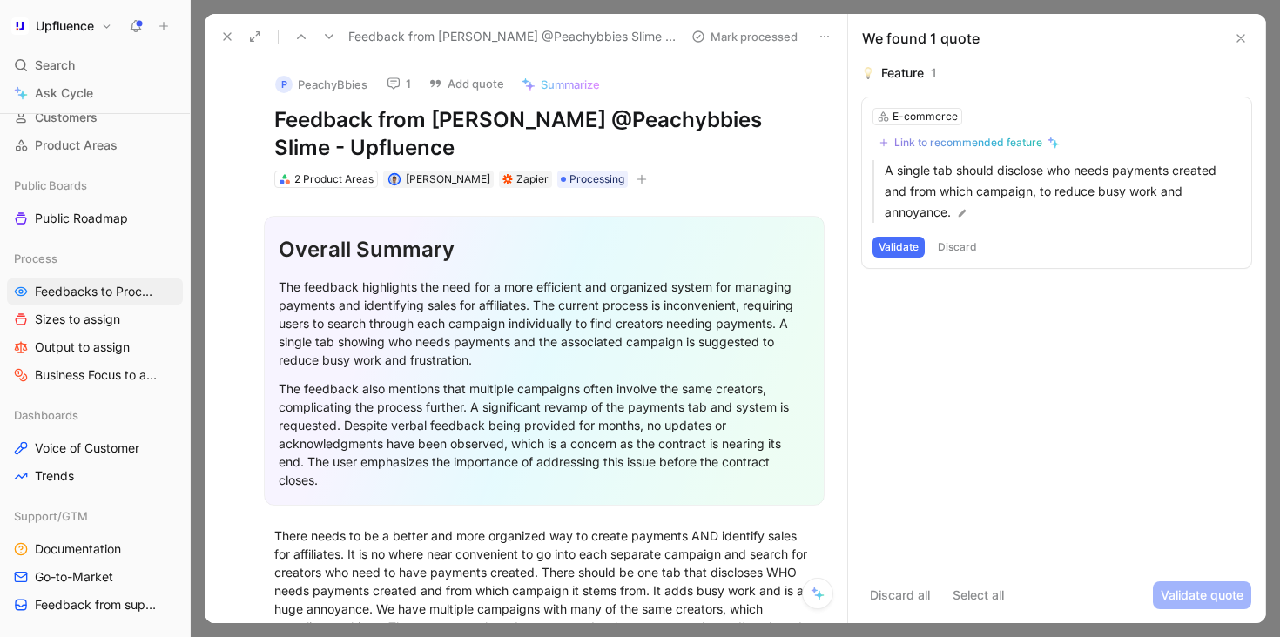
click at [328, 30] on icon at bounding box center [329, 37] width 14 height 14
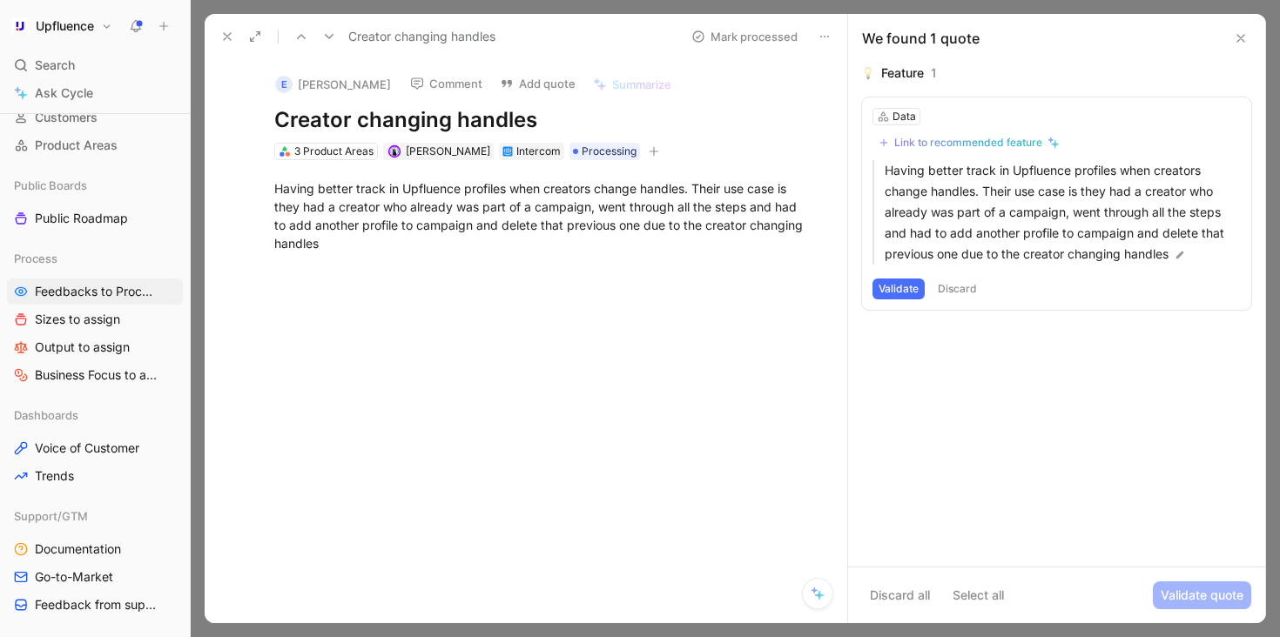
click at [967, 138] on div "Link to recommended feature" at bounding box center [968, 143] width 148 height 14
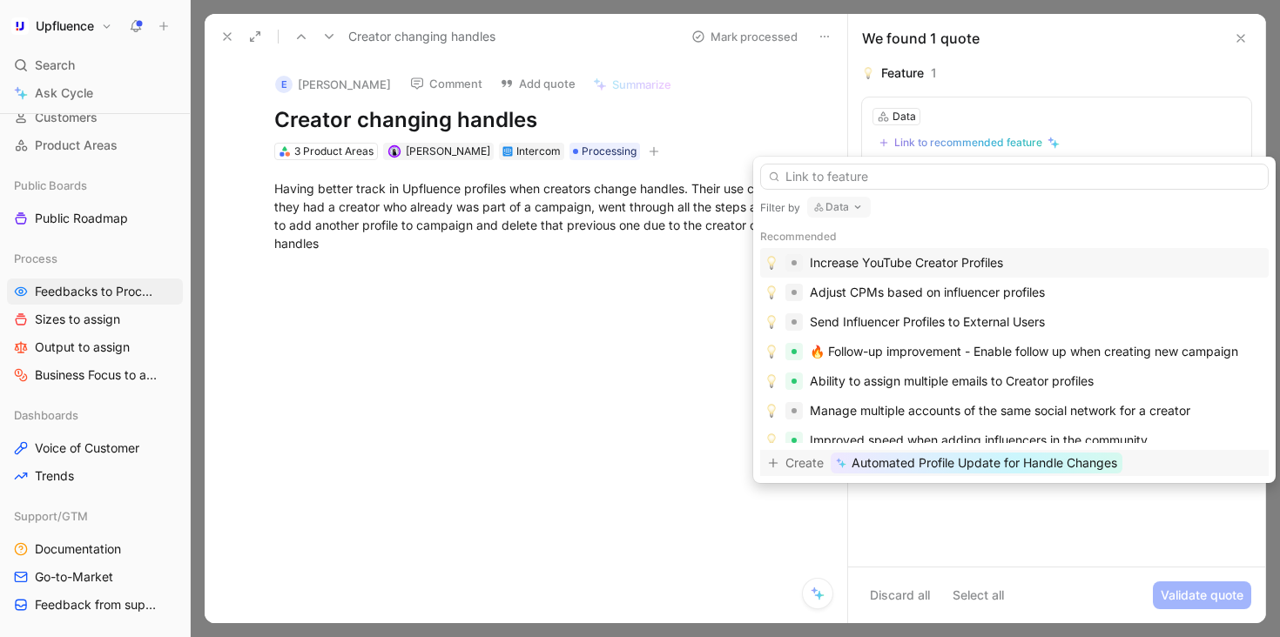
click at [1060, 463] on span "Automated Profile Update for Handle Changes" at bounding box center [983, 463] width 265 height 21
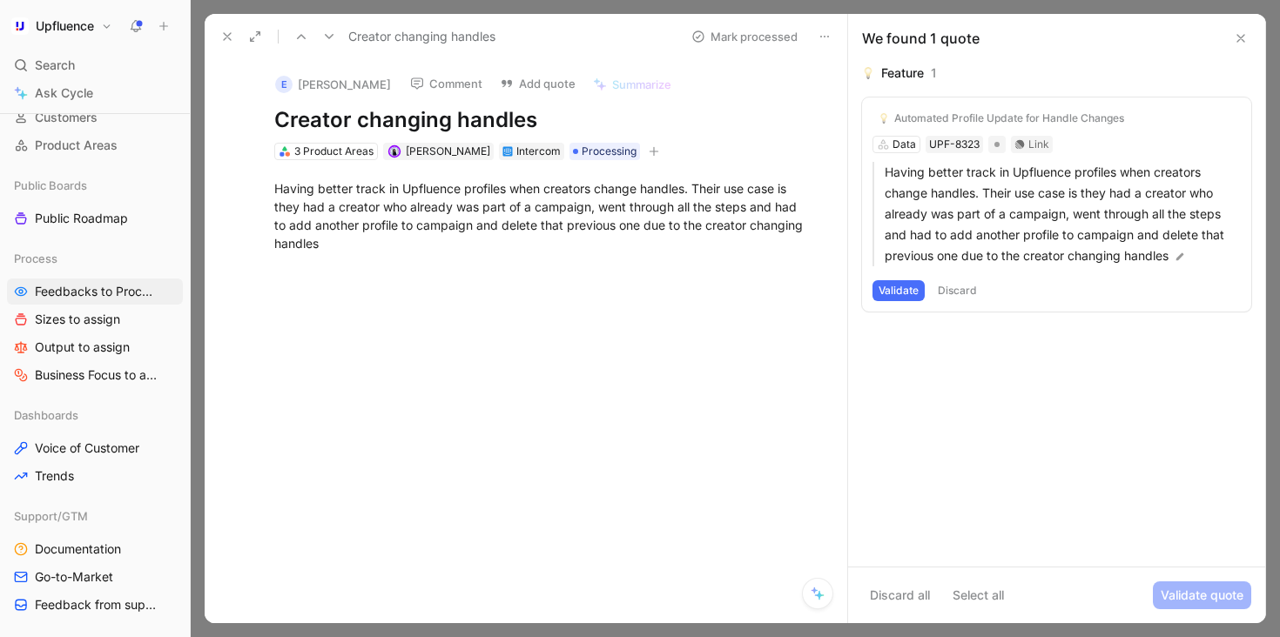
click at [897, 292] on button "Validate" at bounding box center [898, 290] width 52 height 21
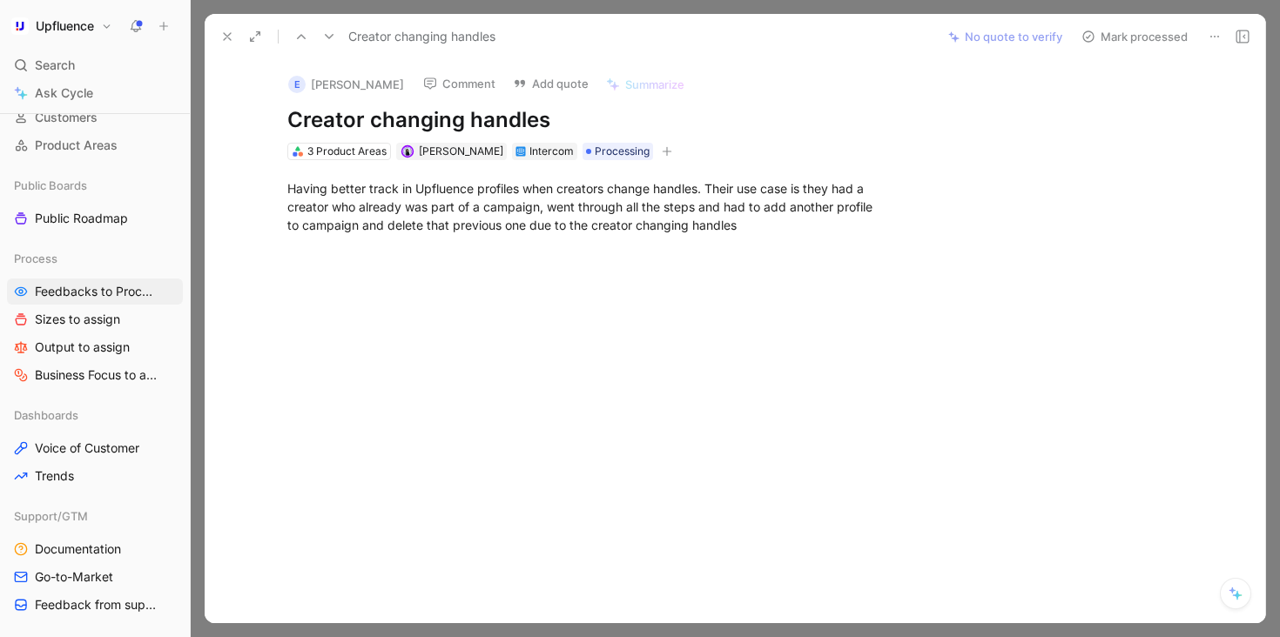
click at [1148, 34] on button "Mark processed" at bounding box center [1134, 36] width 122 height 24
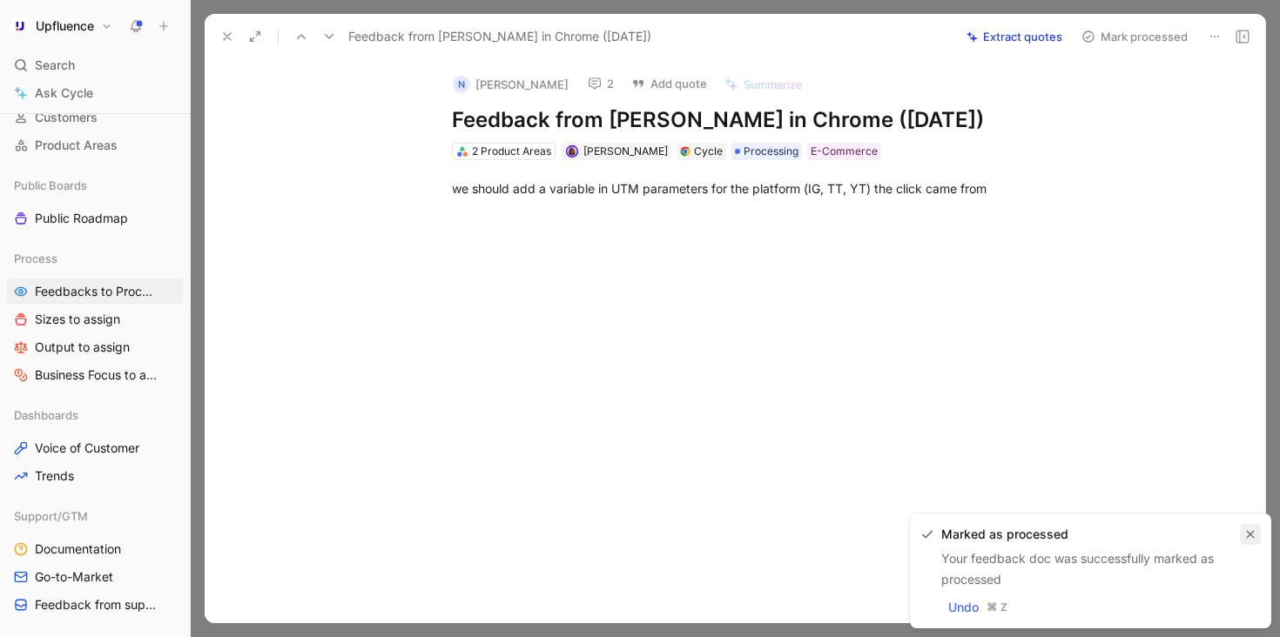
click at [1250, 534] on icon "button" at bounding box center [1250, 535] width 8 height 8
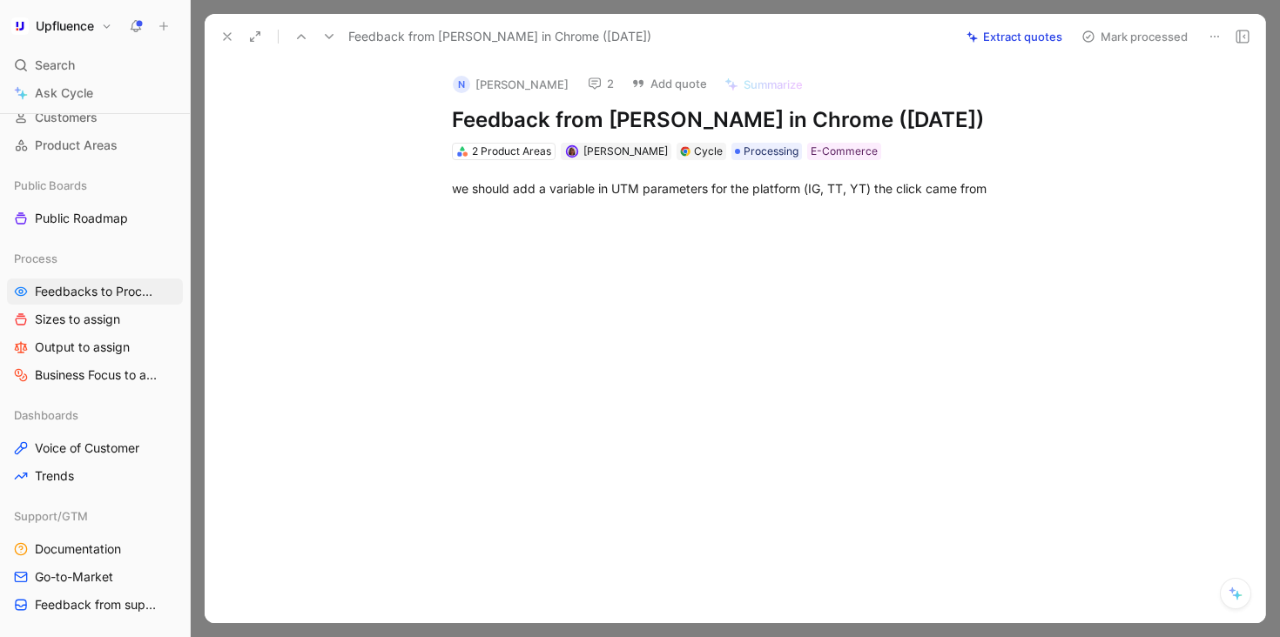
click at [601, 78] on icon at bounding box center [595, 84] width 14 height 14
click at [749, 160] on span "Processing" at bounding box center [770, 151] width 55 height 17
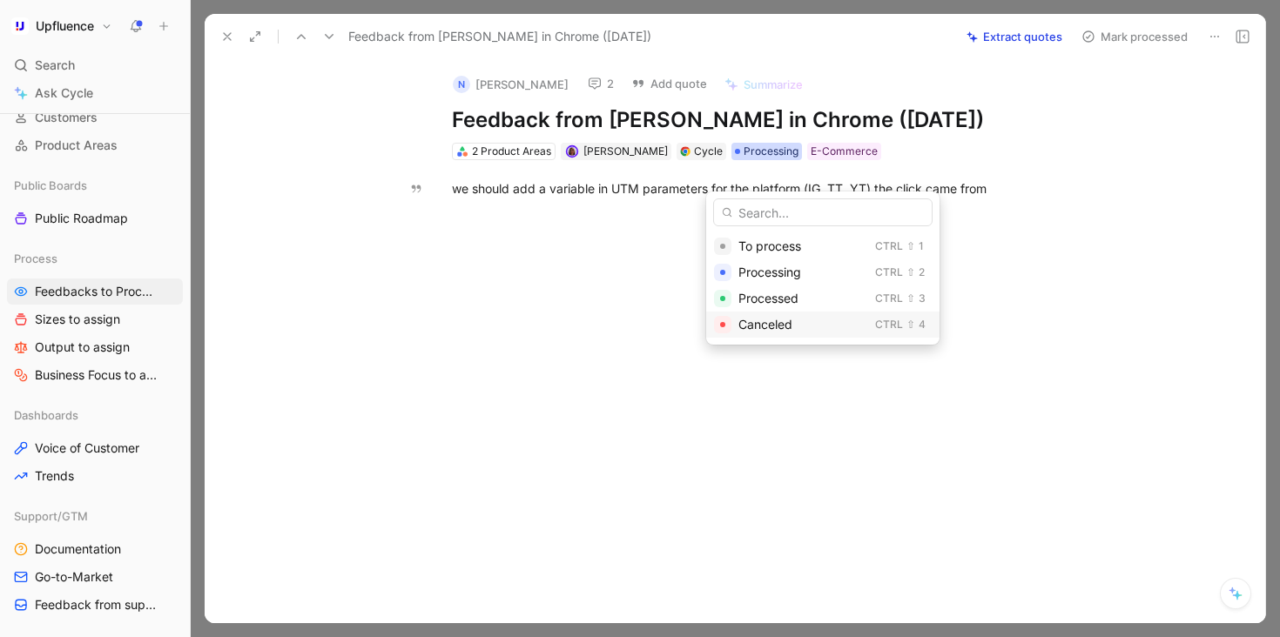
click at [762, 319] on span "Canceled" at bounding box center [765, 324] width 54 height 15
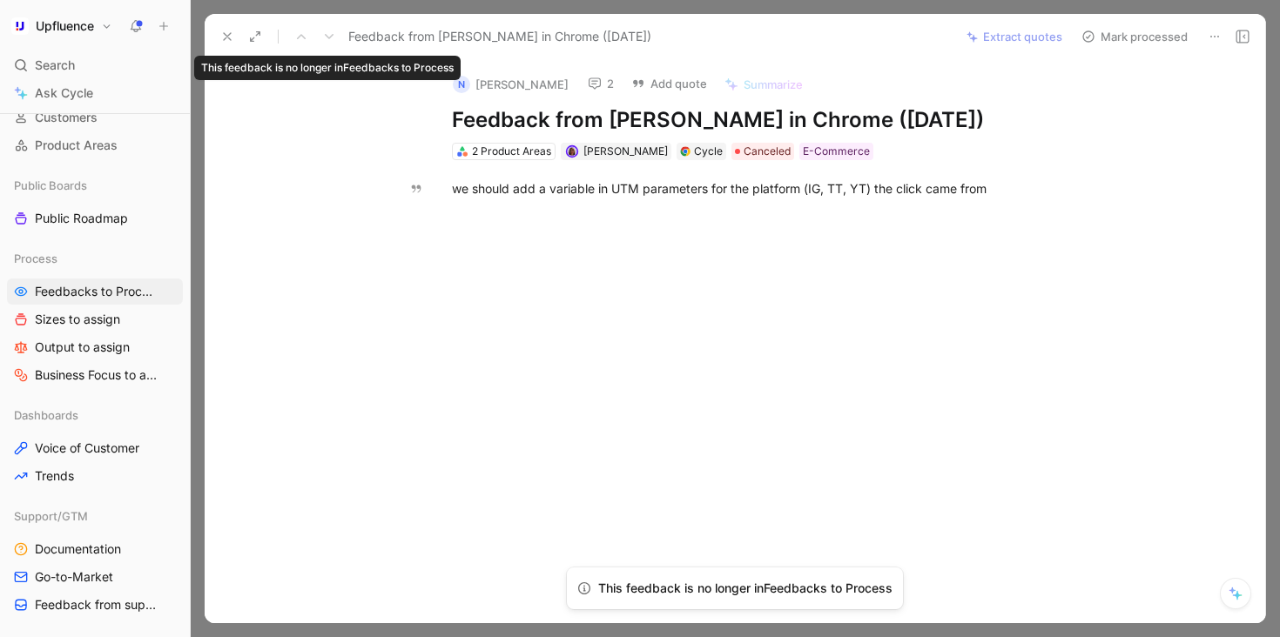
scroll to position [187, 0]
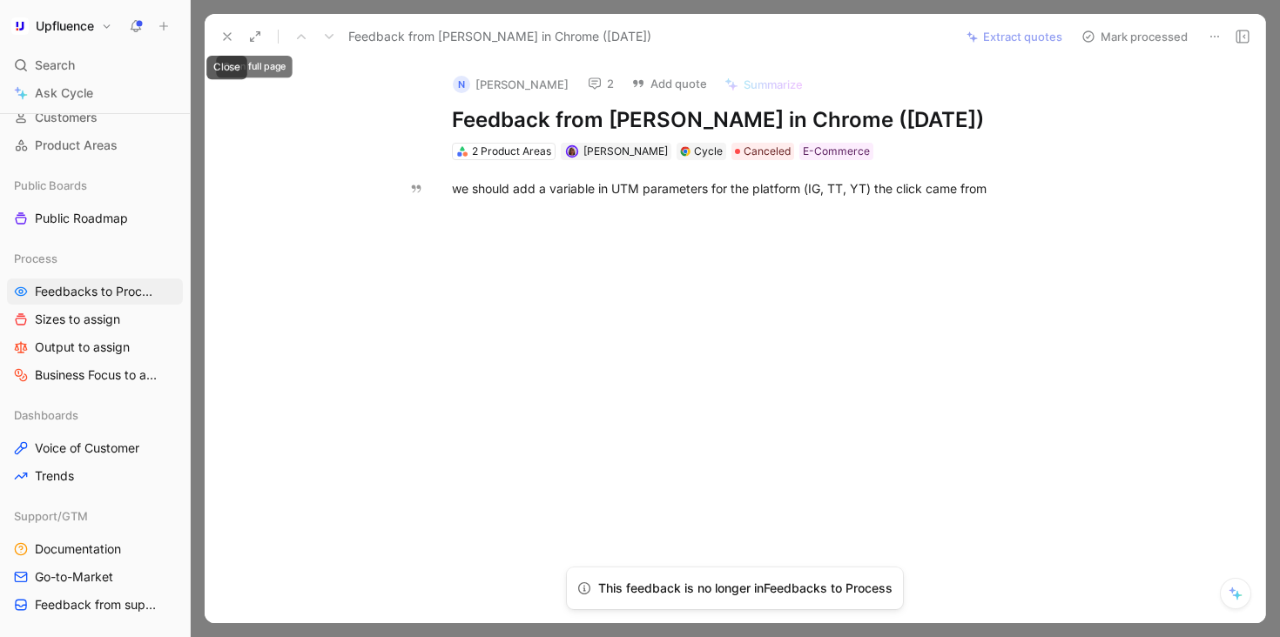
click at [222, 39] on icon at bounding box center [227, 37] width 14 height 14
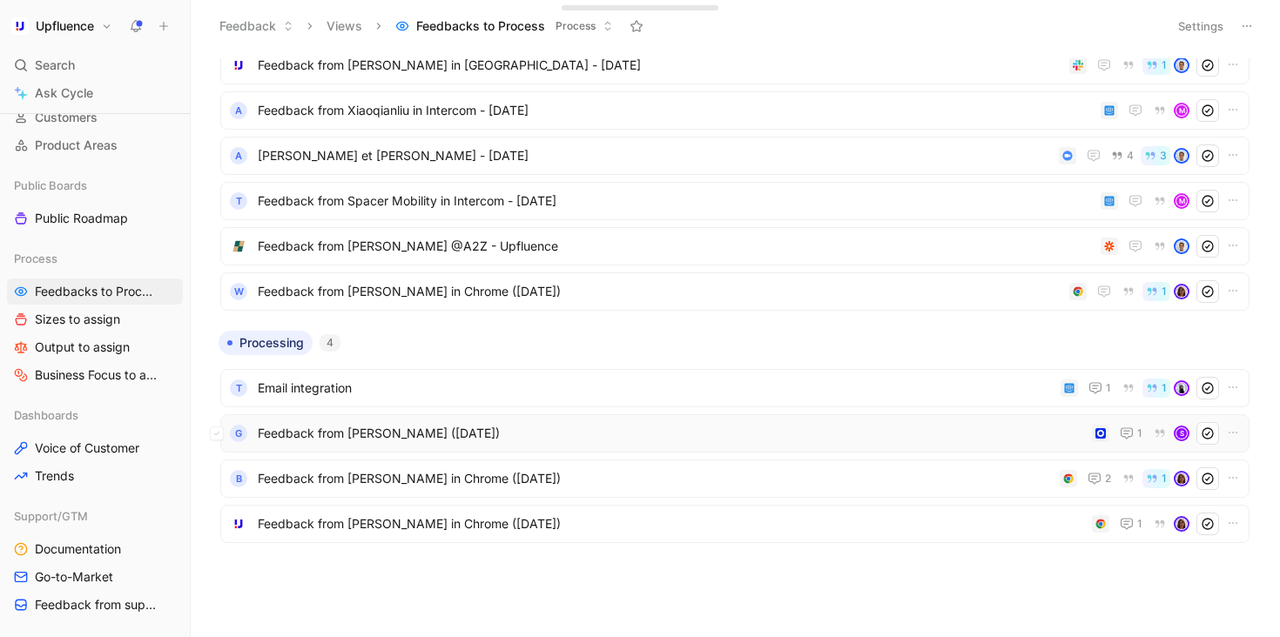
click at [453, 428] on span "Feedback from [PERSON_NAME] ([DATE])" at bounding box center [671, 433] width 827 height 21
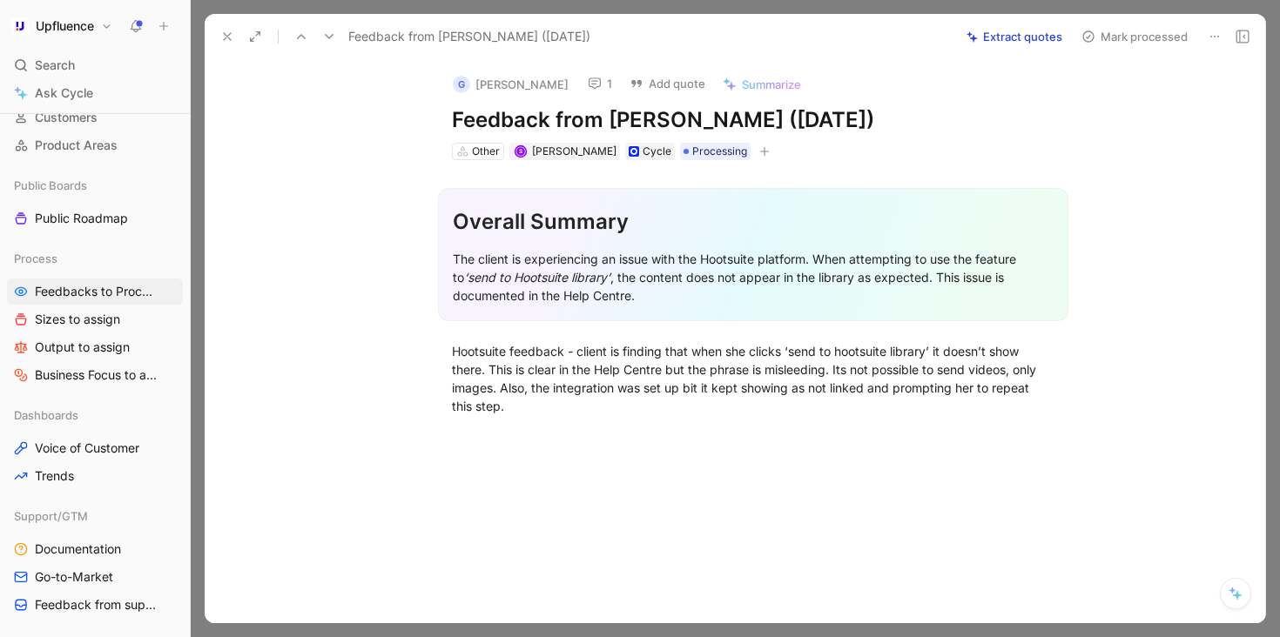
click at [588, 85] on icon at bounding box center [595, 84] width 14 height 14
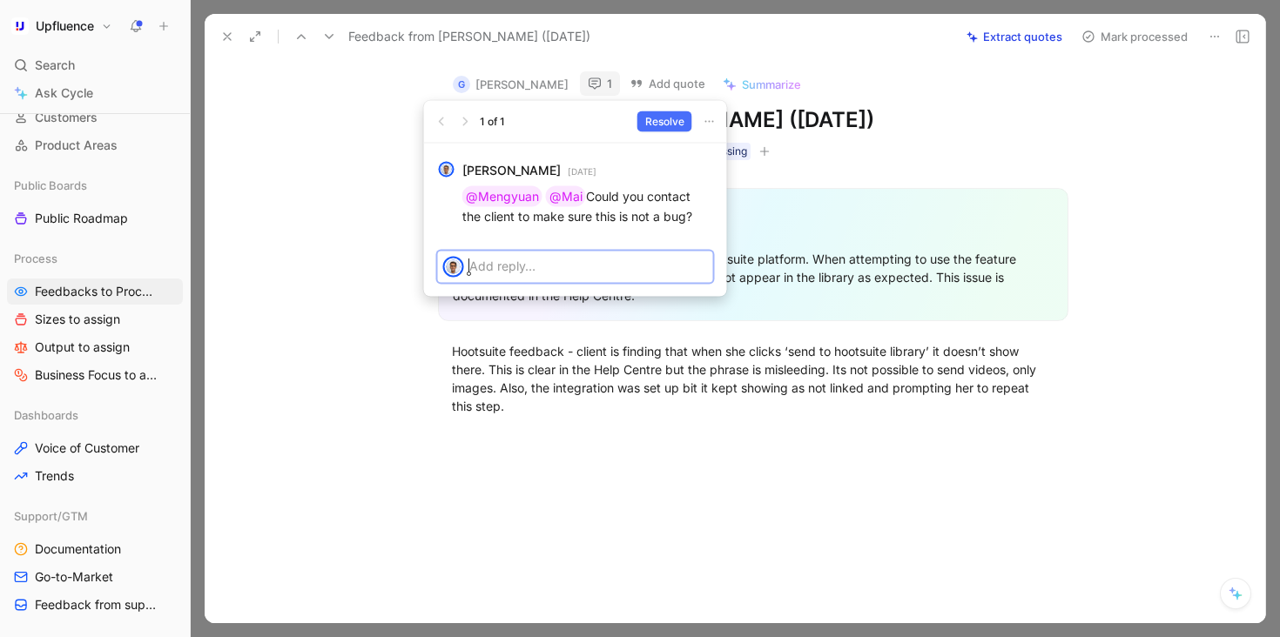
click at [615, 274] on p at bounding box center [588, 266] width 238 height 18
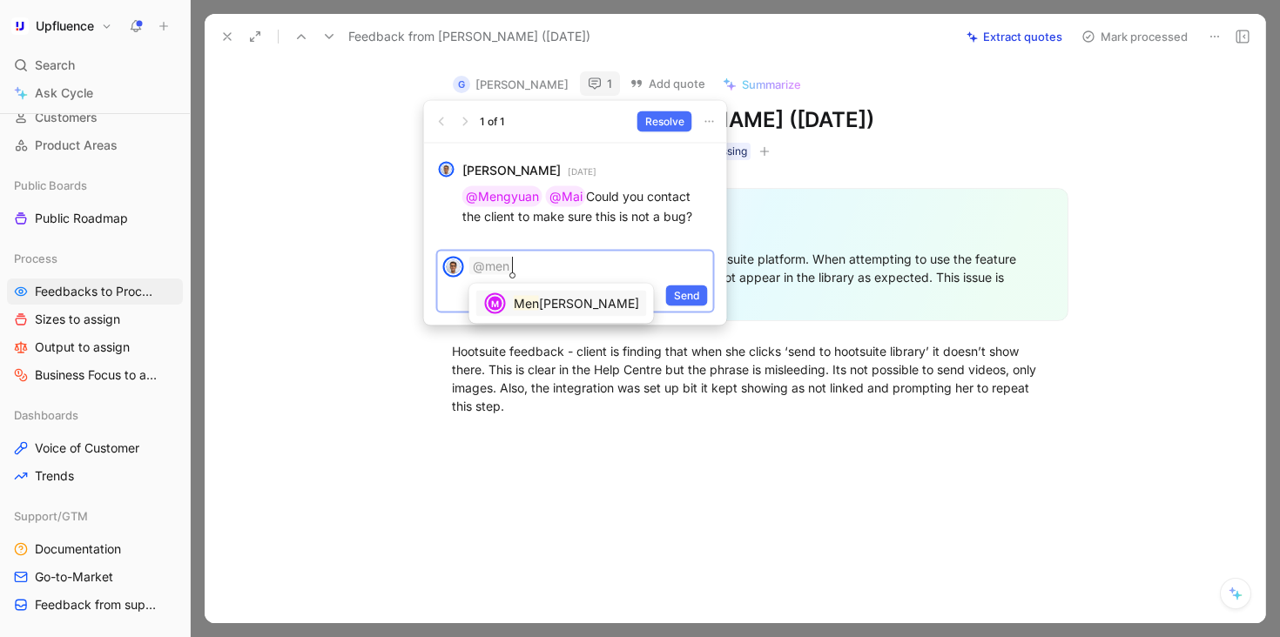
click at [563, 306] on span "[PERSON_NAME]" at bounding box center [589, 303] width 100 height 15
click at [692, 291] on span "Send" at bounding box center [687, 295] width 26 height 17
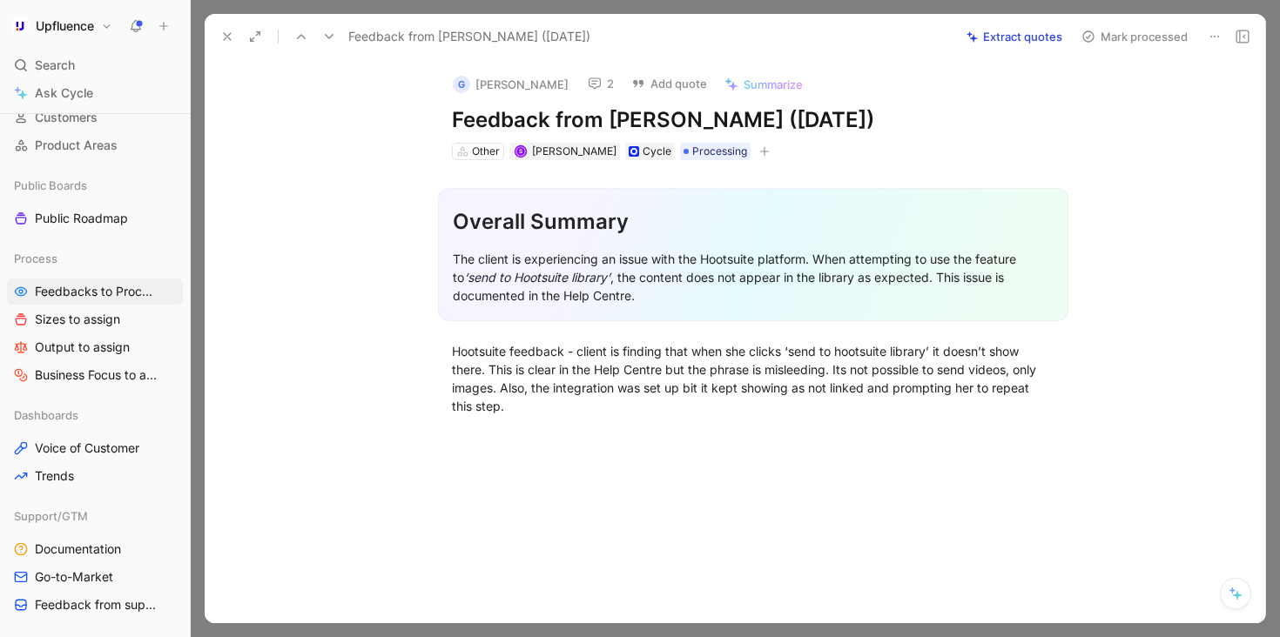
click at [226, 36] on use at bounding box center [227, 36] width 7 height 7
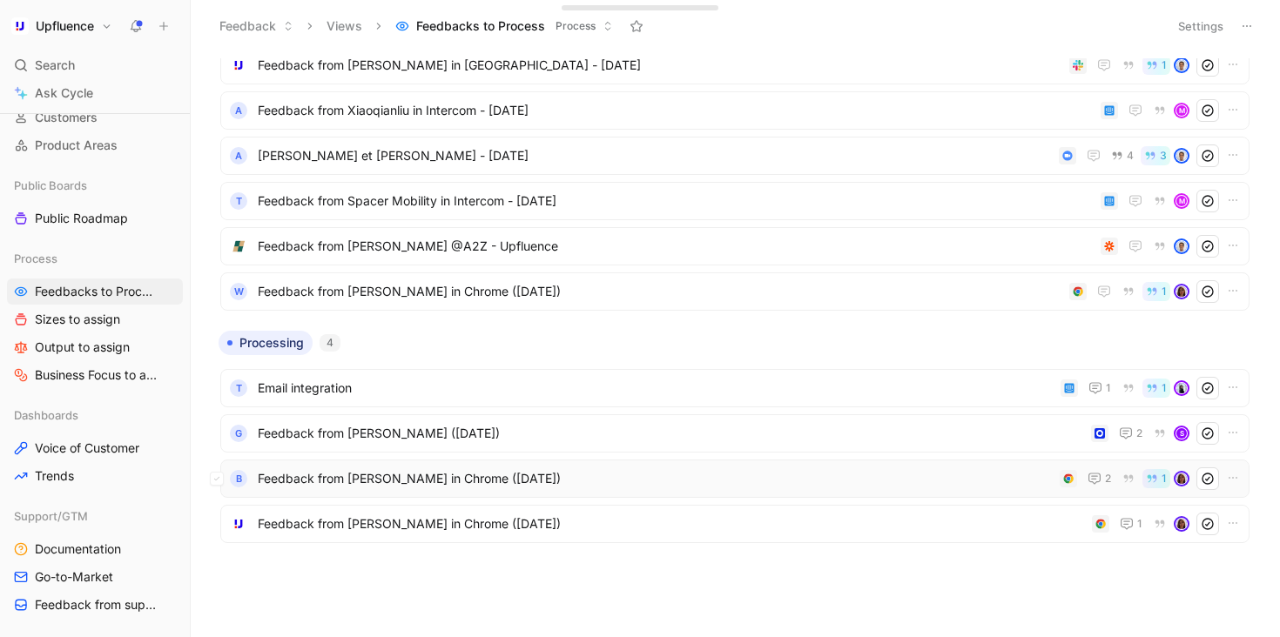
click at [409, 492] on div "B Feedback from [PERSON_NAME] in Chrome ([DATE]) 2 1" at bounding box center [734, 479] width 1029 height 38
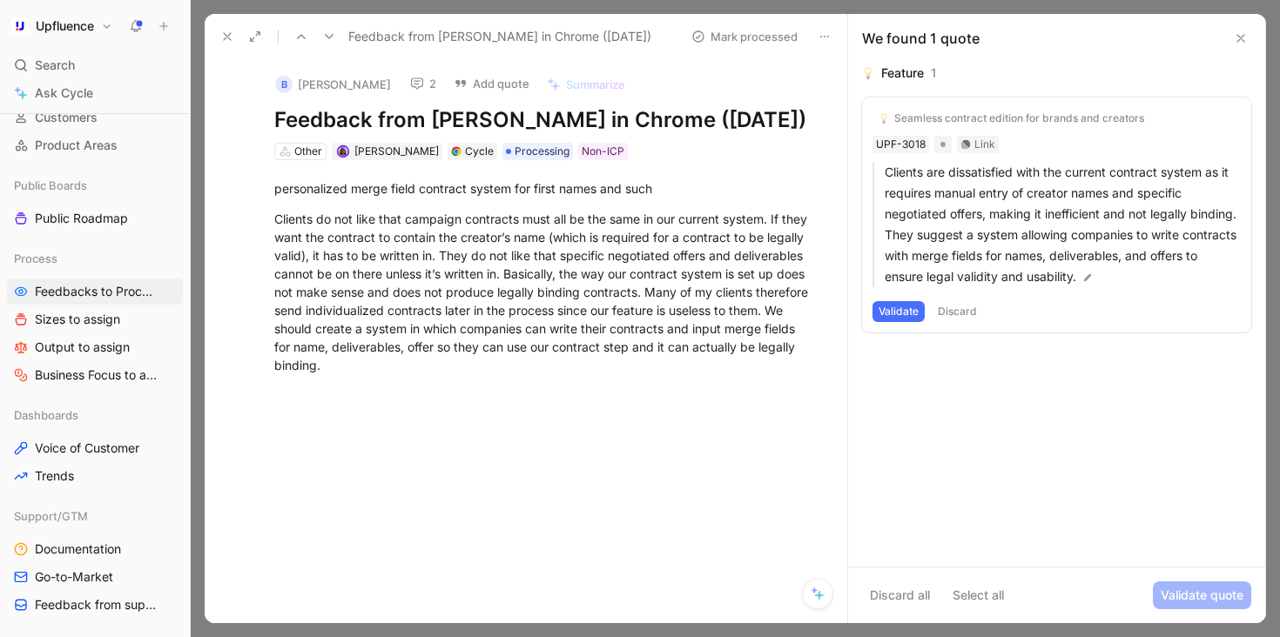
click at [402, 76] on button "2" at bounding box center [423, 83] width 42 height 24
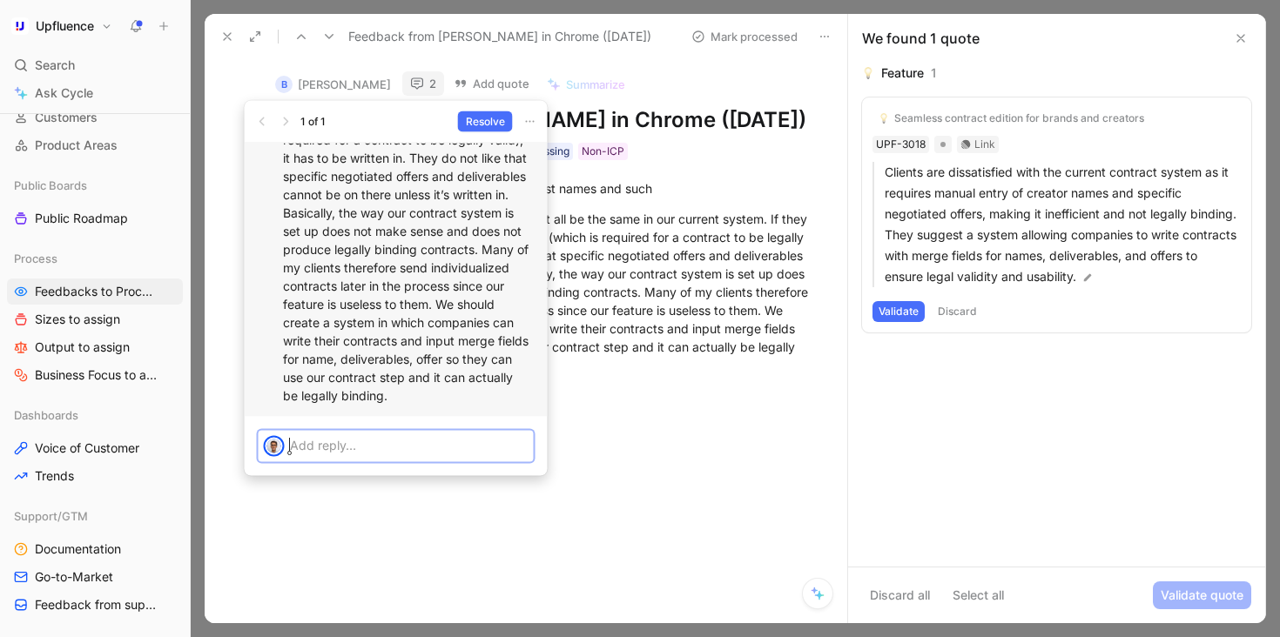
scroll to position [-144, 0]
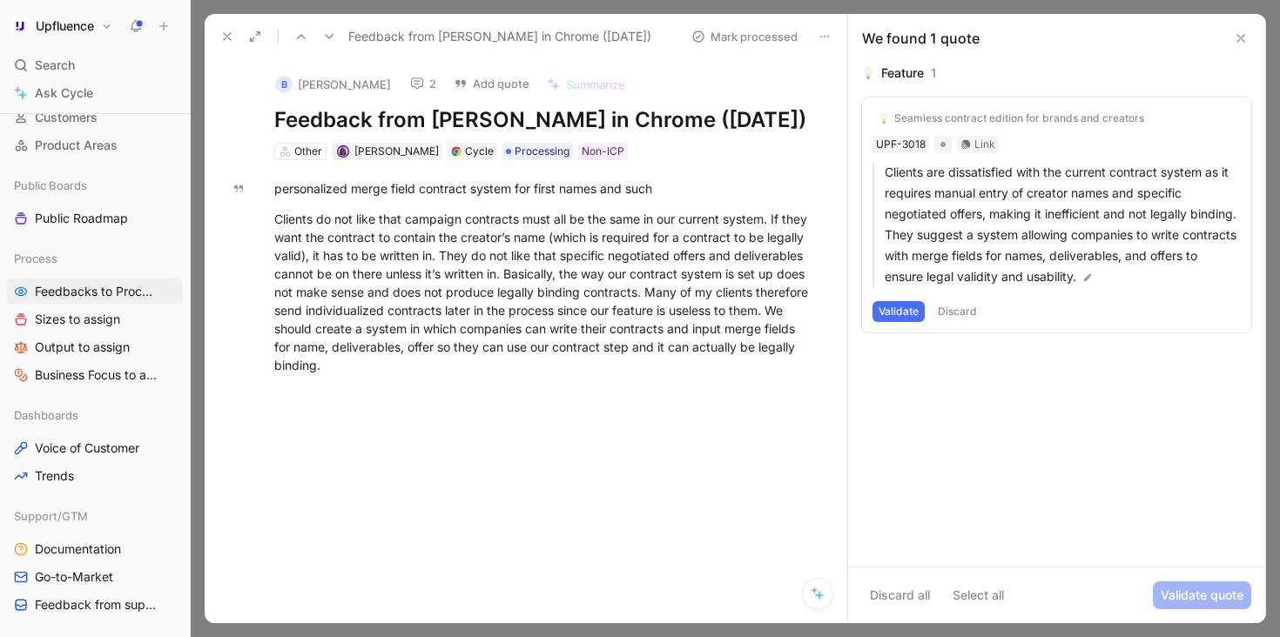
click at [234, 43] on button at bounding box center [227, 36] width 24 height 24
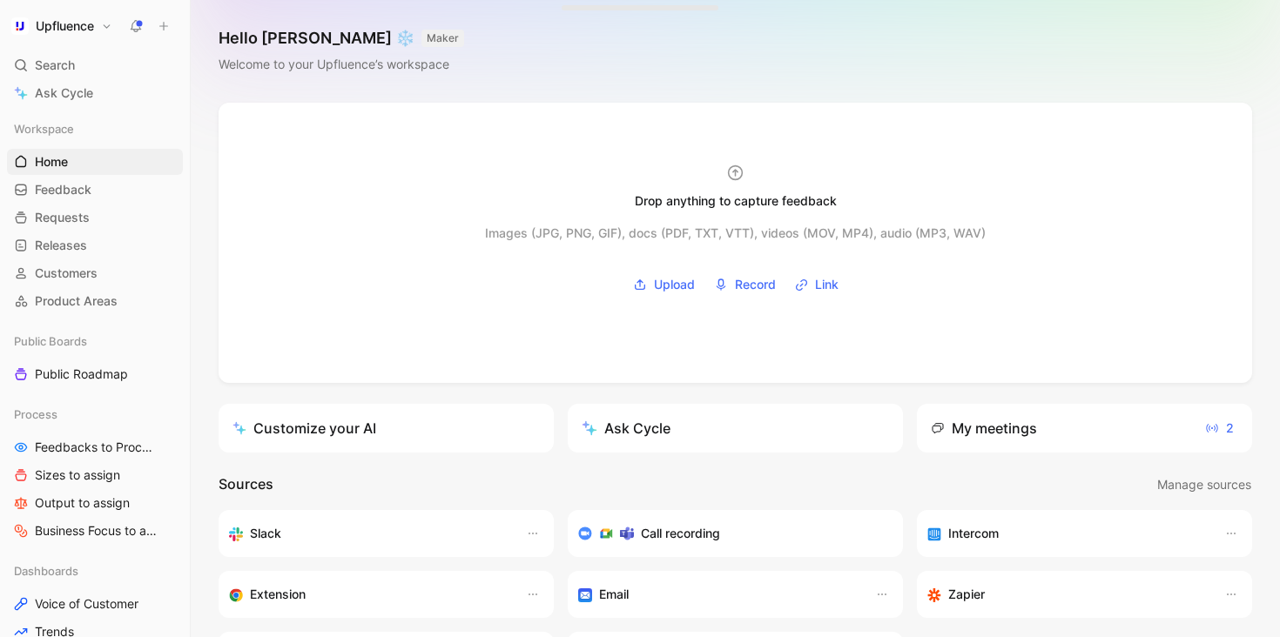
click at [138, 29] on icon at bounding box center [136, 26] width 14 height 14
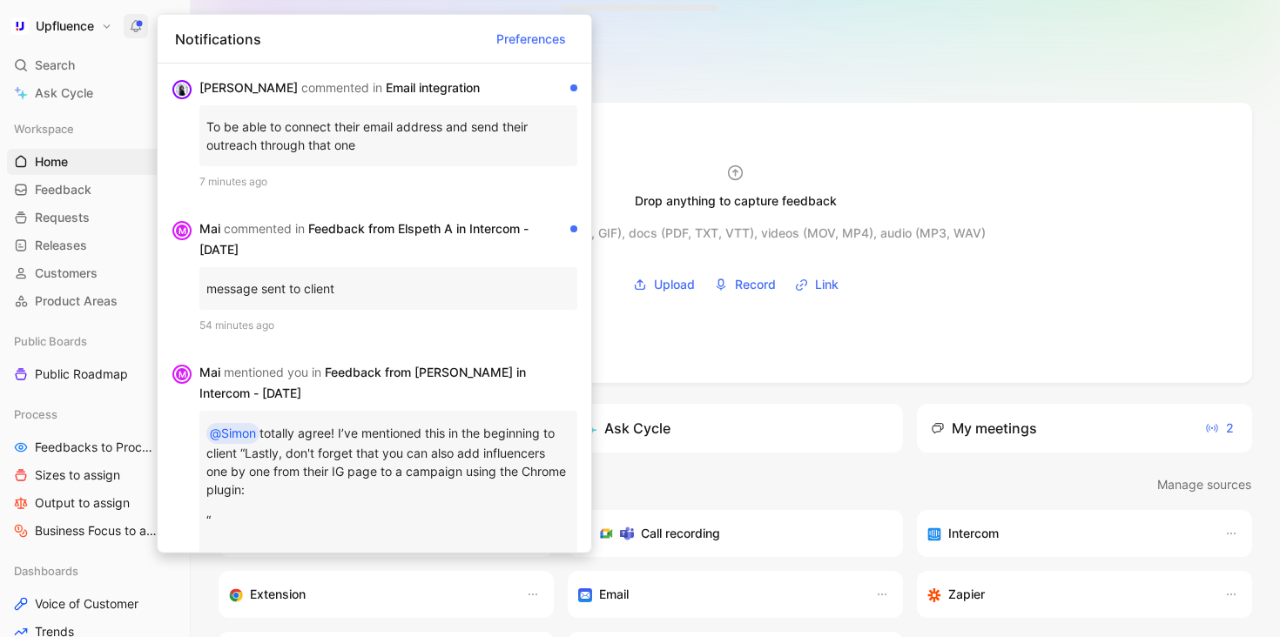
drag, startPoint x: 721, startPoint y: 71, endPoint x: 552, endPoint y: 2, distance: 182.3
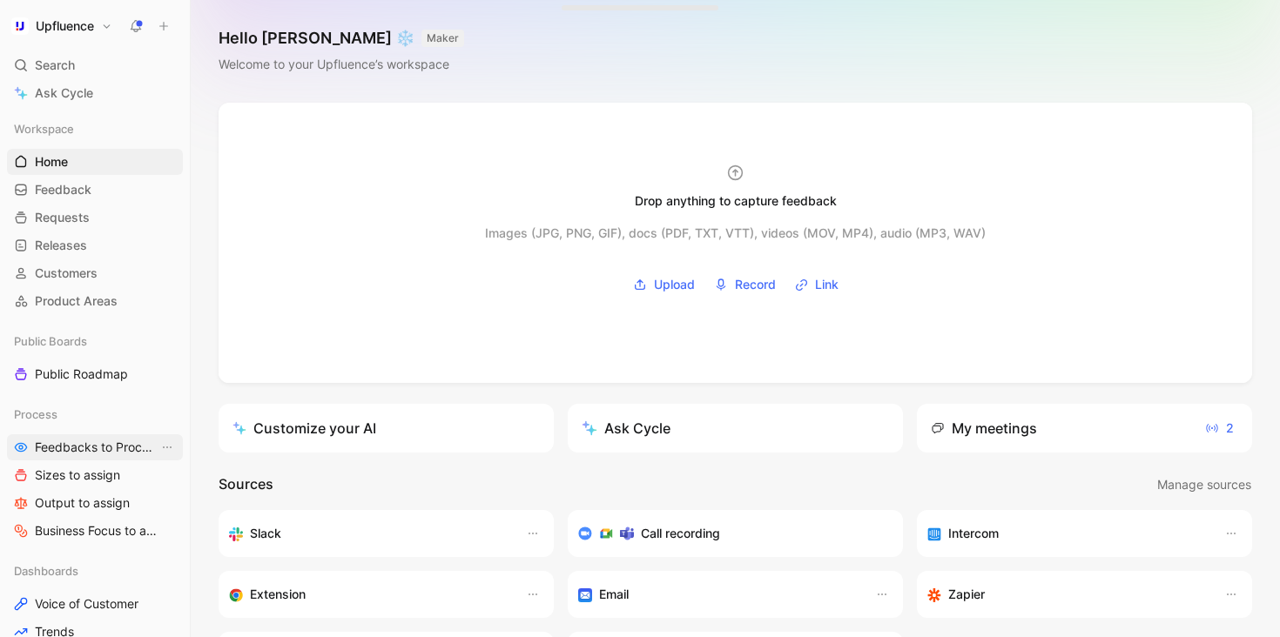
click at [89, 440] on span "Feedbacks to Process" at bounding box center [97, 447] width 124 height 17
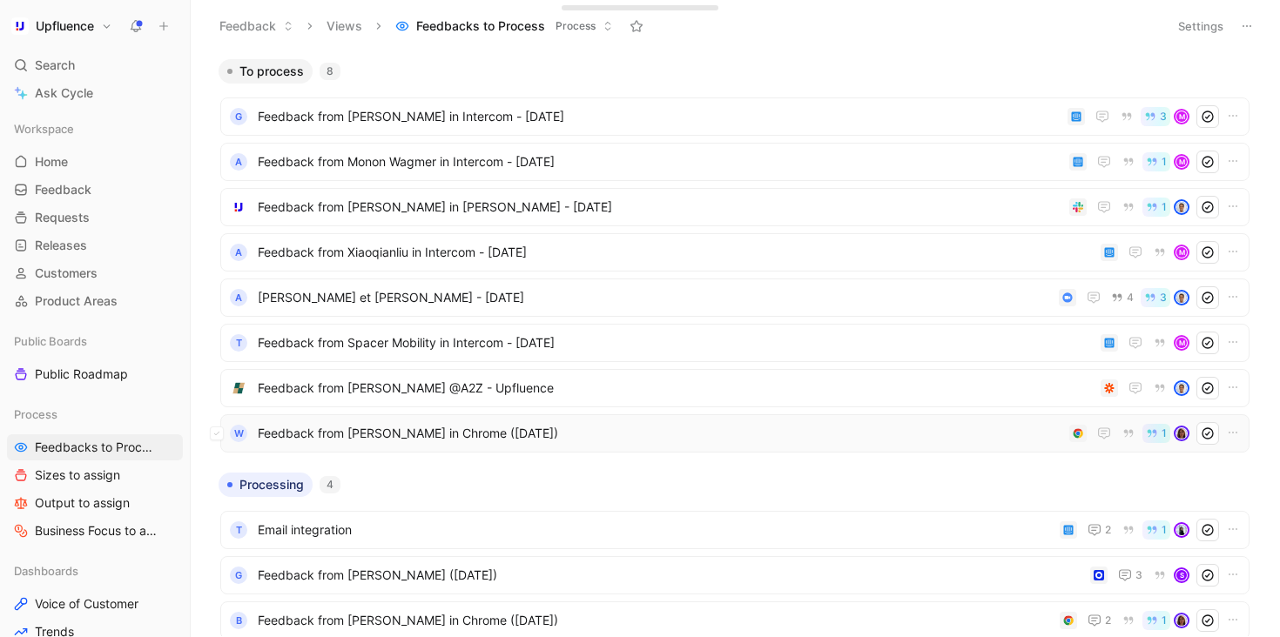
click at [563, 428] on span "Feedback from [PERSON_NAME] in Chrome ([DATE])" at bounding box center [660, 433] width 804 height 21
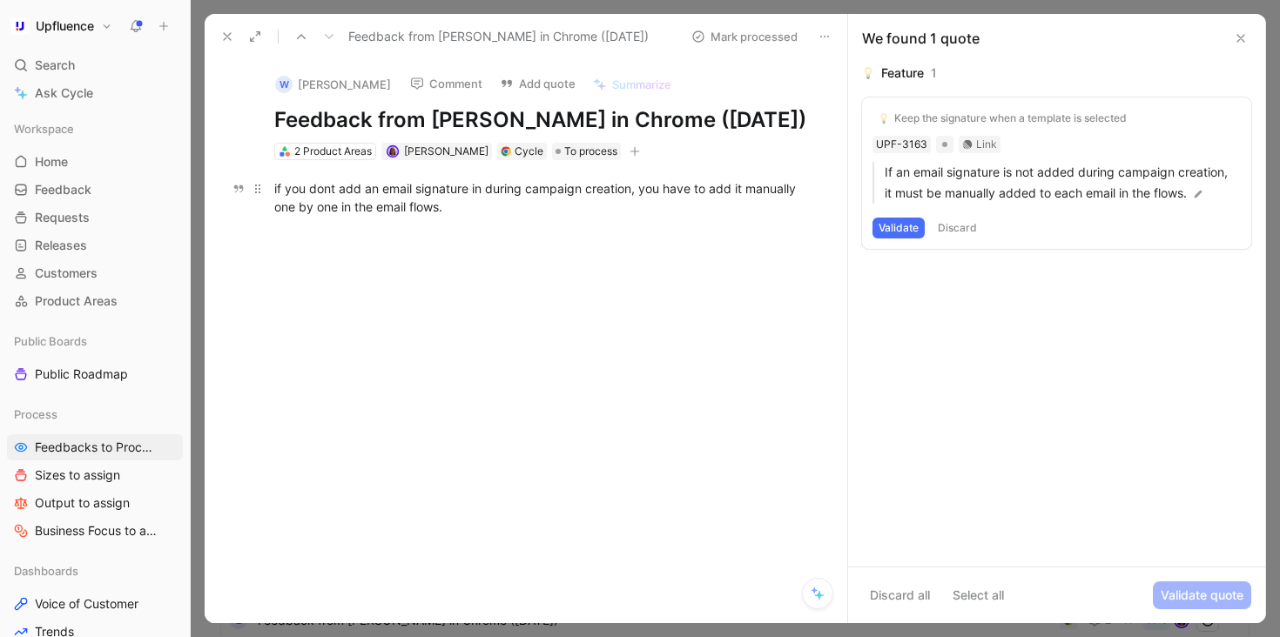
click at [502, 217] on p "if you dont add an email signature in during campaign creation, you have to add…" at bounding box center [544, 197] width 606 height 47
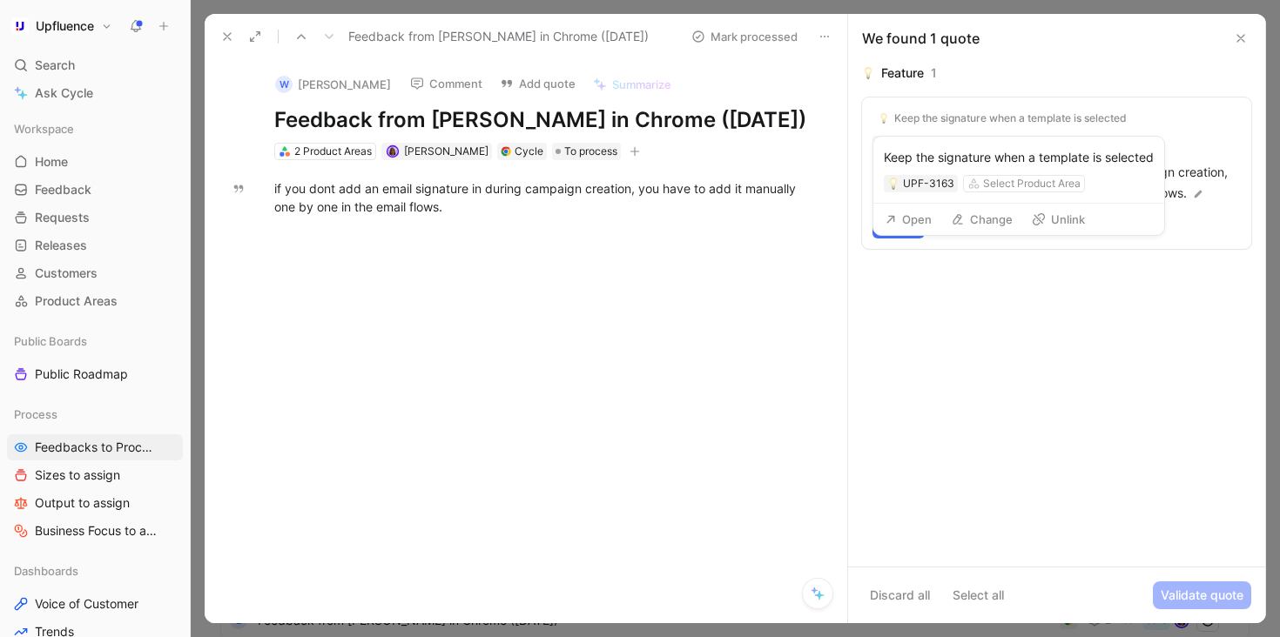
click at [1058, 217] on button "Unlink" at bounding box center [1058, 219] width 69 height 24
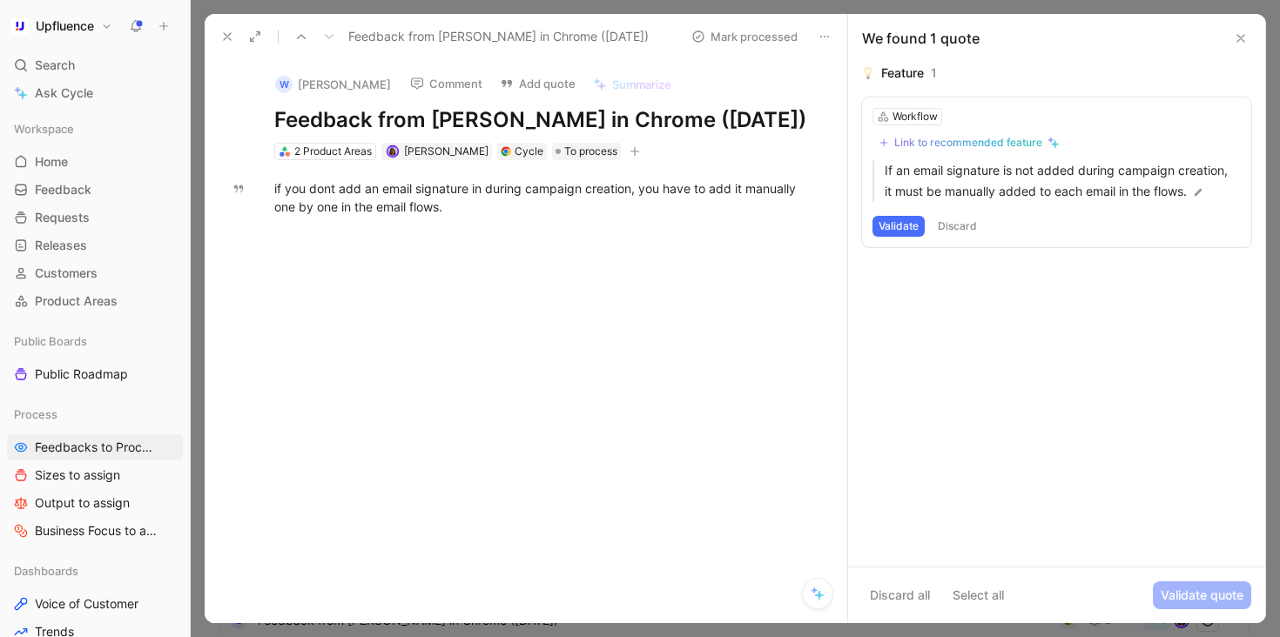
click at [968, 135] on button "Link to recommended feature" at bounding box center [968, 142] width 193 height 21
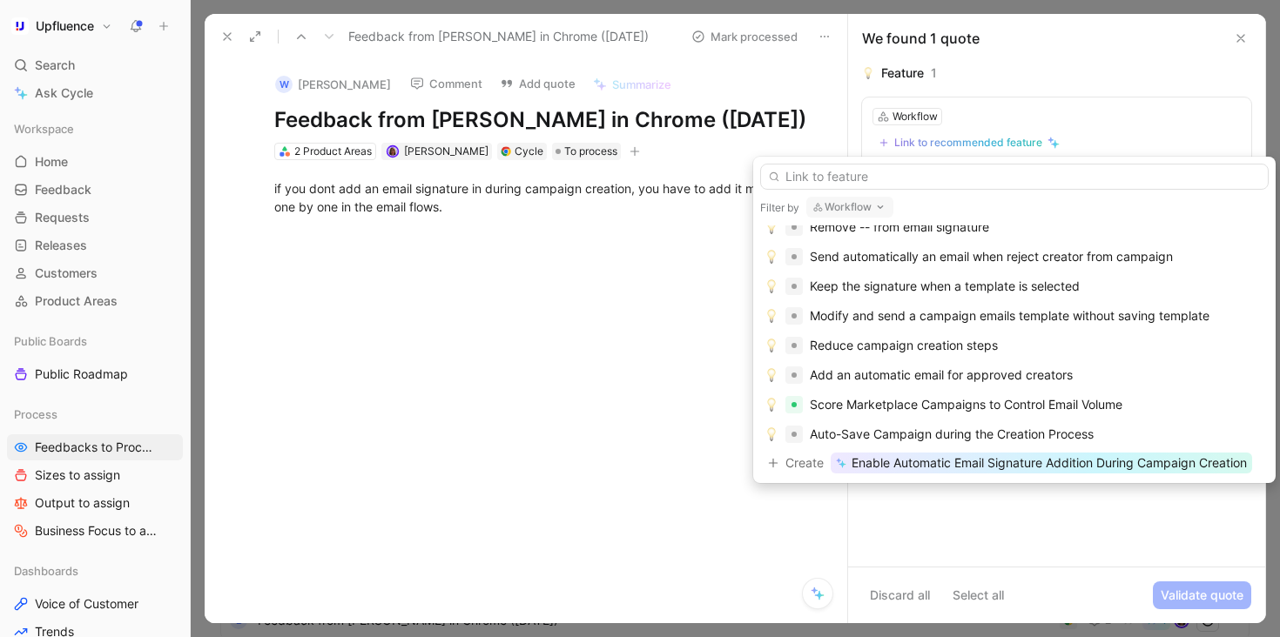
scroll to position [107, 0]
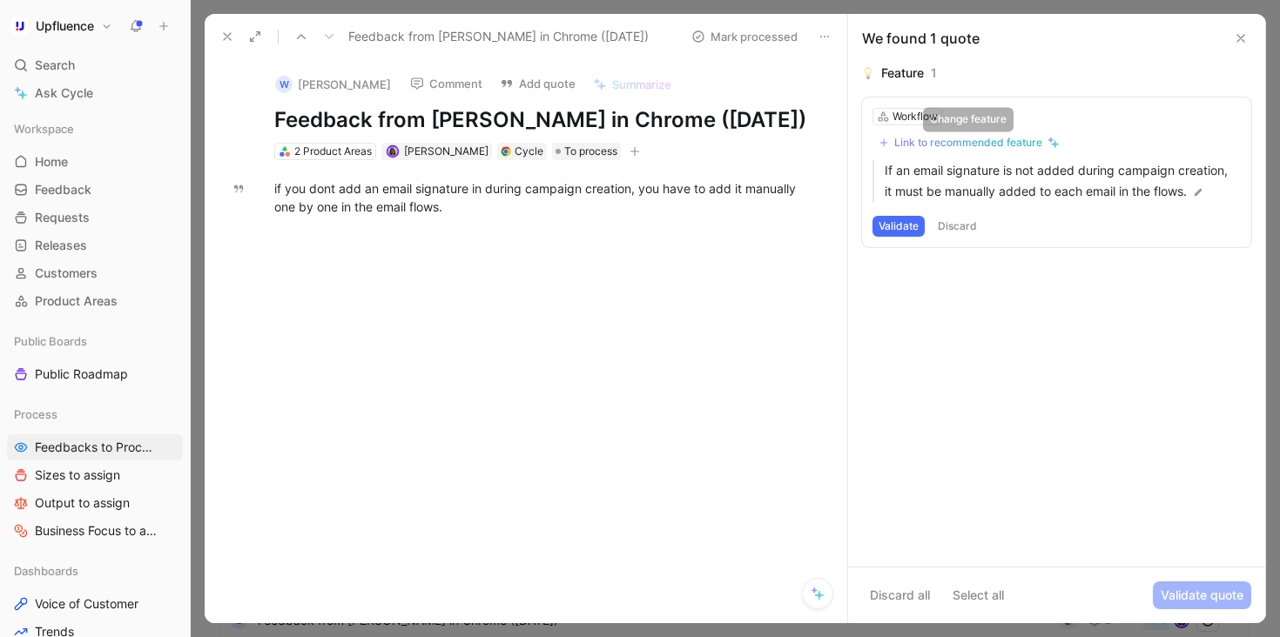
click at [1000, 142] on div "Link to recommended feature" at bounding box center [968, 143] width 148 height 14
click at [990, 139] on div "Link to recommended feature" at bounding box center [968, 143] width 148 height 14
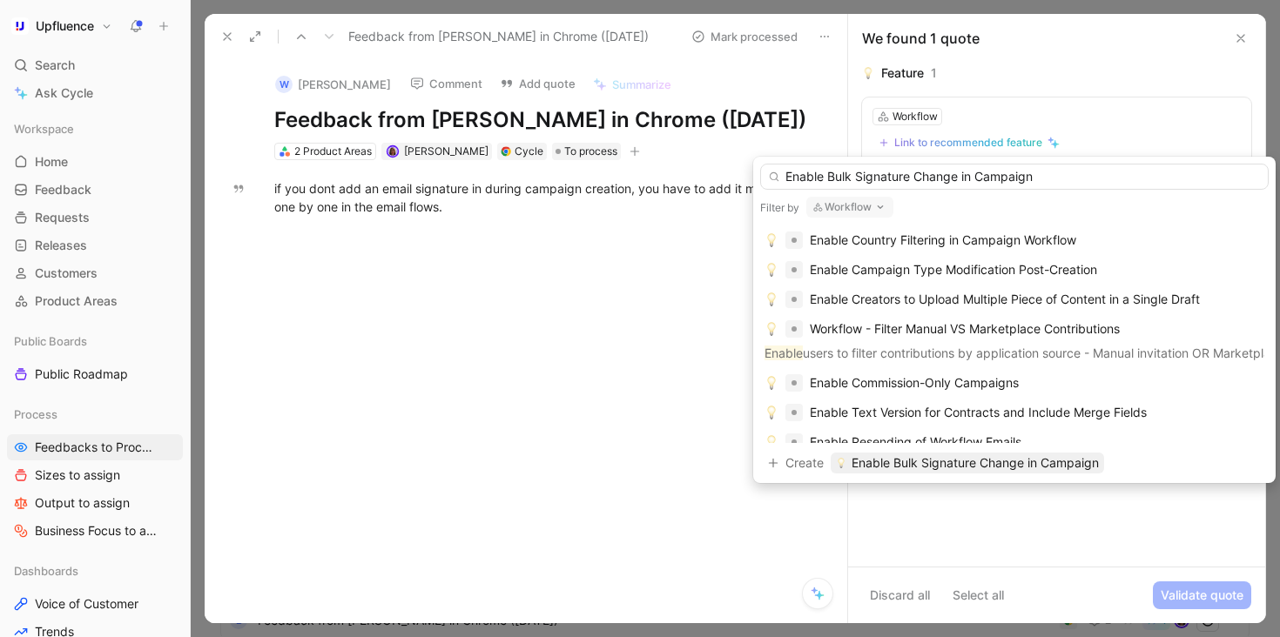
click at [999, 178] on input "Enable Bulk Signature Change in Campaign" at bounding box center [1014, 177] width 508 height 26
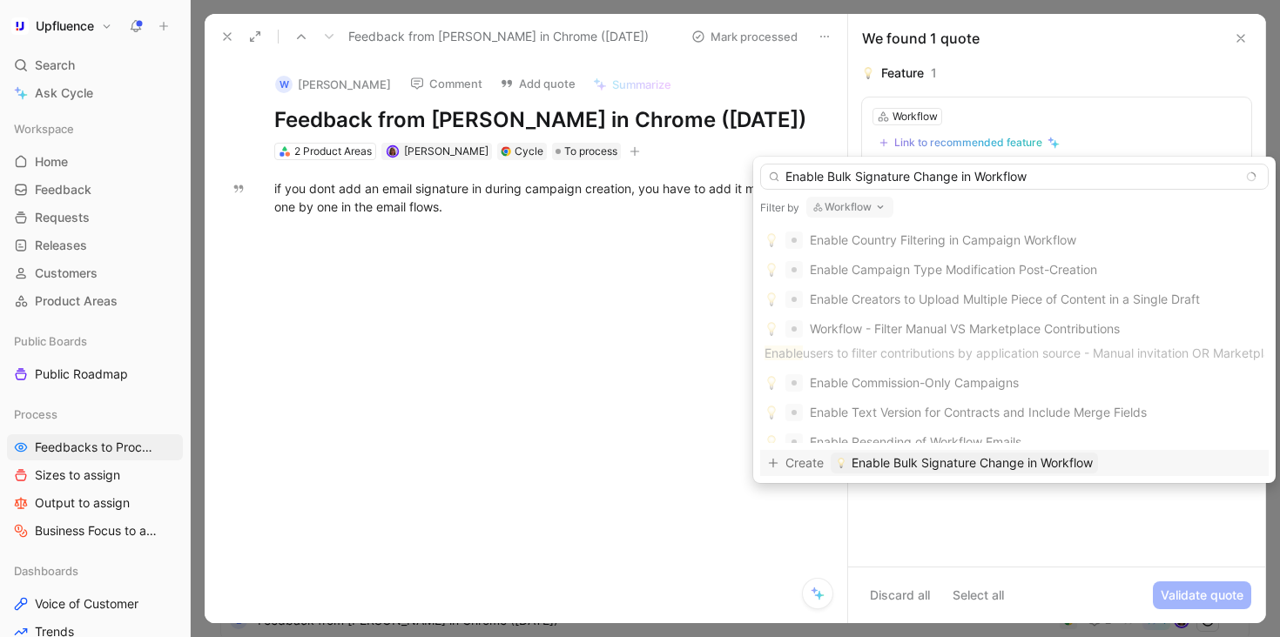
type input "Enable Bulk Signature Change in Workflow"
click at [1006, 463] on span "Enable Bulk Signature Change in Workflow" at bounding box center [971, 463] width 241 height 21
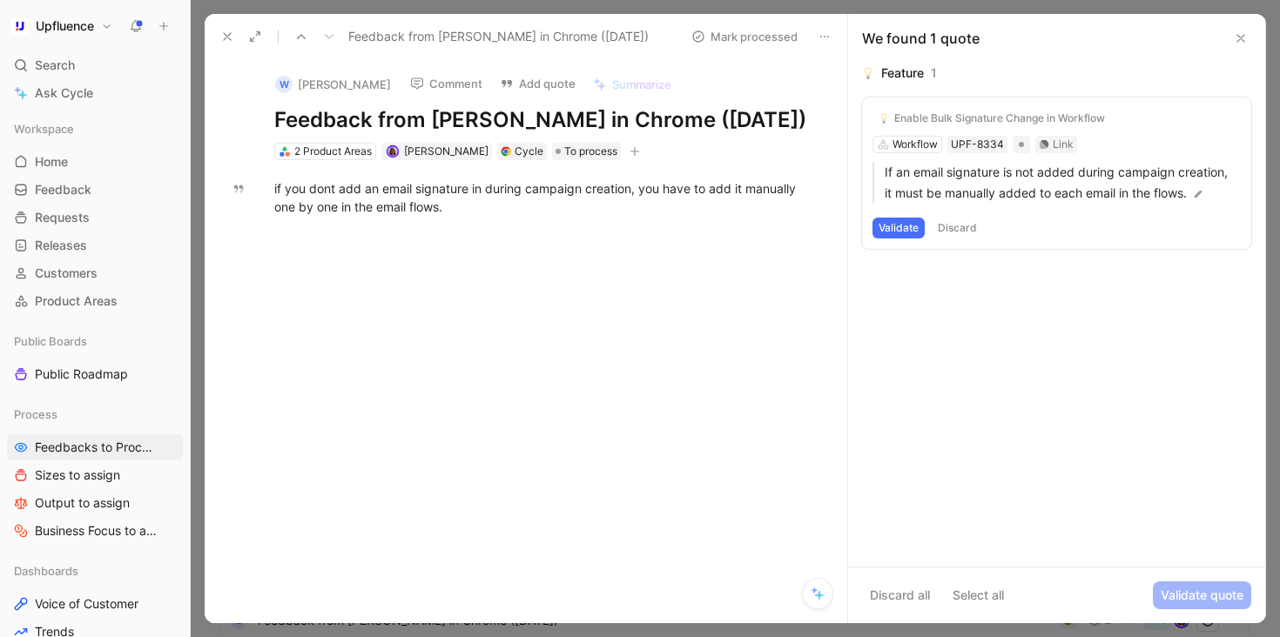
click at [897, 225] on button "Validate" at bounding box center [898, 228] width 52 height 21
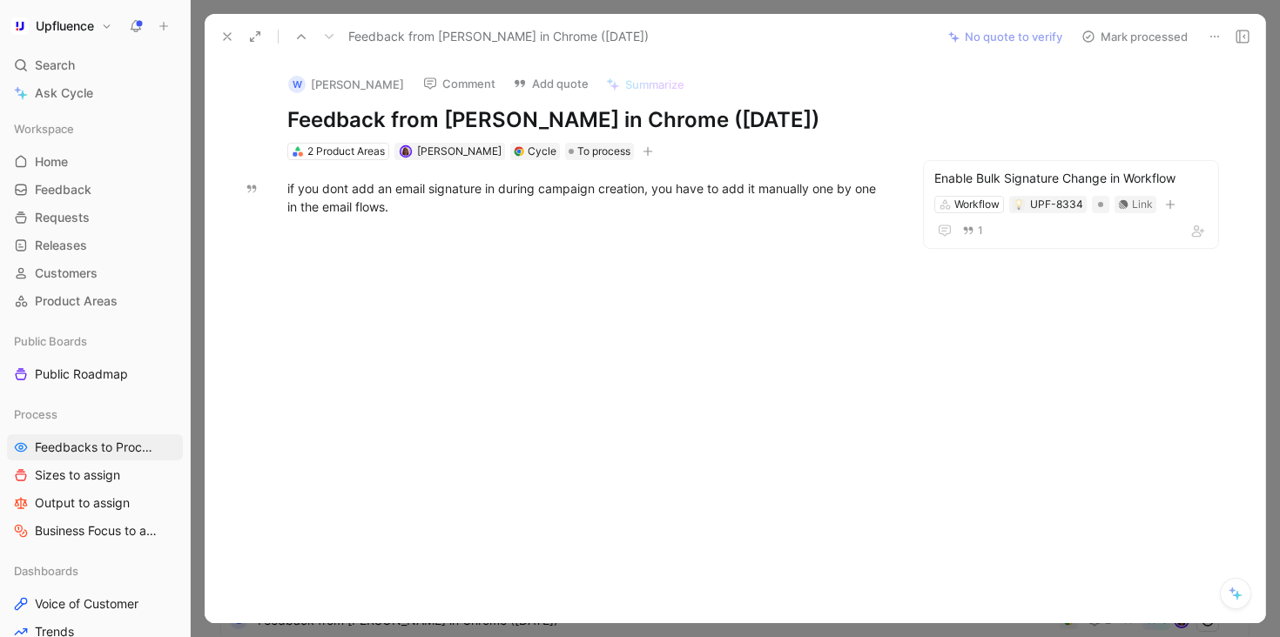
click at [1112, 24] on button "Mark processed" at bounding box center [1134, 36] width 122 height 24
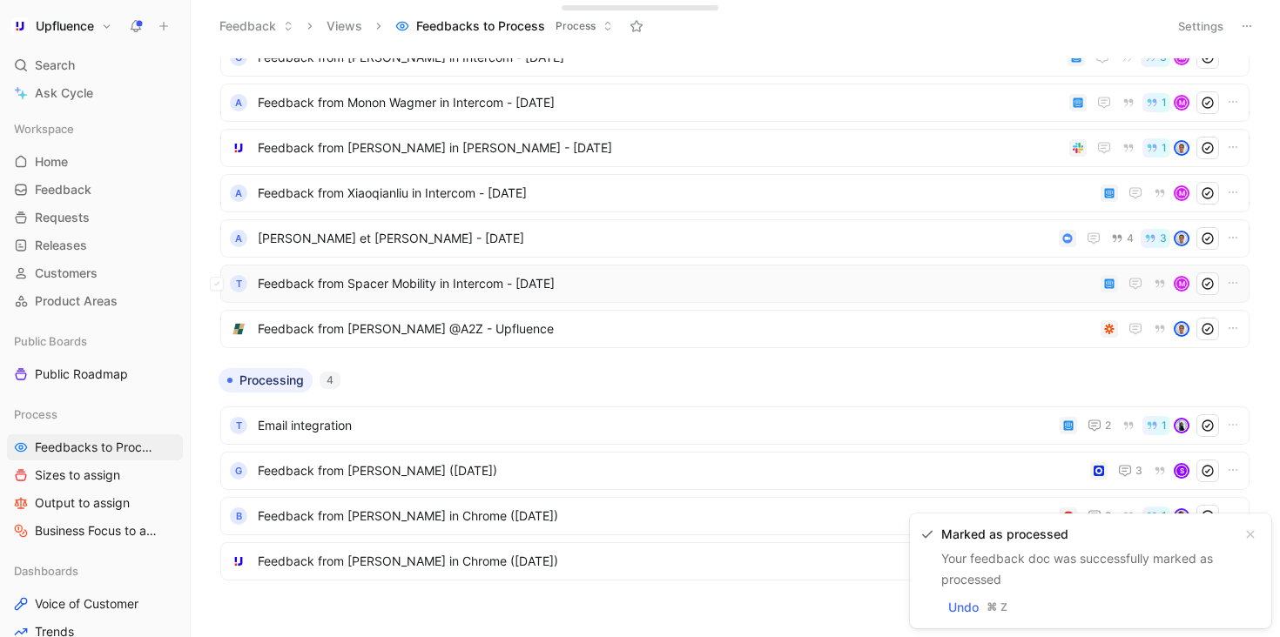
scroll to position [77, 0]
